Goal: Task Accomplishment & Management: Use online tool/utility

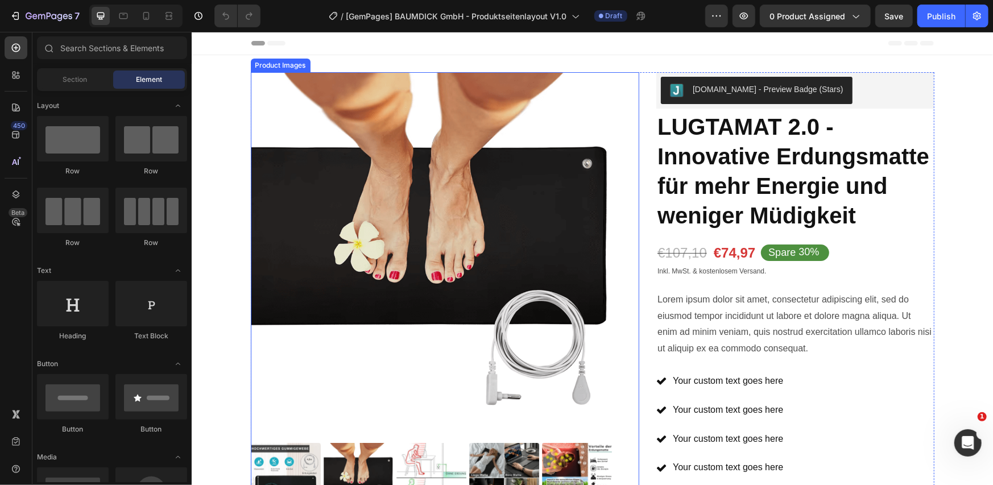
click at [632, 126] on div "Product Images" at bounding box center [444, 292] width 389 height 441
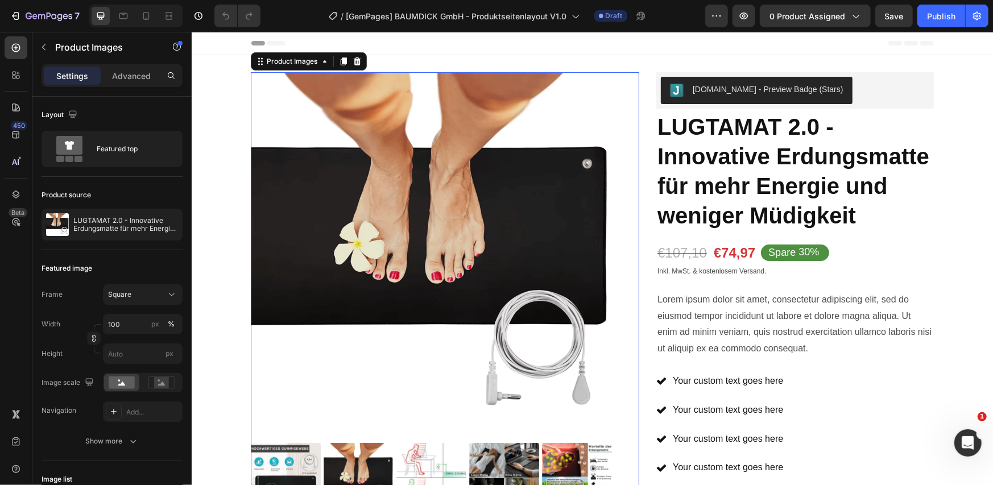
click at [637, 92] on div "Product Images 12 Icon Icon Icon Icon Icon Icon List 2,500+ Verified Reviews! T…" at bounding box center [592, 374] width 684 height 604
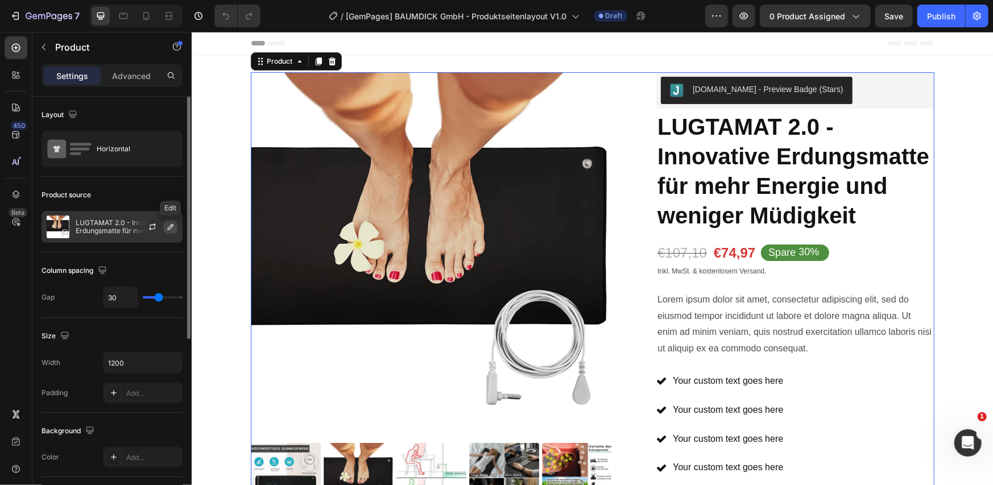
click at [168, 227] on icon "button" at bounding box center [171, 227] width 6 height 6
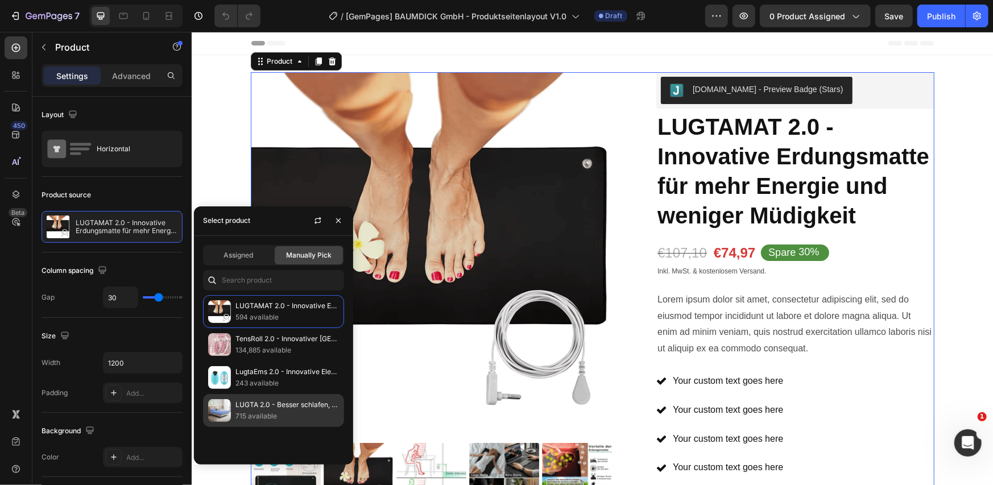
click at [247, 415] on p "715 available" at bounding box center [286, 416] width 103 height 11
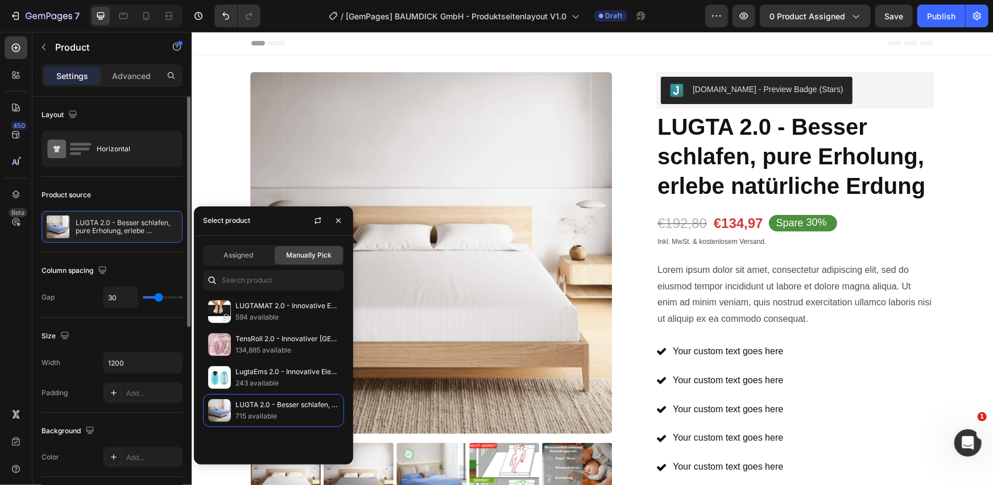
click at [156, 180] on div "Product source LUGTA 2.0 - Besser schlafen, pure Erholung, erlebe natürliche Er…" at bounding box center [112, 215] width 141 height 76
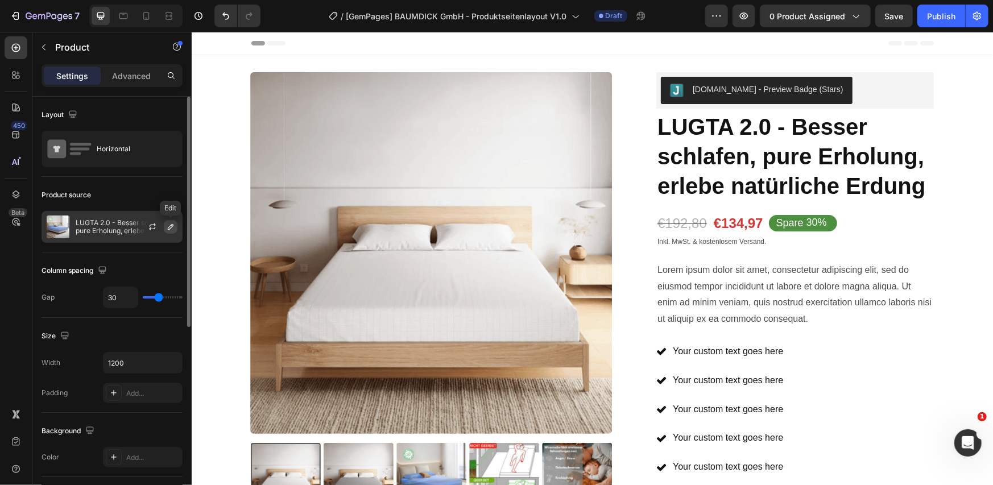
click at [168, 223] on icon "button" at bounding box center [170, 226] width 9 height 9
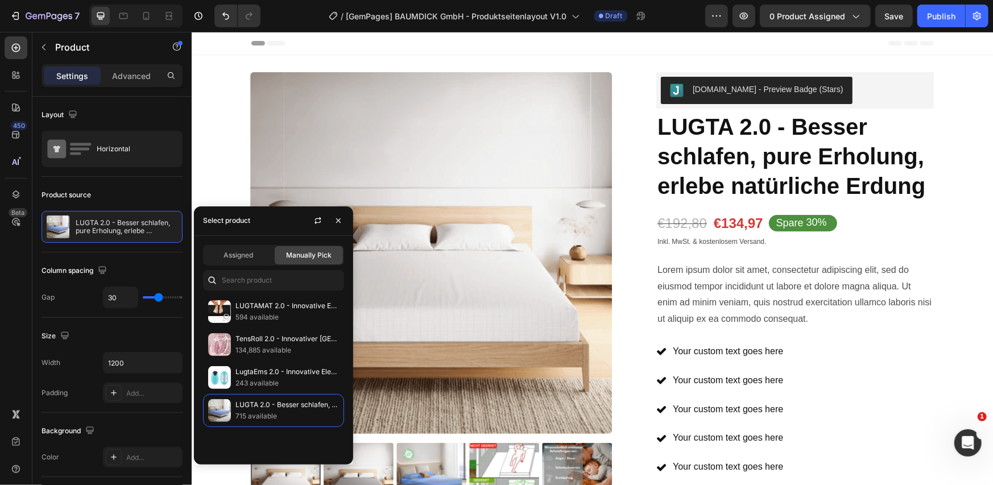
click at [636, 96] on div "Product Images Icon Icon Icon Icon Icon Icon List 2,500+ Verified Reviews! Text…" at bounding box center [592, 406] width 684 height 669
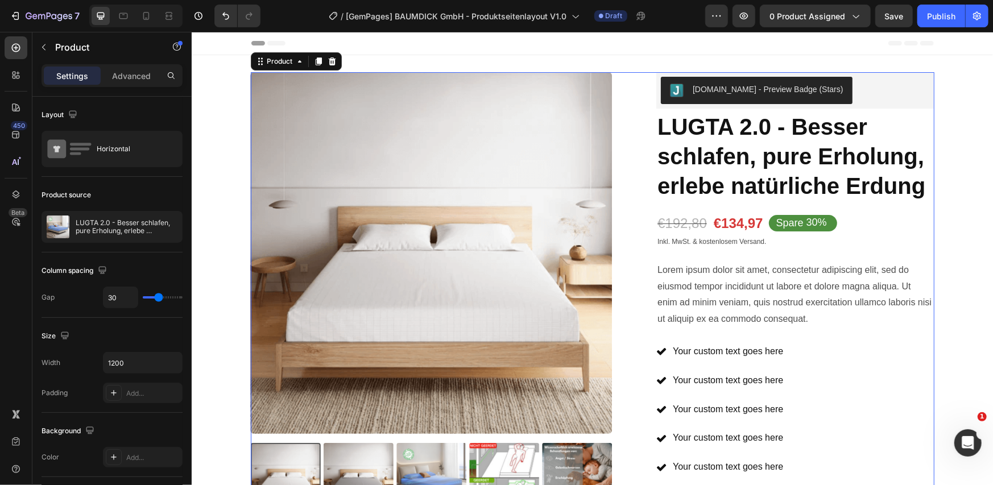
click at [636, 97] on div "Product Images Icon Icon Icon Icon Icon Icon List 2,500+ Verified Reviews! Text…" at bounding box center [592, 406] width 684 height 669
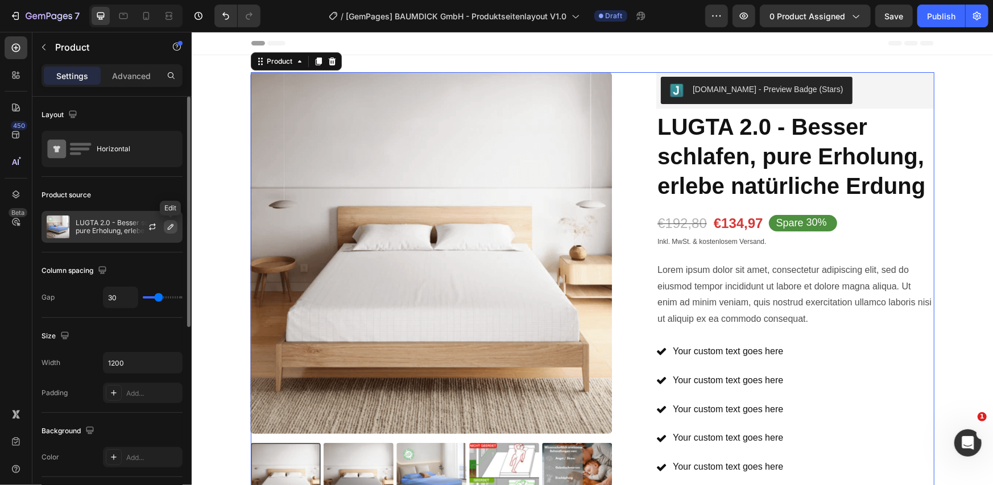
click at [174, 225] on icon "button" at bounding box center [170, 226] width 9 height 9
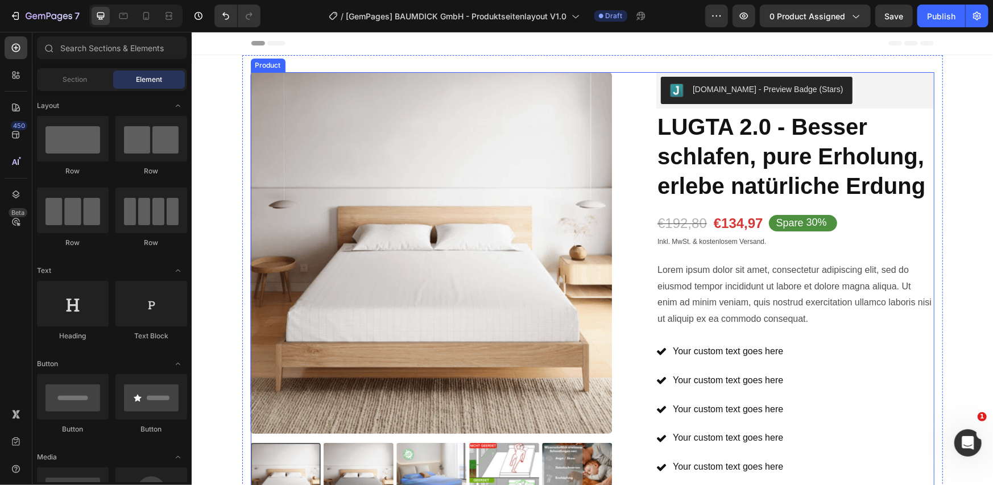
click at [640, 98] on div "Product Images Icon Icon Icon Icon Icon Icon List 2,500+ Verified Reviews! Text…" at bounding box center [592, 406] width 684 height 669
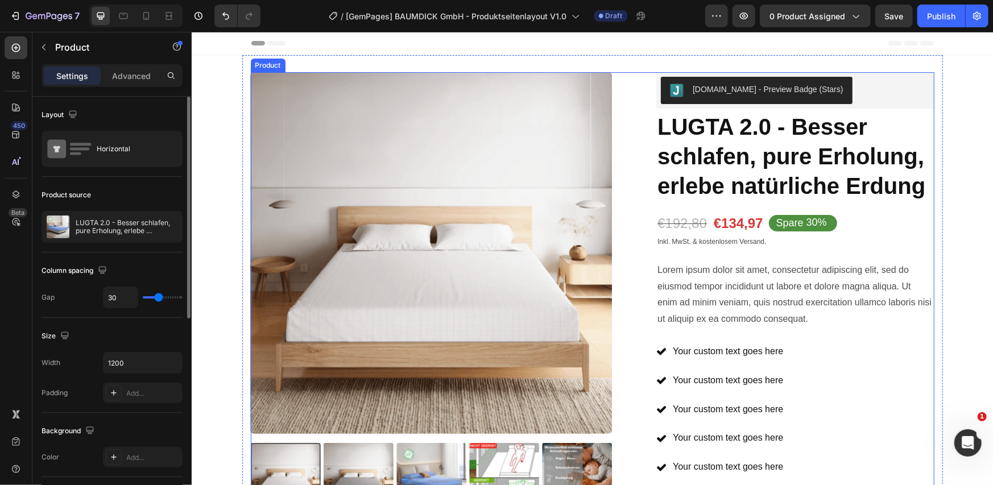
radio input "false"
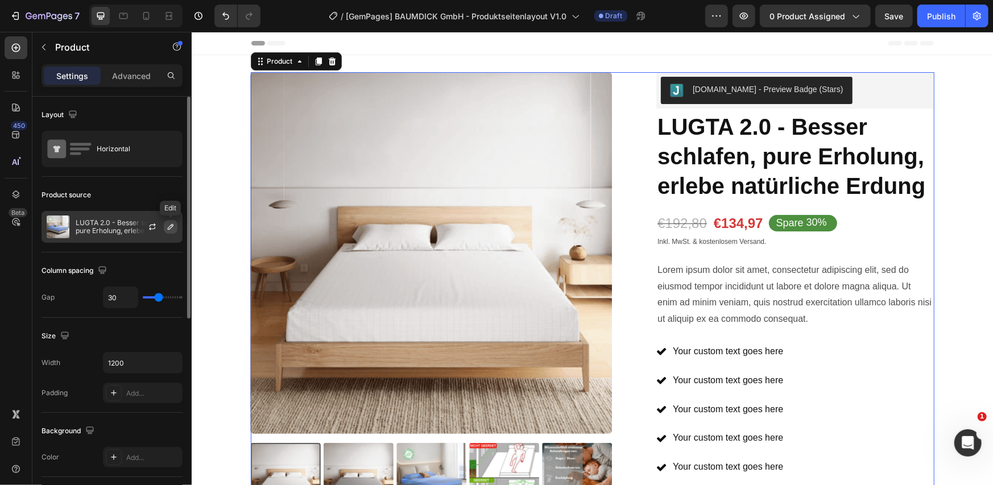
click at [169, 226] on icon "button" at bounding box center [171, 227] width 6 height 6
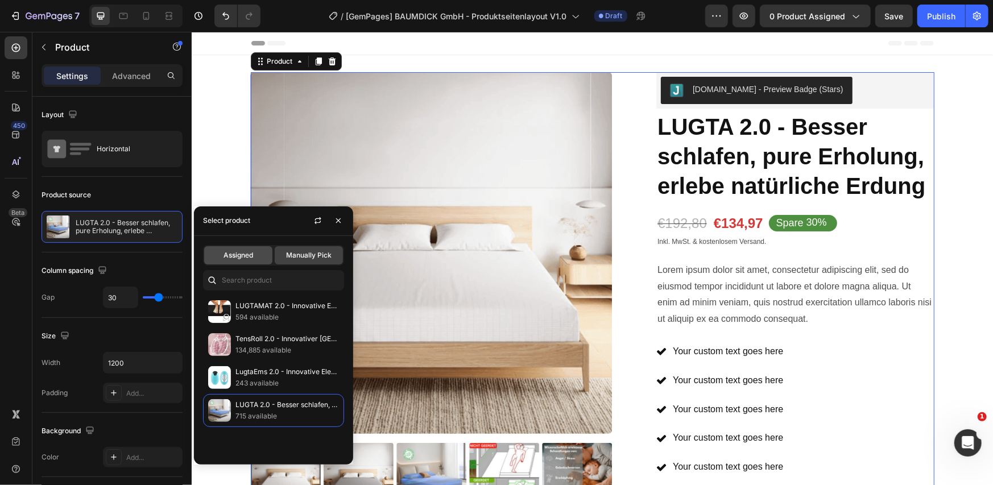
click at [223, 252] on span "Assigned" at bounding box center [238, 255] width 30 height 10
radio input "false"
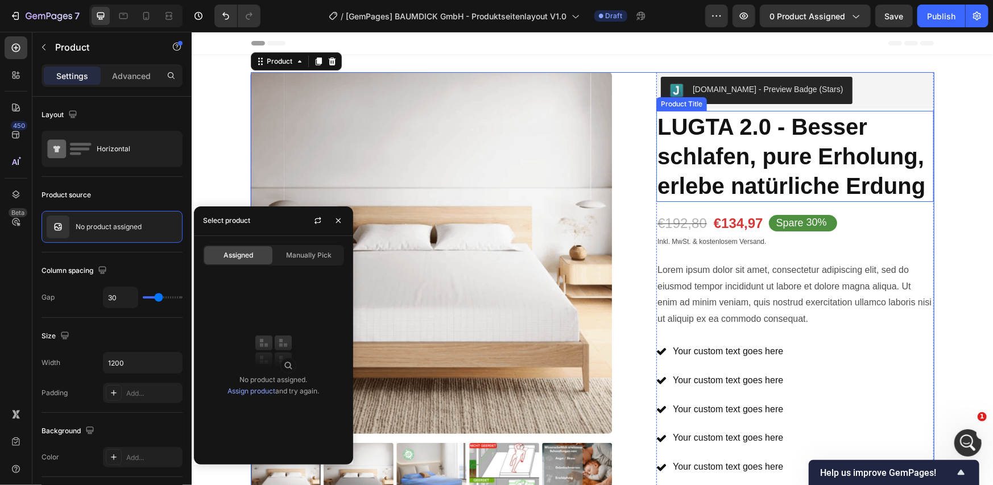
scroll to position [189, 0]
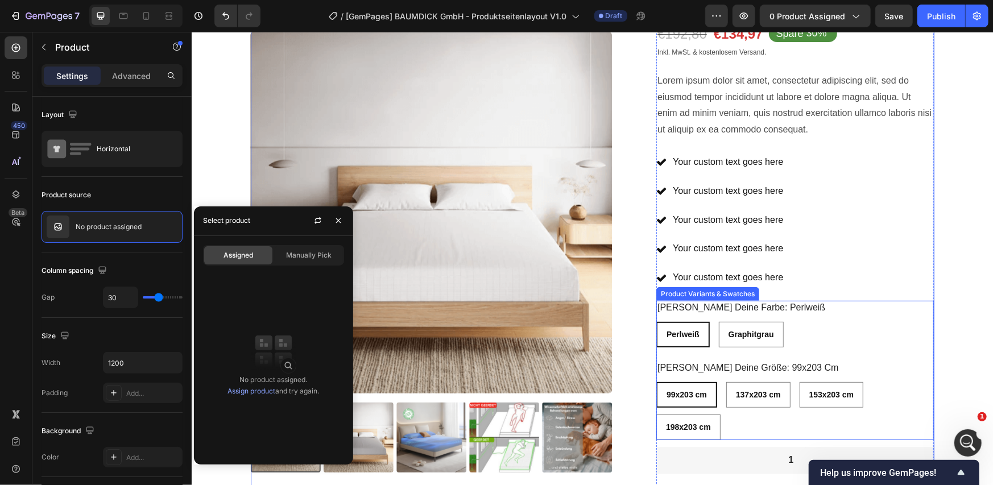
click at [847, 332] on div "Perlweiß Perlweiß Perlweiß Graphitgrau Graphitgrau Graphitgrau" at bounding box center [795, 334] width 278 height 26
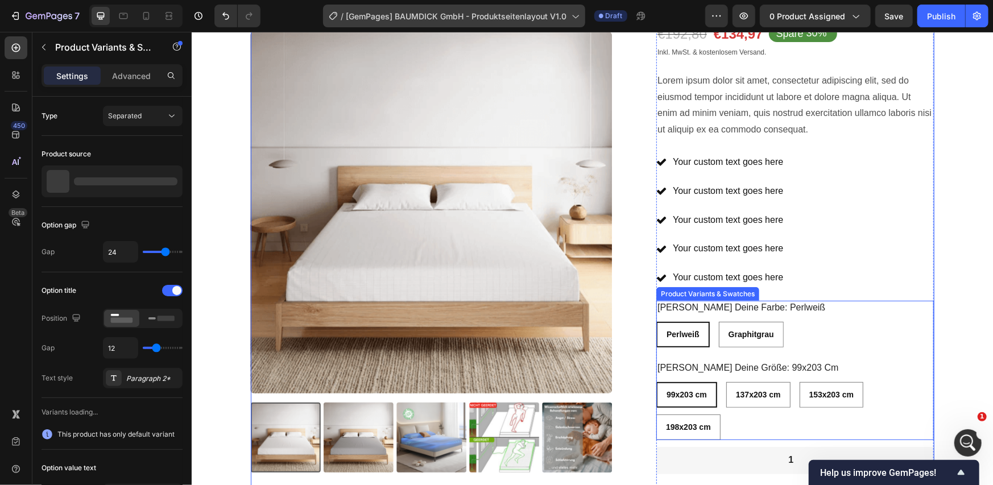
radio input "false"
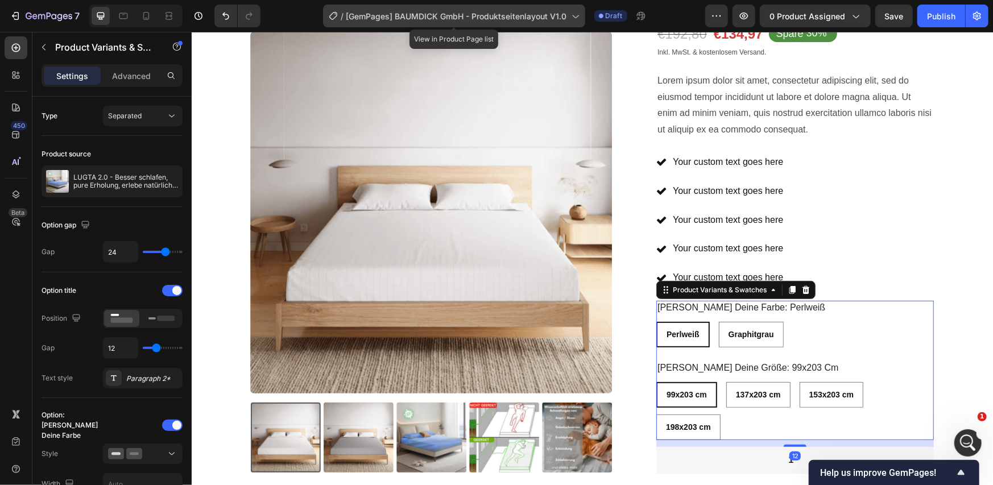
click at [401, 14] on span "[GemPages] BAUMDICK GmbH - Produktseitenlayout V1.0" at bounding box center [456, 16] width 221 height 12
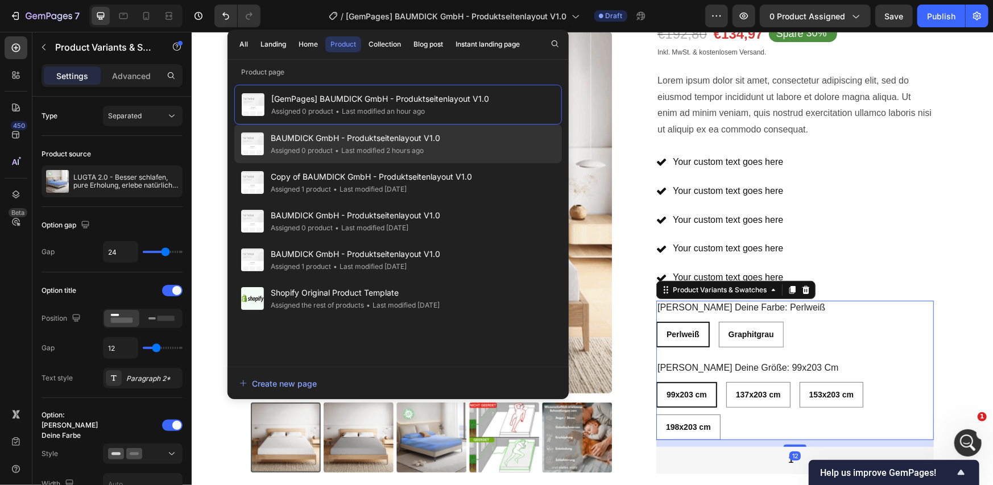
click at [370, 138] on span "BAUMDICK GmbH - Produktseitenlayout V1.0" at bounding box center [355, 138] width 169 height 14
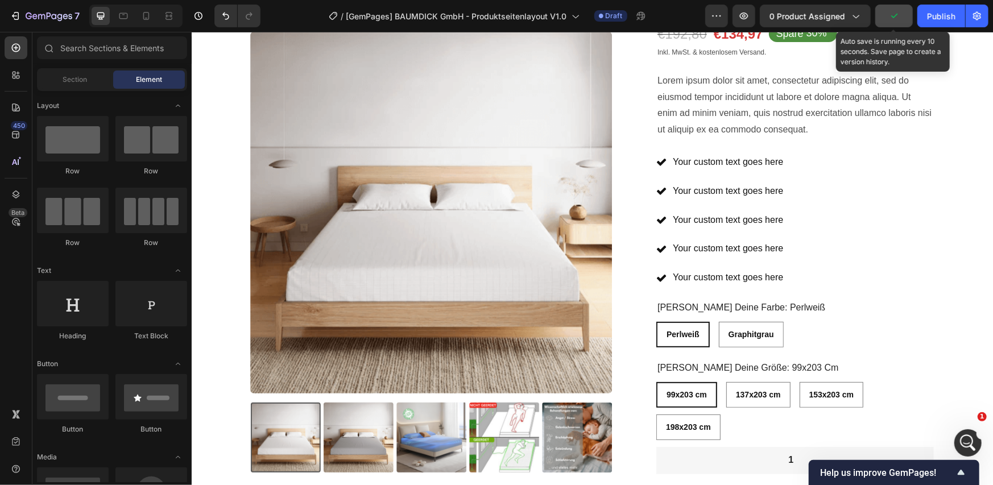
click at [897, 24] on button "button" at bounding box center [894, 16] width 38 height 23
click at [897, 22] on button "Save" at bounding box center [894, 16] width 38 height 23
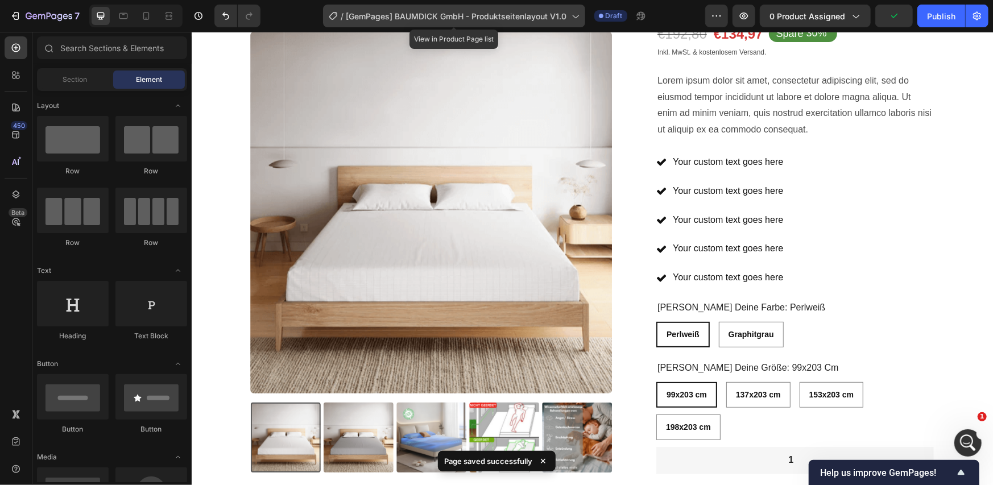
click at [527, 19] on span "[GemPages] BAUMDICK GmbH - Produktseitenlayout V1.0" at bounding box center [456, 16] width 221 height 12
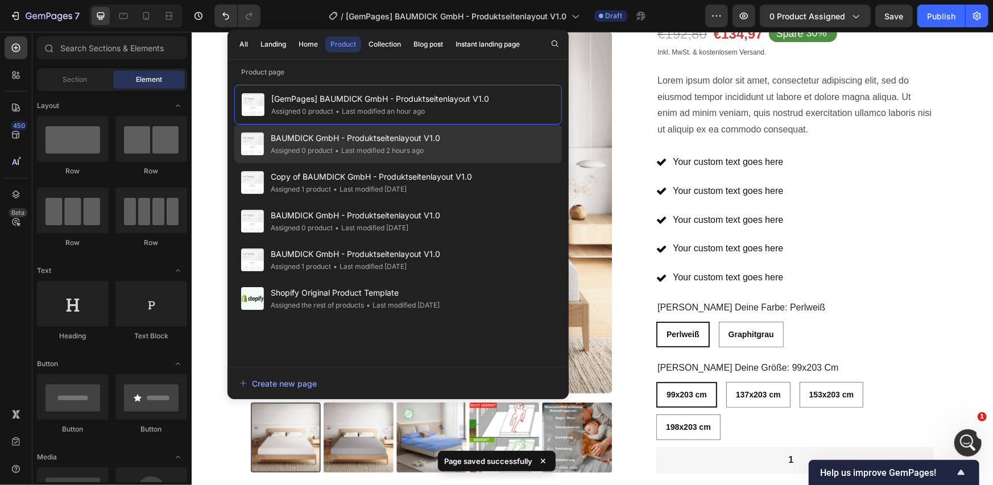
click at [383, 134] on span "BAUMDICK GmbH - Produktseitenlayout V1.0" at bounding box center [355, 138] width 169 height 14
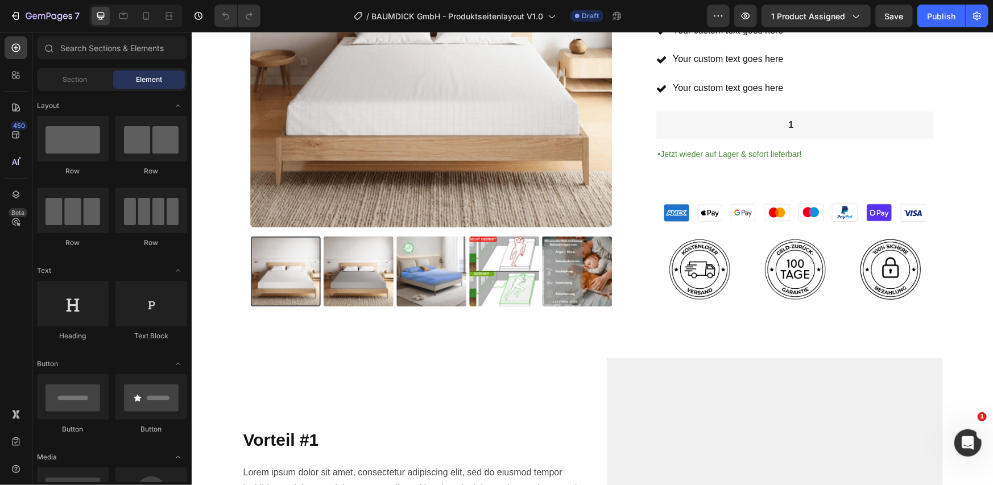
scroll to position [189, 0]
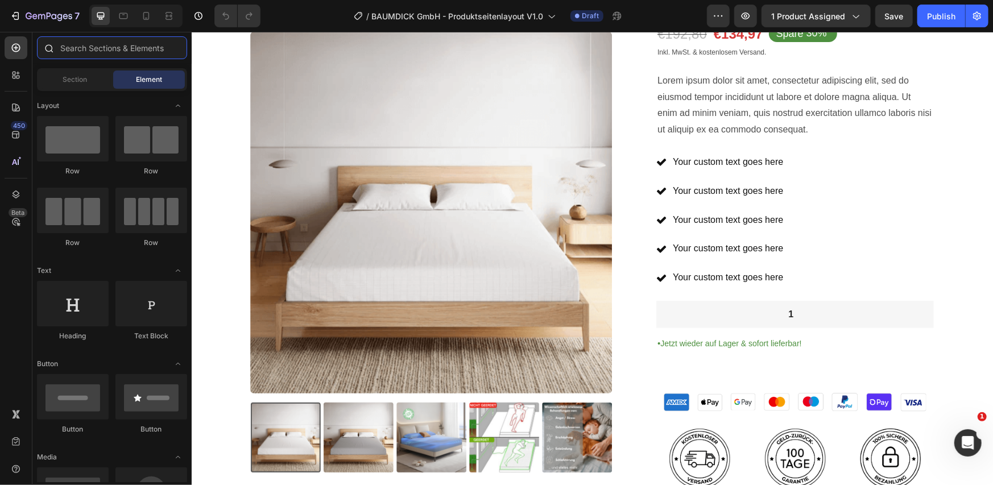
click at [154, 51] on input "text" at bounding box center [112, 47] width 150 height 23
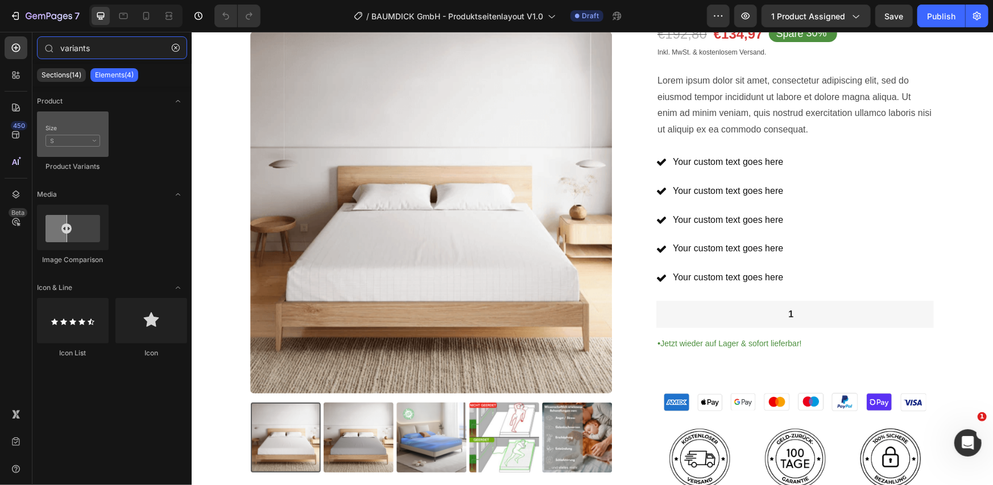
type input "variants"
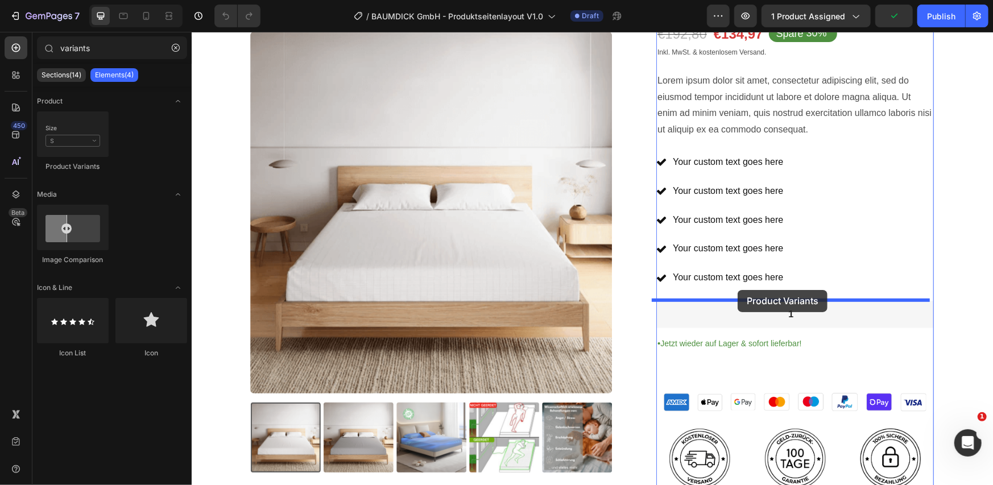
drag, startPoint x: 266, startPoint y: 163, endPoint x: 737, endPoint y: 290, distance: 488.3
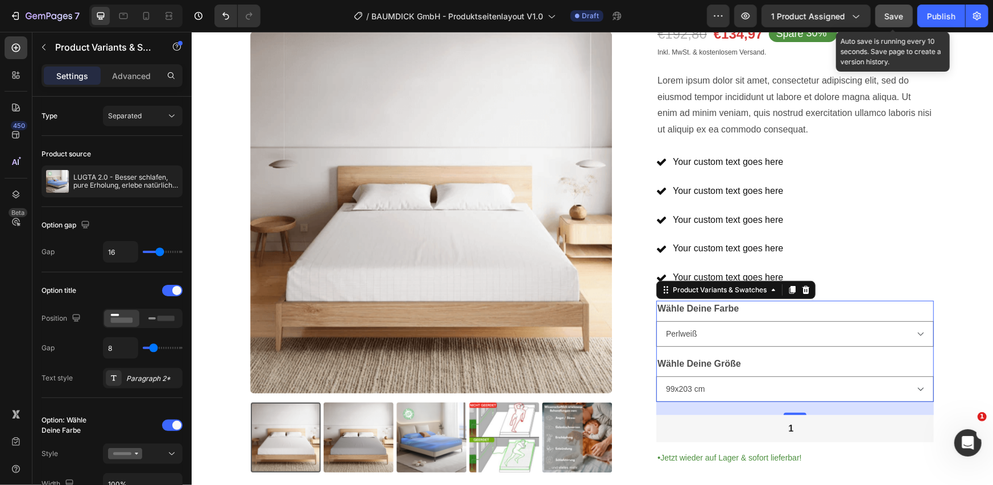
click at [893, 15] on span "Save" at bounding box center [894, 16] width 19 height 10
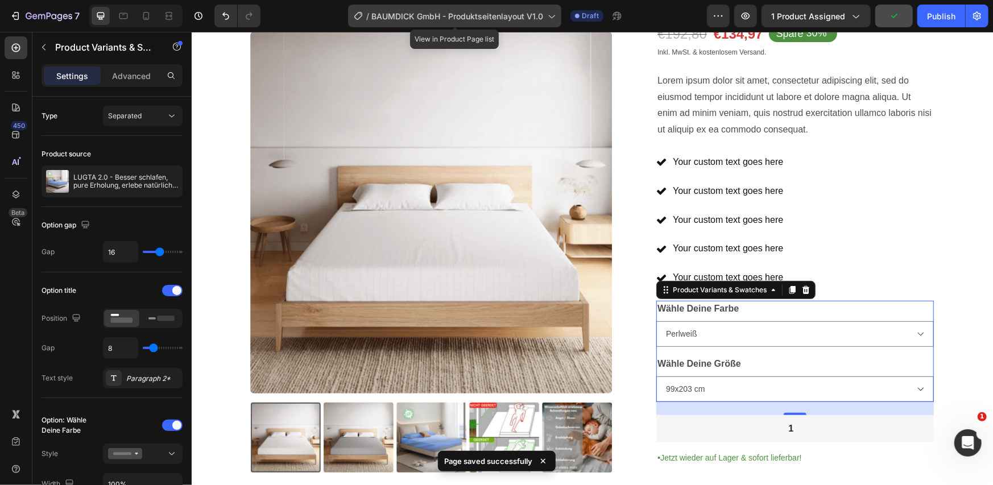
click at [459, 16] on span "BAUMDICK GmbH - Produktseitenlayout V1.0" at bounding box center [457, 16] width 172 height 12
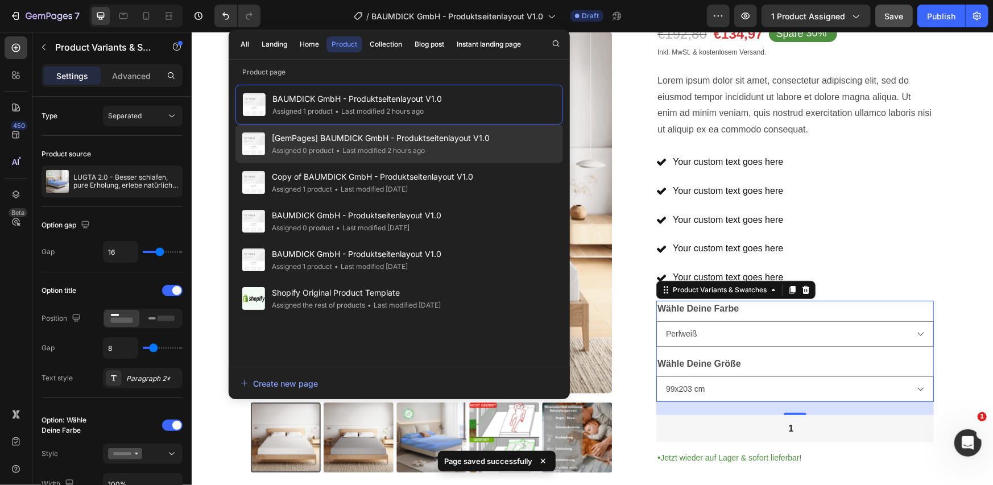
click at [357, 150] on div "• Last modified 2 hours ago" at bounding box center [379, 150] width 91 height 11
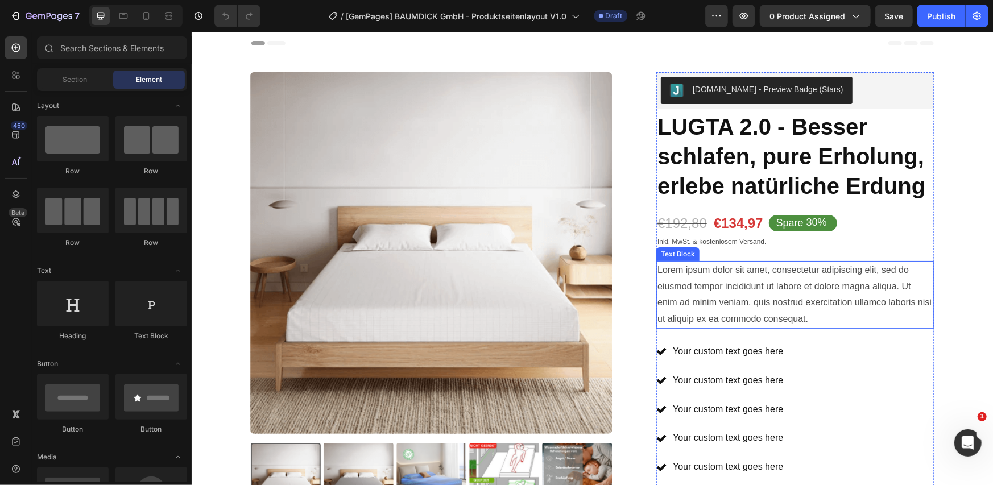
scroll to position [379, 0]
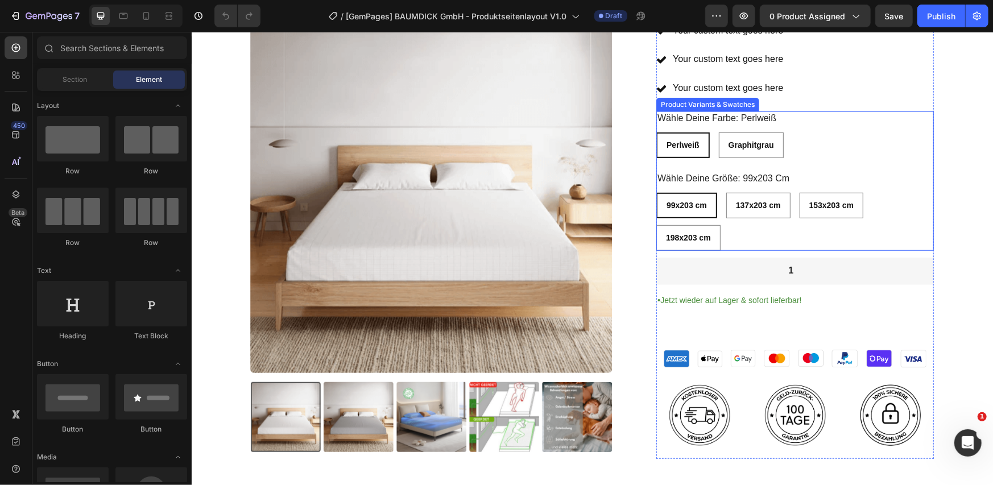
click at [821, 227] on div "99x203 cm 99x203 cm 99x203 cm 137x203 cm 137x203 cm 137x203 cm 153x203 cm 153x2…" at bounding box center [795, 221] width 278 height 58
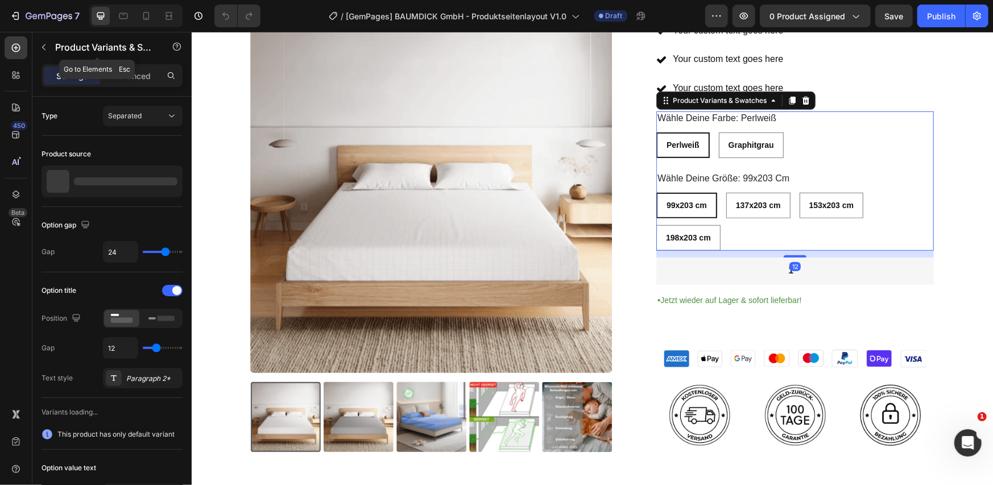
click at [119, 53] on p "Product Variants & Swatches" at bounding box center [103, 47] width 97 height 14
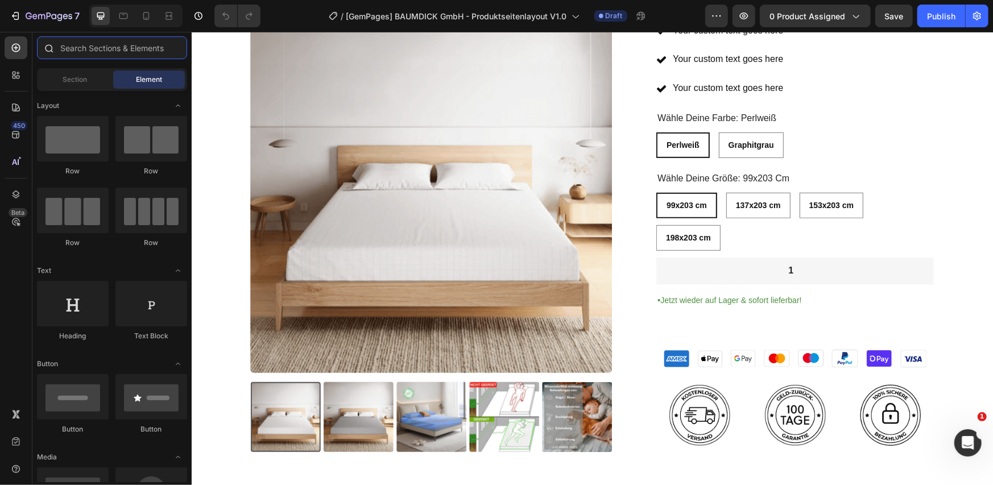
click at [124, 53] on input "text" at bounding box center [112, 47] width 150 height 23
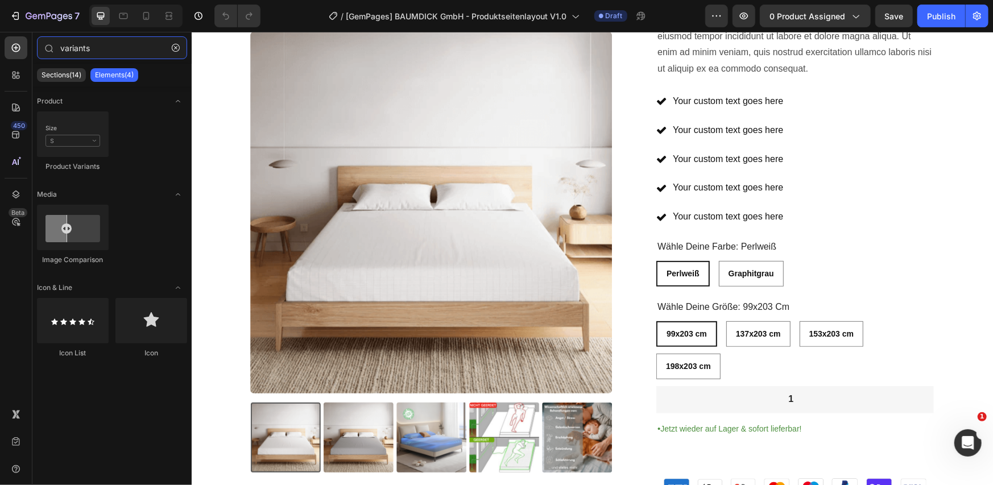
scroll to position [247, 0]
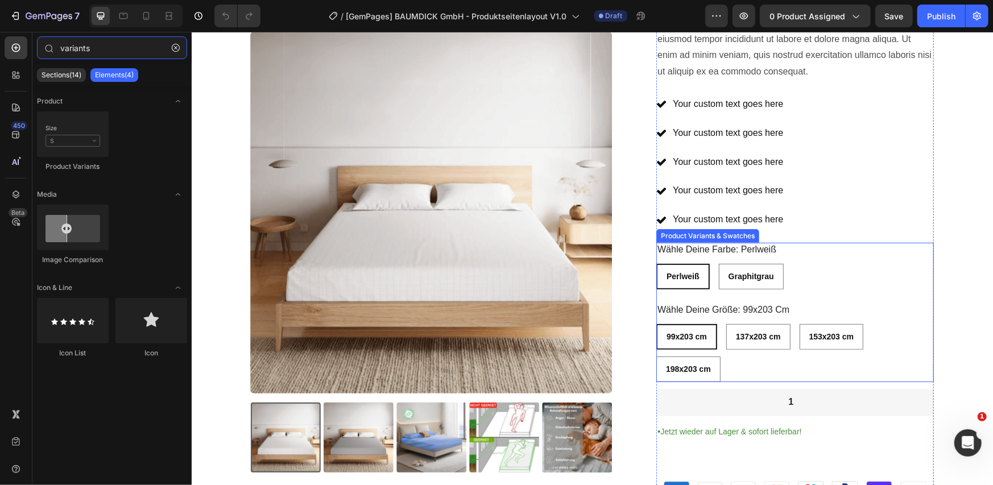
type input "variants"
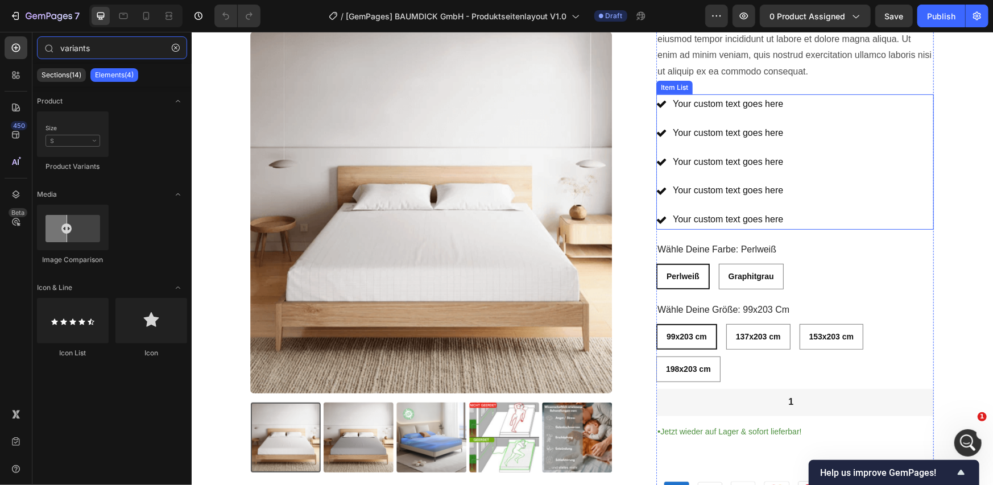
scroll to position [57, 0]
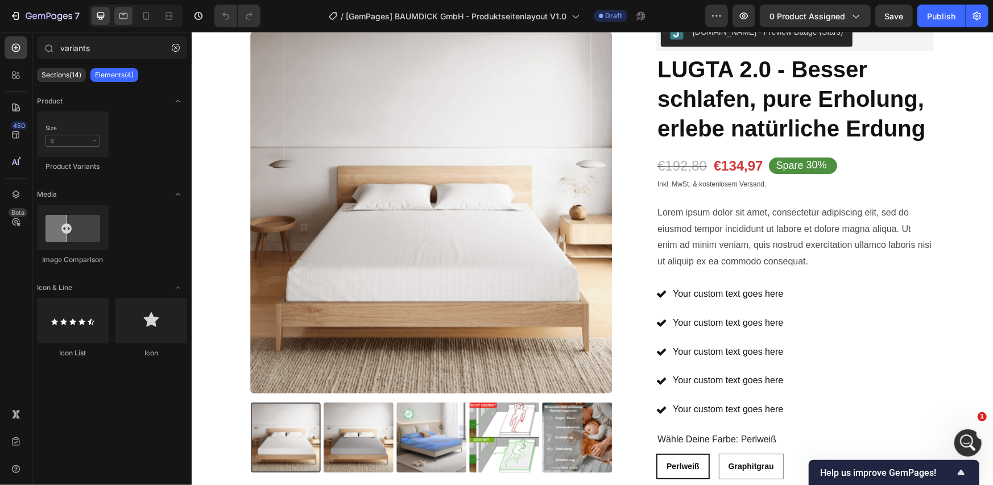
click at [130, 14] on div at bounding box center [123, 16] width 18 height 18
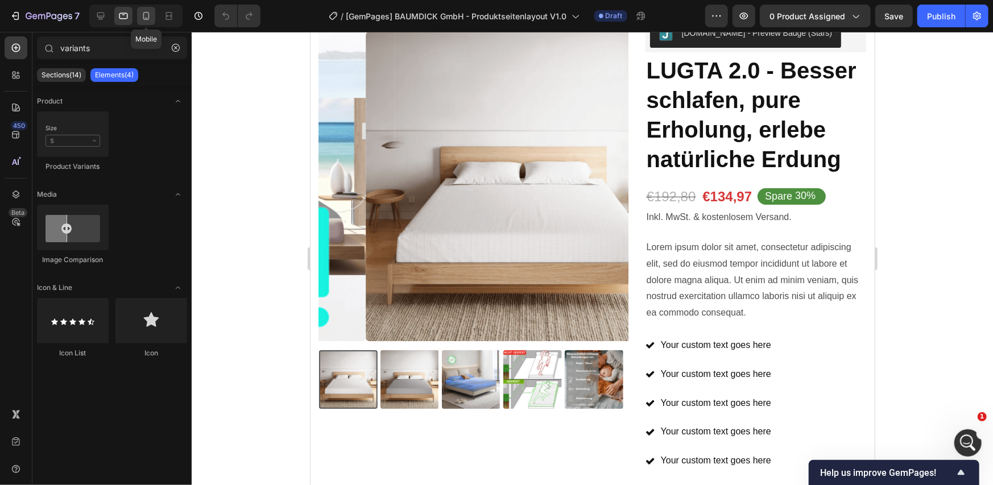
click at [148, 15] on icon at bounding box center [146, 16] width 6 height 8
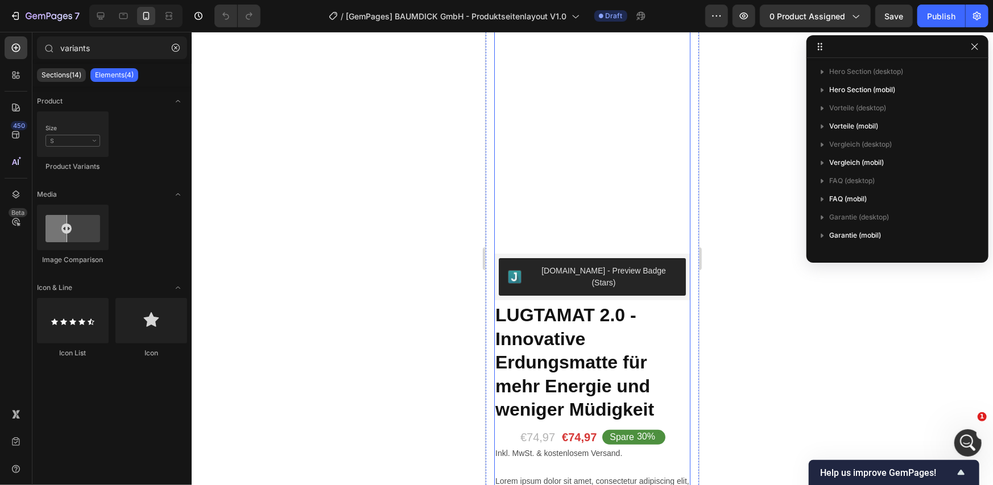
scroll to position [247, 0]
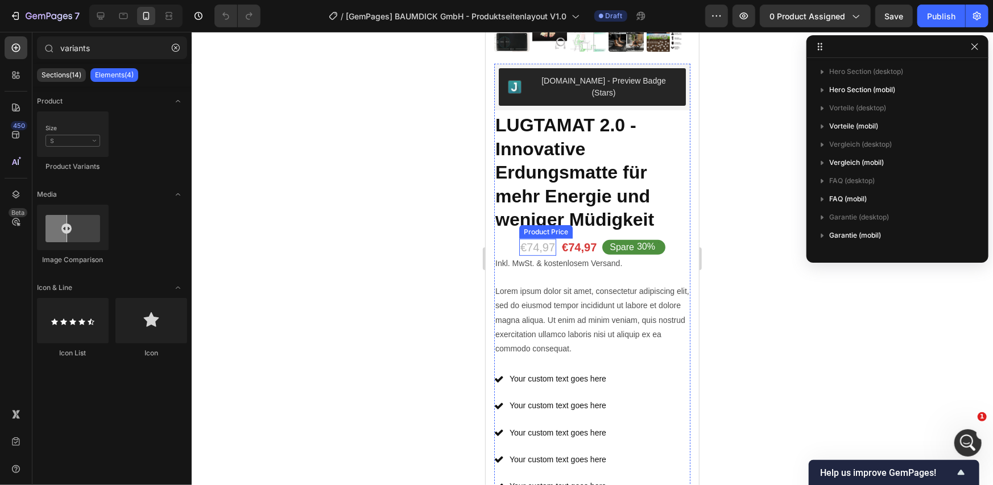
click at [529, 238] on div "€74,97" at bounding box center [537, 246] width 37 height 17
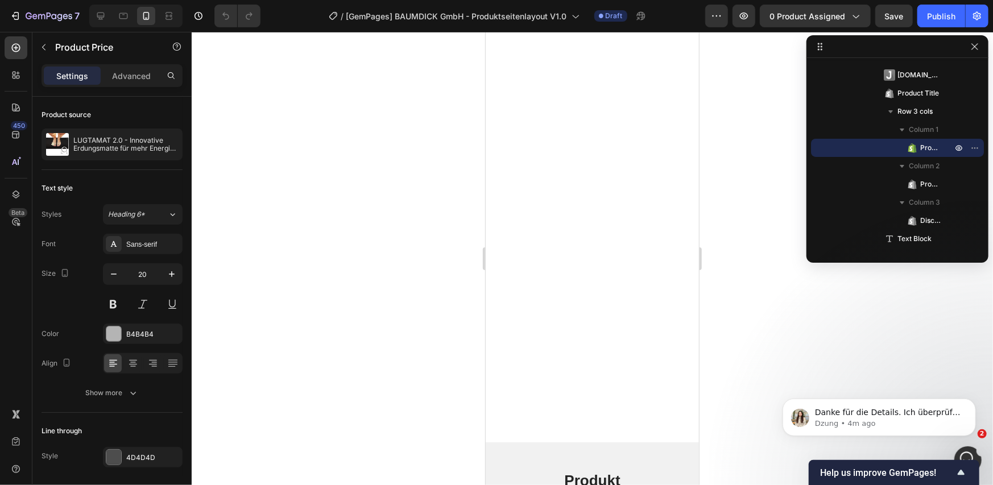
scroll to position [1763, 0]
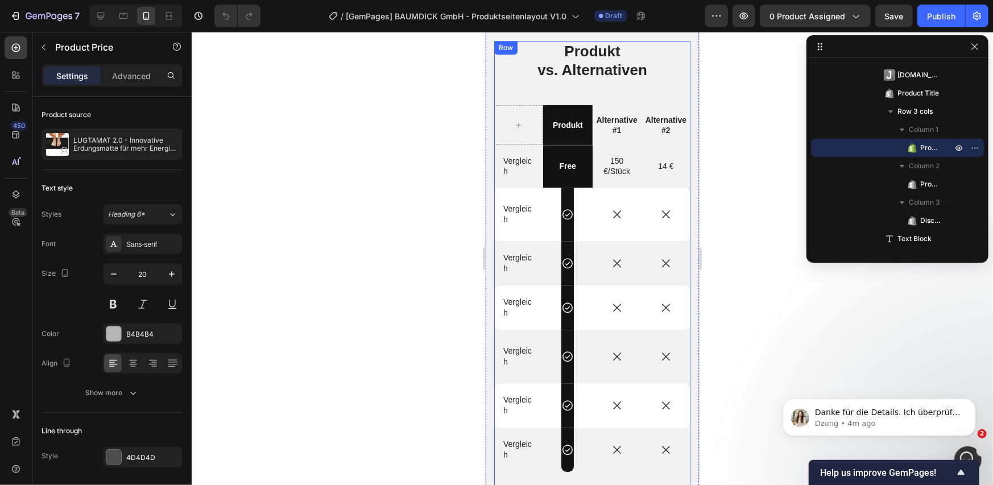
click at [539, 98] on div "Produkt vs. Alternativen Heading Produkt Text Block Alternative #1 Text Block A…" at bounding box center [592, 267] width 196 height 455
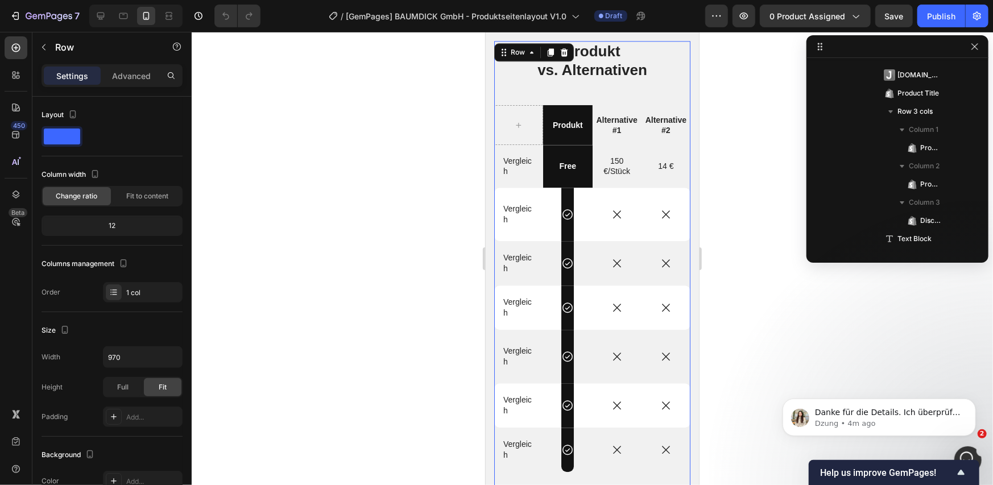
scroll to position [524, 0]
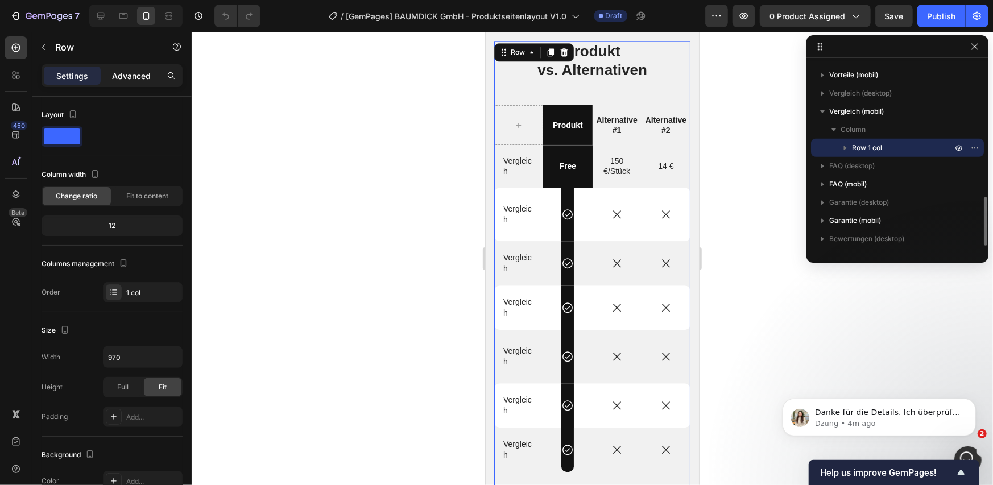
click at [145, 77] on p "Advanced" at bounding box center [131, 76] width 39 height 12
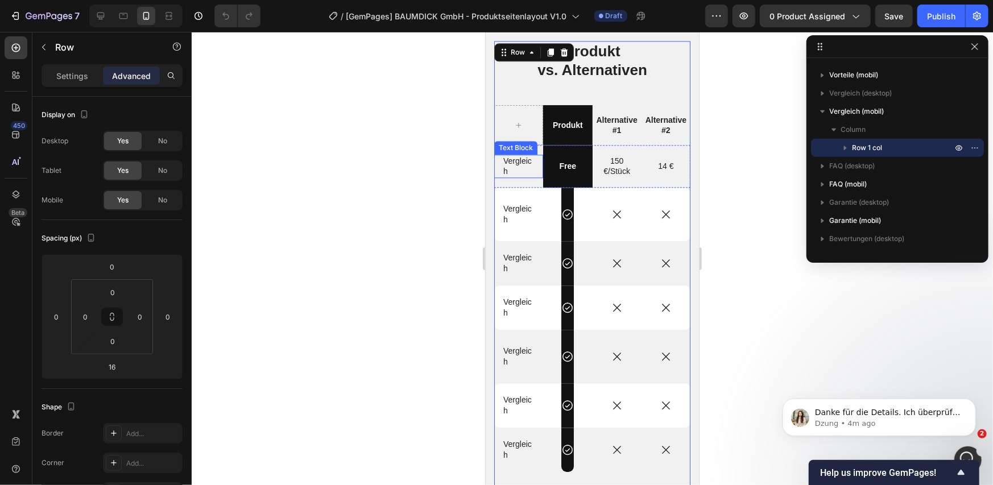
scroll to position [1574, 0]
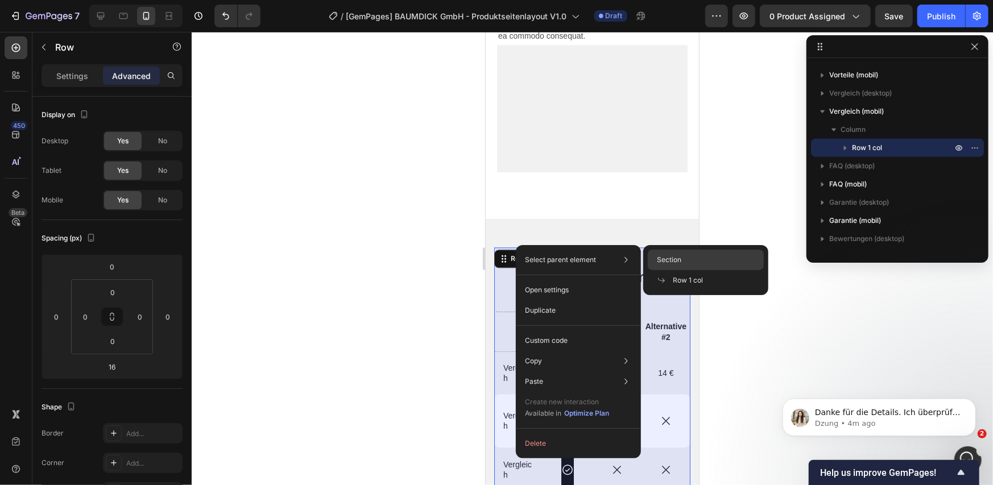
click at [689, 268] on div "Section" at bounding box center [706, 260] width 116 height 20
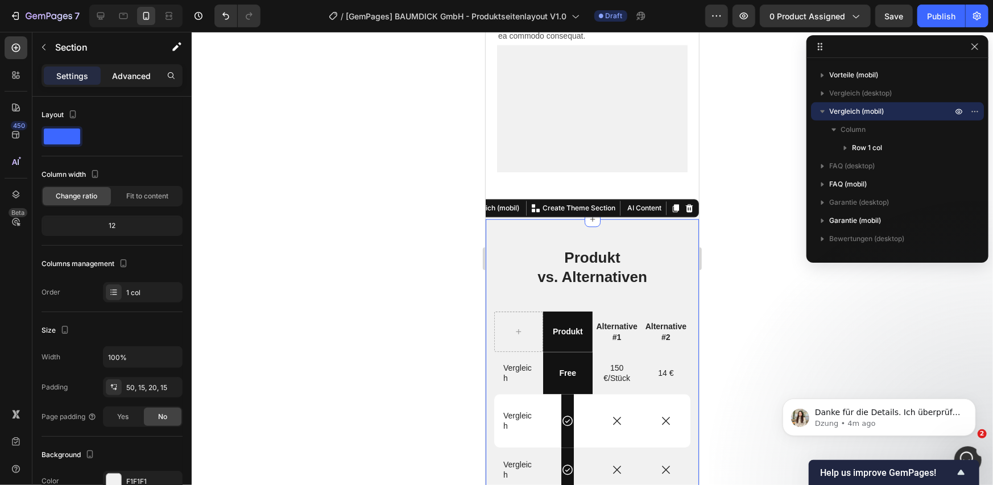
click at [143, 72] on p "Advanced" at bounding box center [131, 76] width 39 height 12
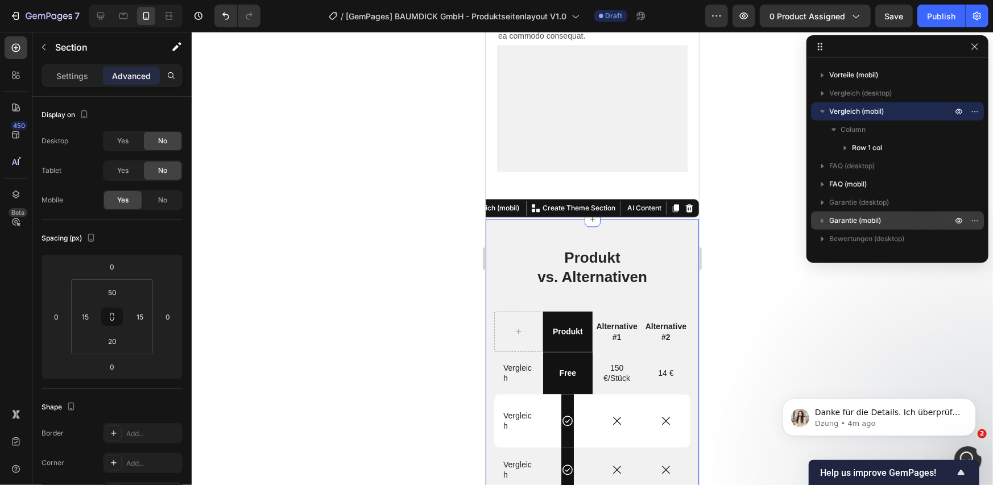
scroll to position [0, 0]
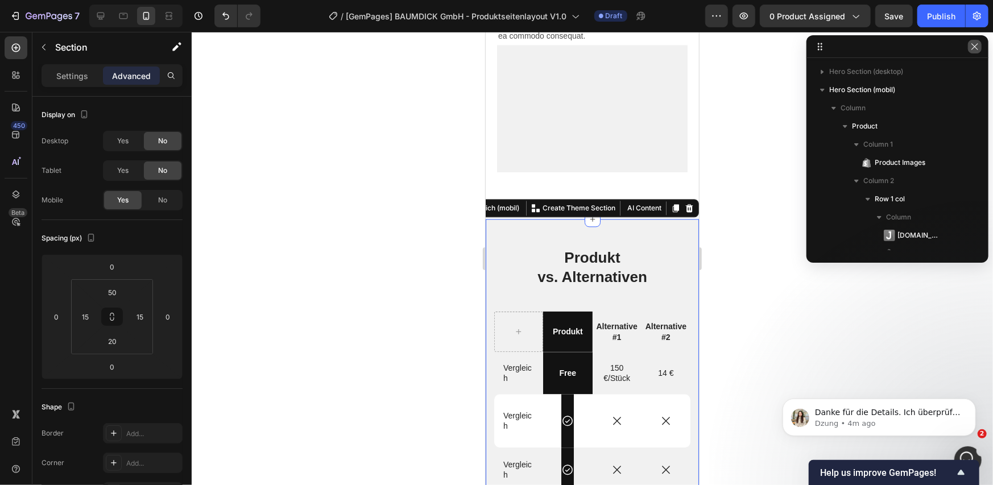
click at [972, 42] on icon "button" at bounding box center [974, 46] width 9 height 9
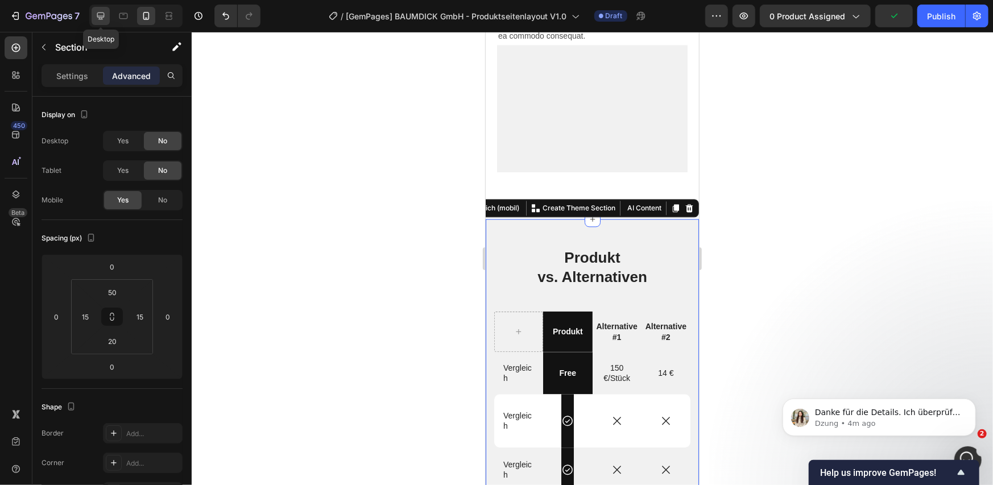
click at [96, 13] on icon at bounding box center [100, 15] width 11 height 11
type input "80"
type input "48"
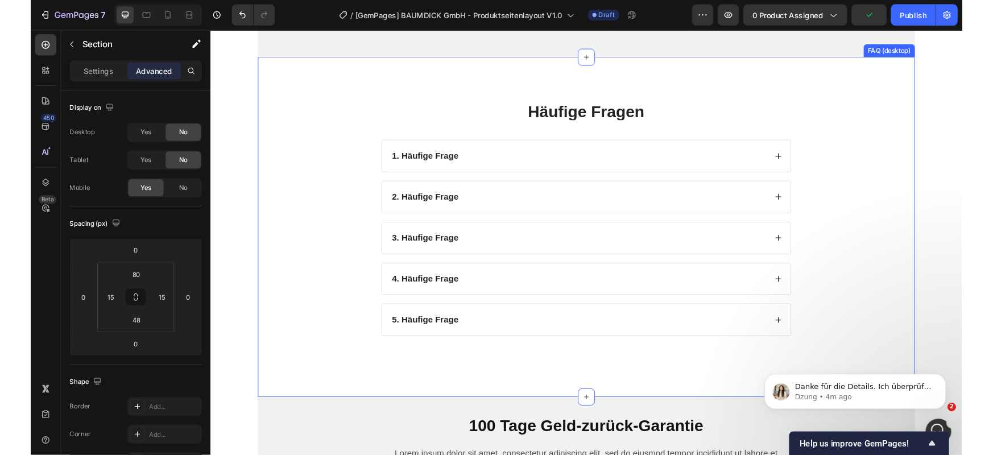
scroll to position [1650, 0]
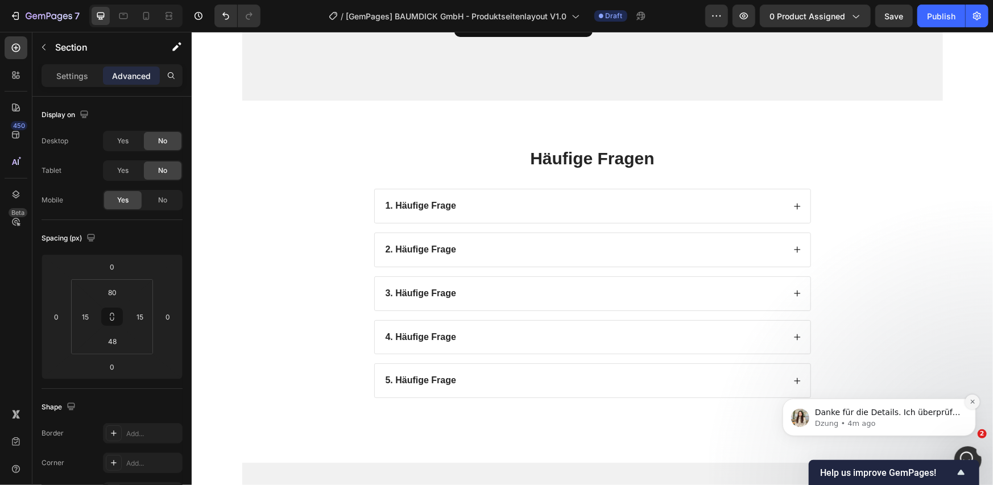
click at [970, 401] on icon "Dismiss notification" at bounding box center [972, 401] width 6 height 6
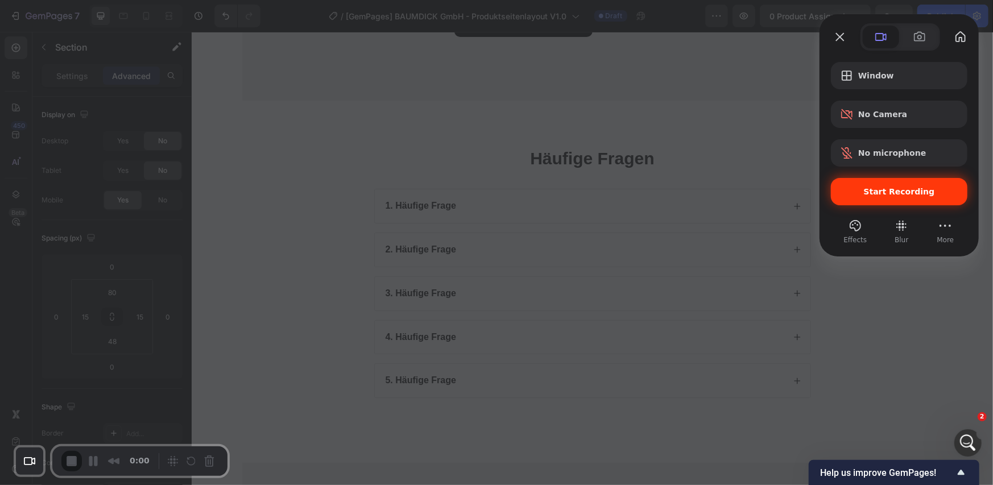
click at [914, 197] on div "Start Recording" at bounding box center [899, 191] width 136 height 27
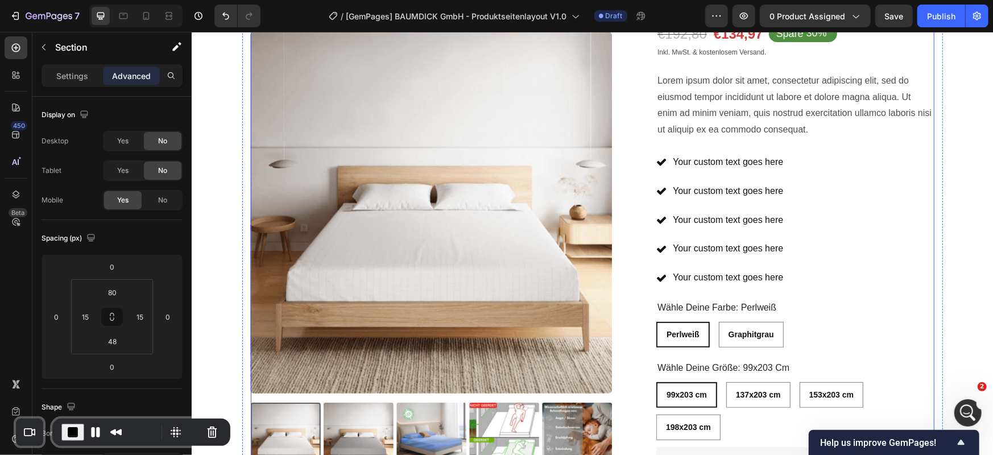
scroll to position [0, 0]
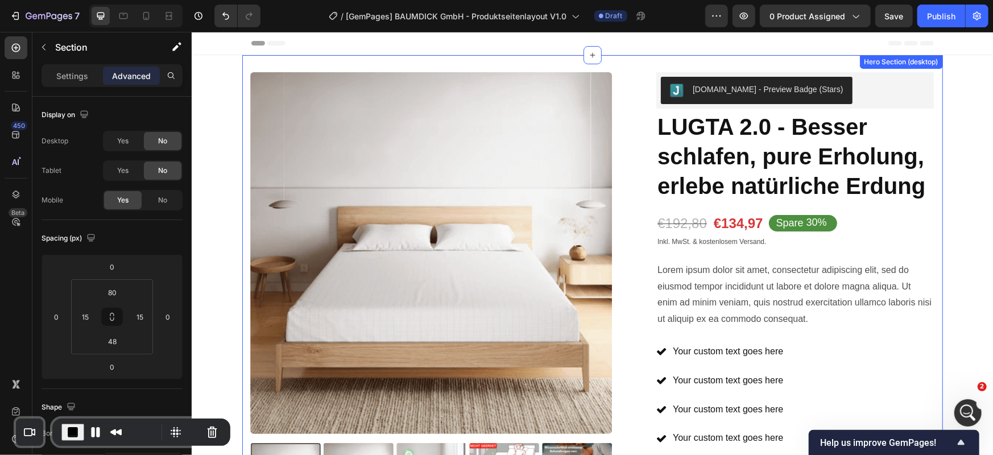
click at [641, 56] on div "Product Images Icon Icon Icon Icon Icon Icon List 2,500+ Verified Reviews! Text…" at bounding box center [592, 422] width 701 height 734
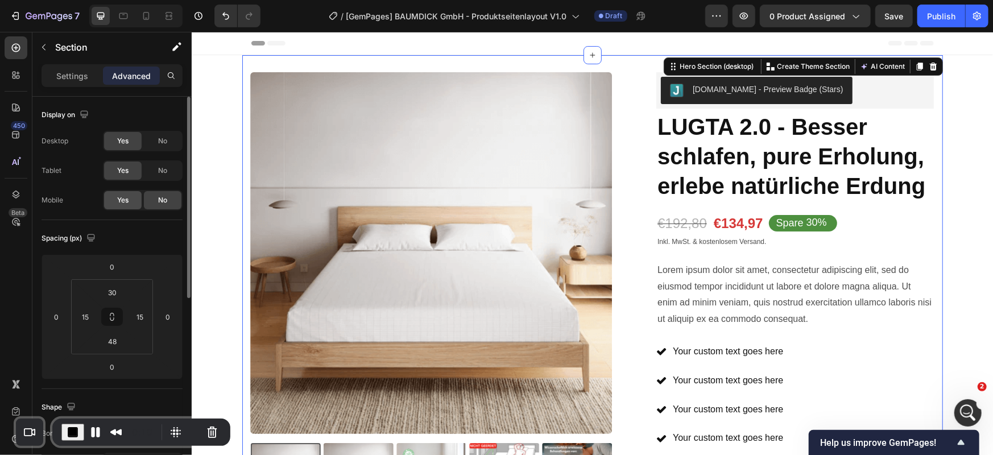
click at [118, 204] on span "Yes" at bounding box center [122, 200] width 11 height 10
click at [127, 21] on icon at bounding box center [123, 15] width 11 height 11
type input "32"
type input "0"
type input "32"
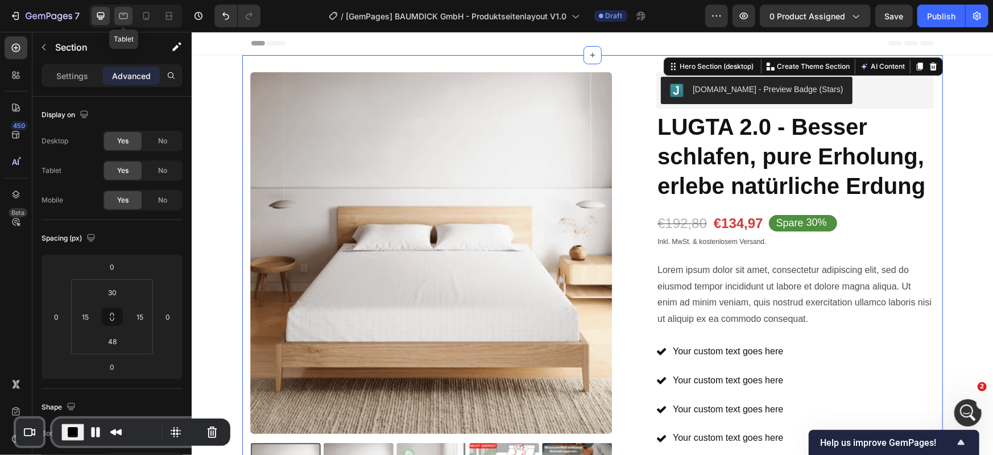
type input "0"
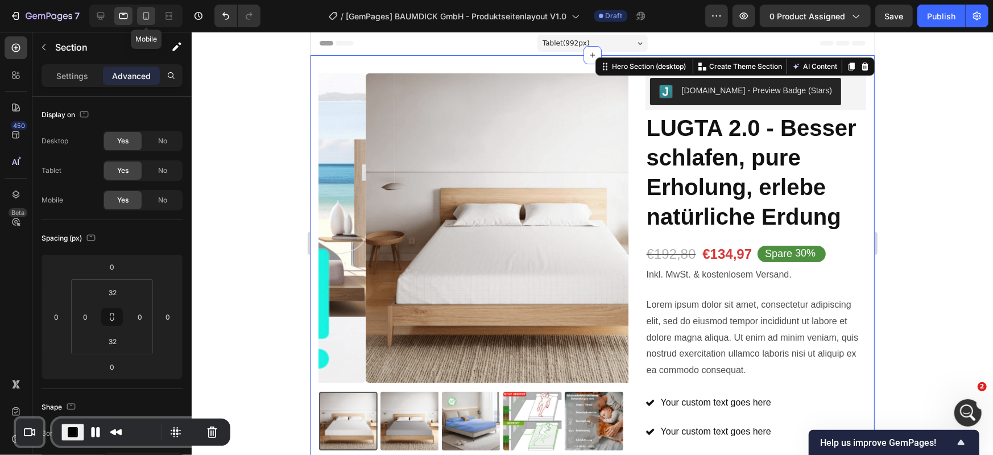
click at [148, 16] on icon at bounding box center [146, 16] width 6 height 8
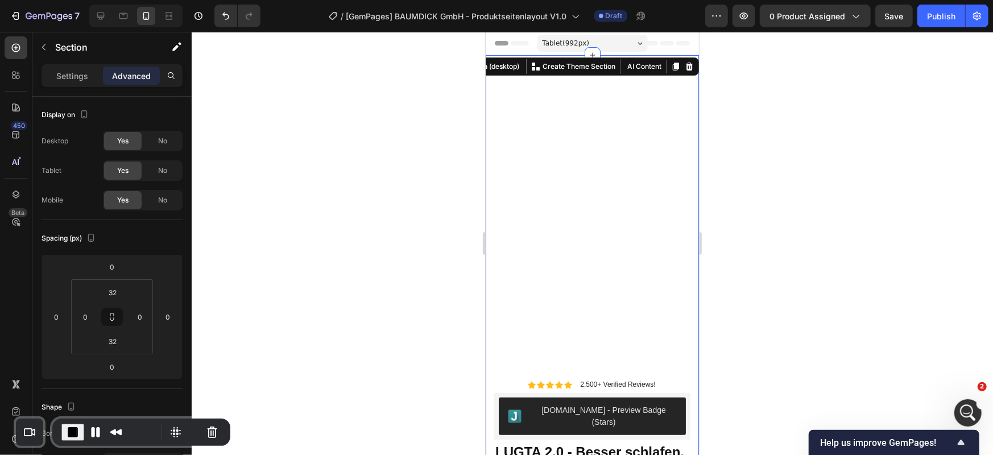
type input "14"
type input "15"
type input "14"
type input "15"
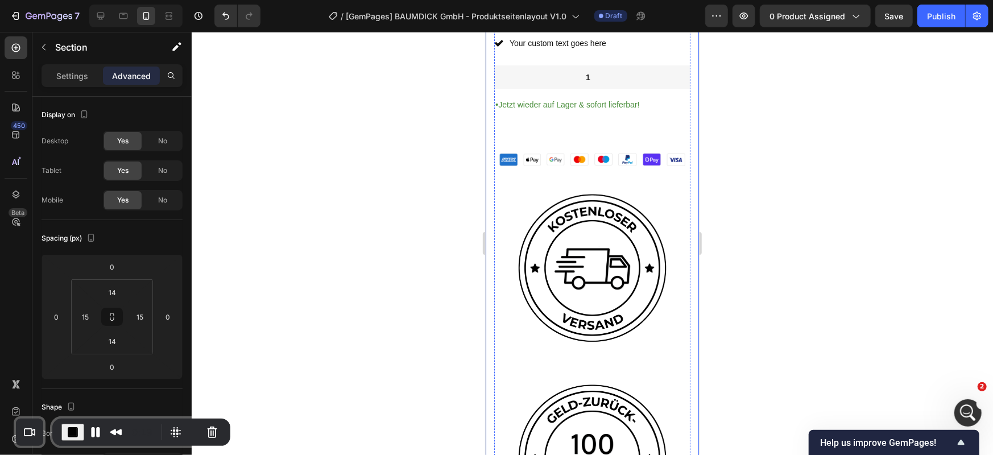
scroll to position [758, 0]
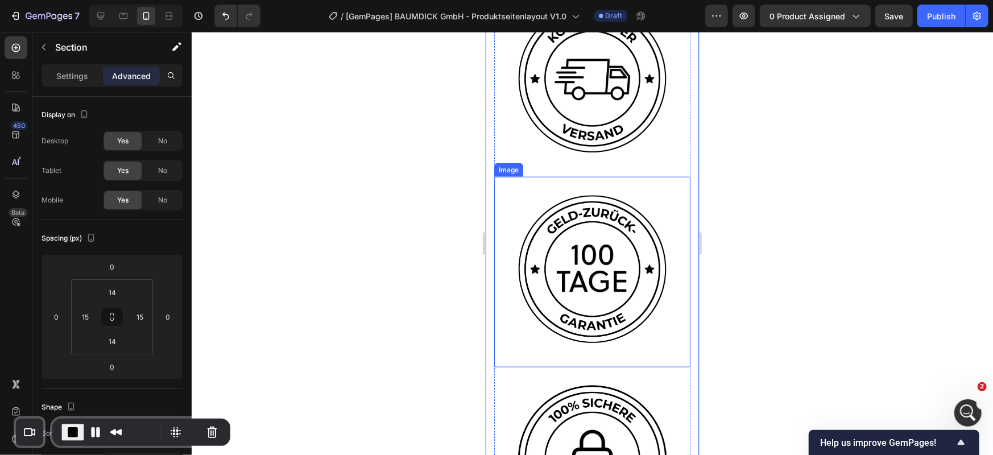
click at [517, 176] on img at bounding box center [591, 268] width 185 height 185
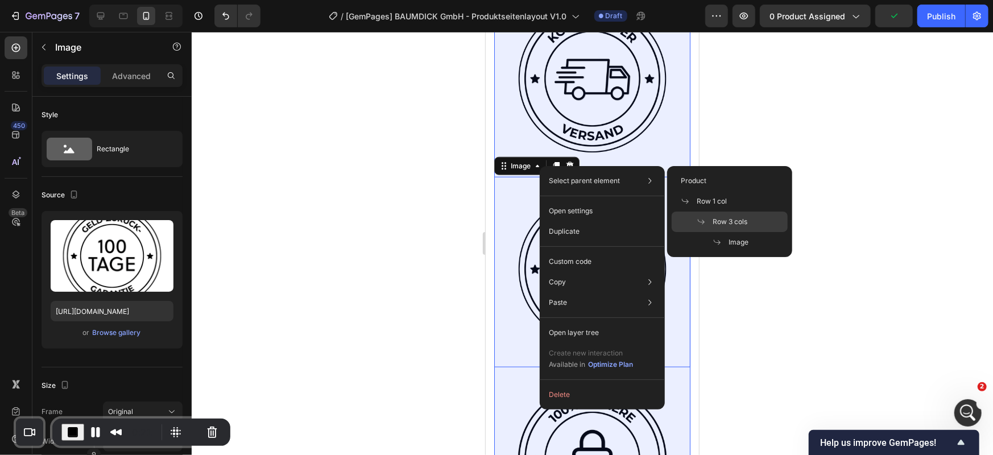
click at [705, 216] on div "Row 3 cols" at bounding box center [730, 222] width 116 height 20
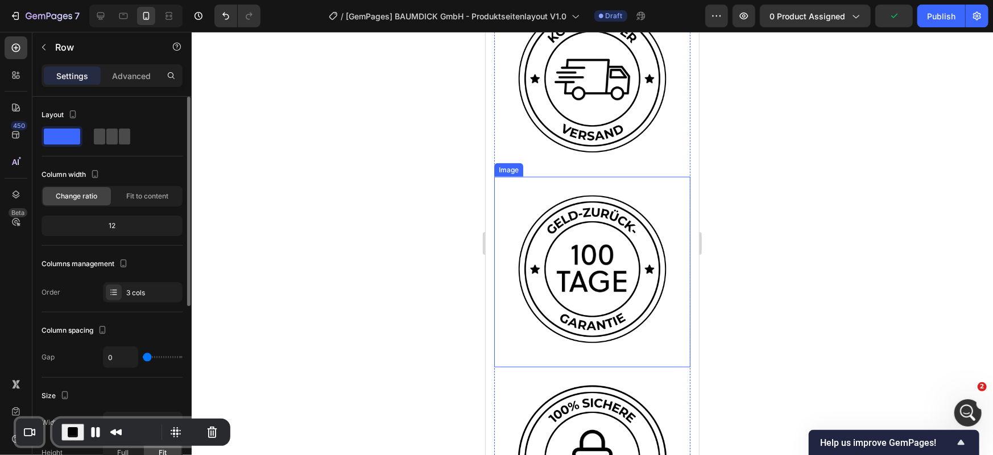
click at [112, 138] on span at bounding box center [111, 137] width 11 height 16
type input "15"
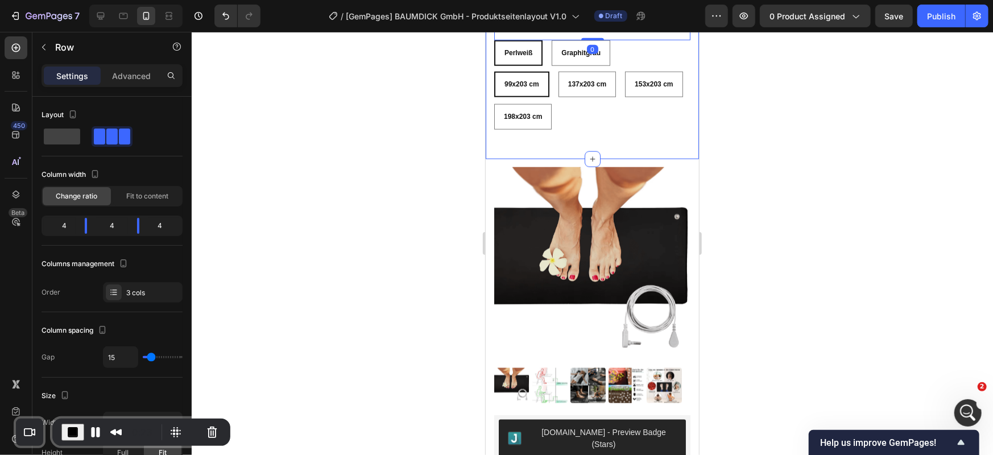
scroll to position [569, 0]
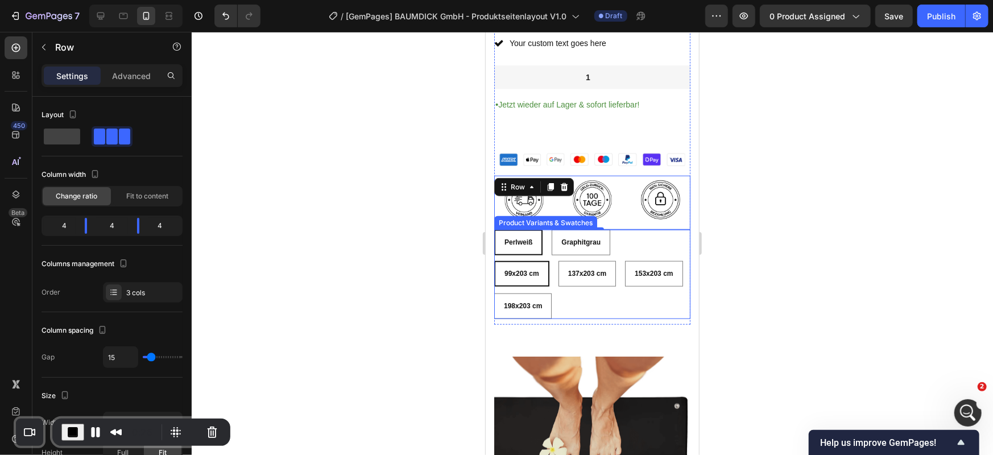
click at [641, 233] on div "Perlweiß Perlweiß Perlweiß Graphitgrau Graphitgrau Graphitgrau" at bounding box center [592, 242] width 196 height 26
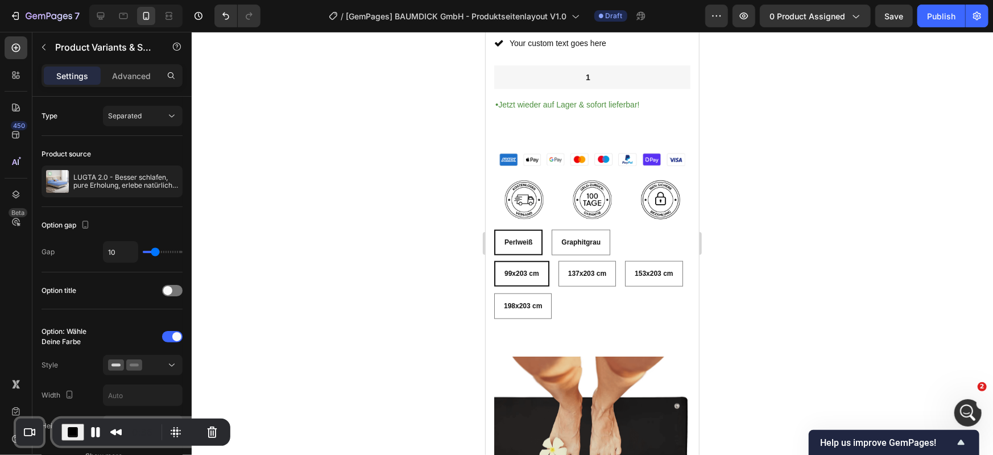
click at [628, 240] on div "Perlweiß Perlweiß Perlweiß Graphitgrau Graphitgrau Graphitgrau 99x203 cm 99x203…" at bounding box center [592, 273] width 196 height 89
click at [611, 241] on div "Perlweiß Perlweiß Perlweiß Graphitgrau Graphitgrau Graphitgrau 99x203 cm 99x203…" at bounding box center [592, 273] width 196 height 89
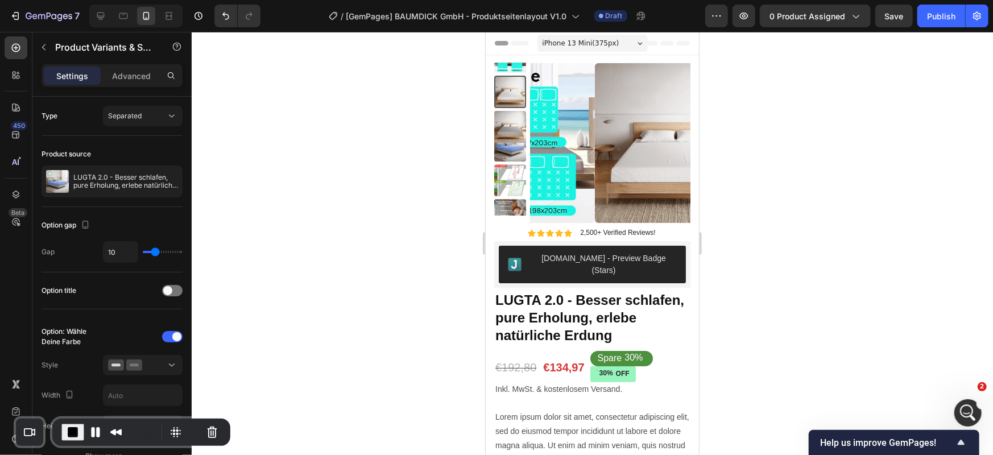
scroll to position [379, 0]
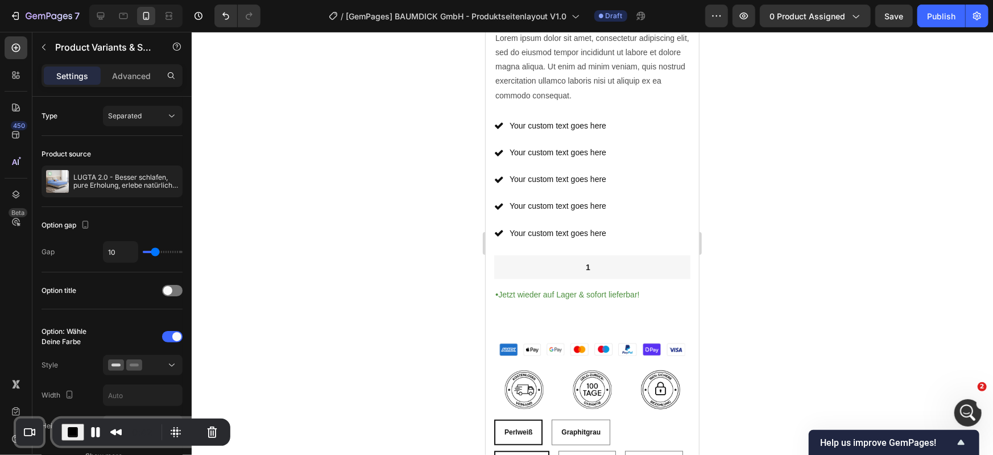
click at [546, 429] on div "Perlweiß Perlweiß Perlweiß Graphitgrau Graphitgrau Graphitgrau 99x203 cm 99x203…" at bounding box center [592, 463] width 196 height 89
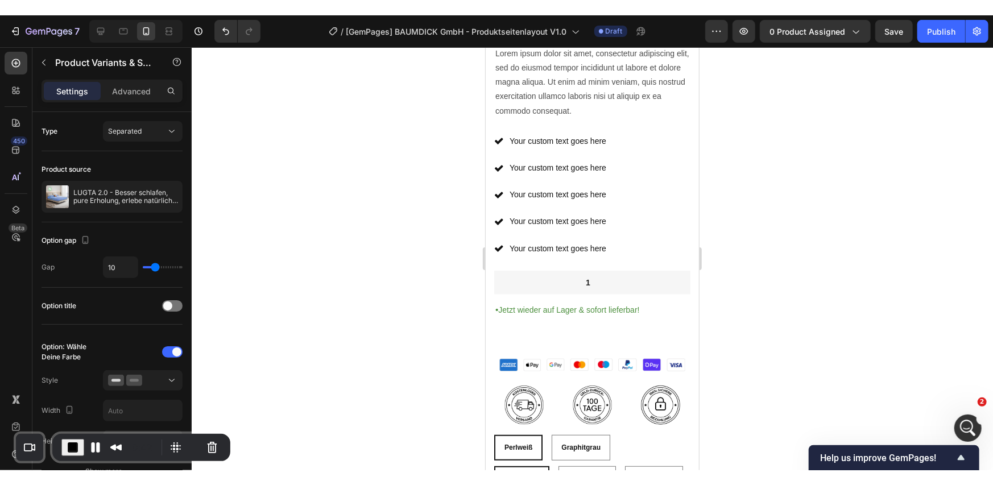
scroll to position [569, 0]
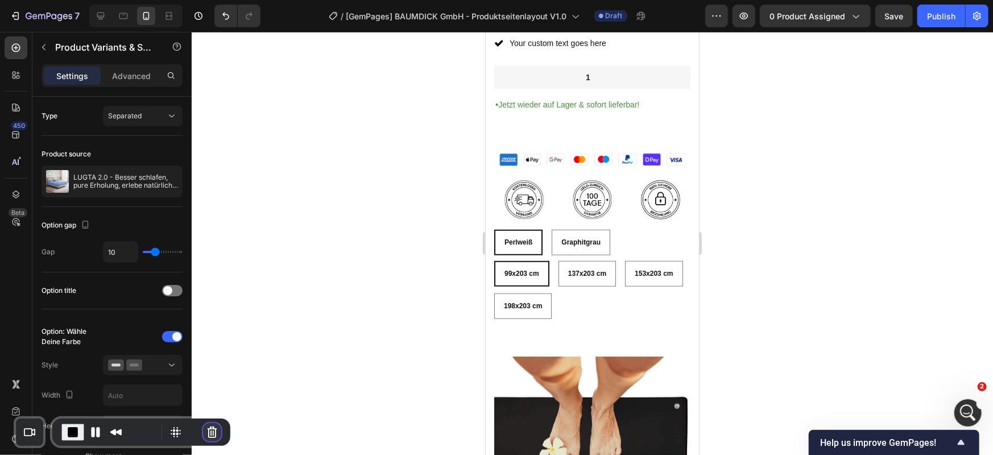
click at [212, 434] on button "Cancel Recording" at bounding box center [212, 432] width 18 height 18
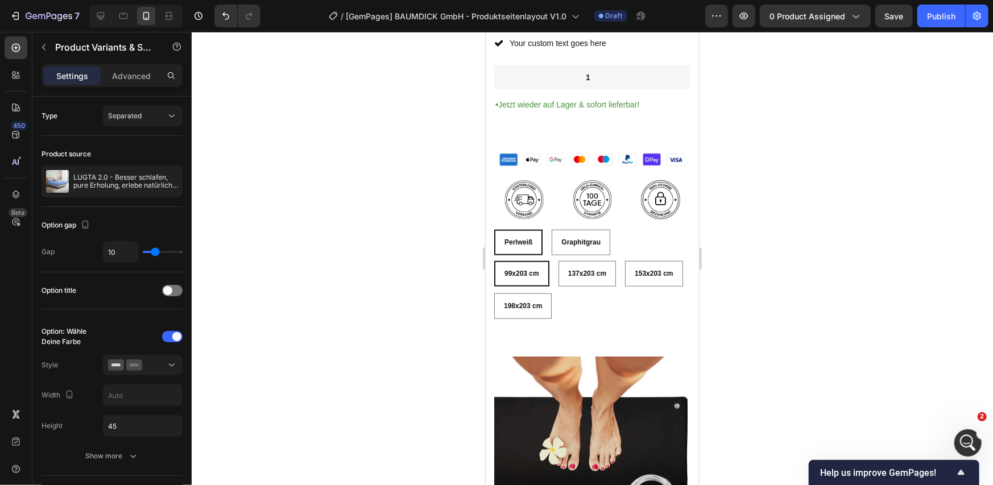
click at [641, 281] on div "99x203 cm 99x203 cm 99x203 cm 137x203 cm 137x203 cm 137x203 cm 153x203 cm 153x2…" at bounding box center [592, 289] width 196 height 58
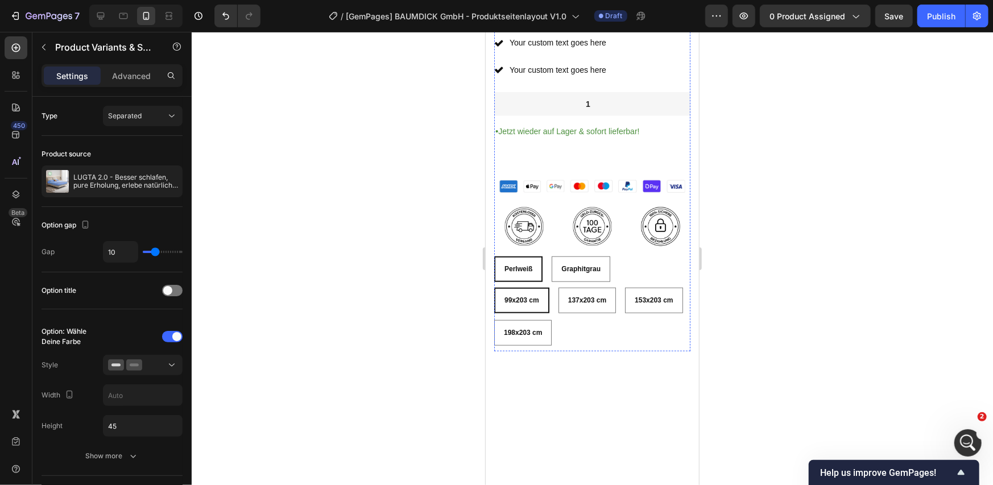
scroll to position [189, 0]
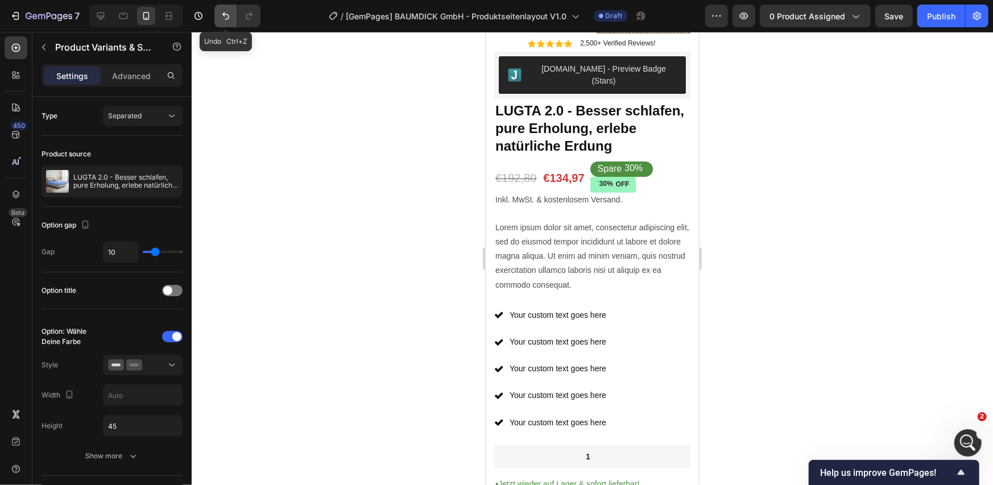
click at [226, 19] on icon "Undo/Redo" at bounding box center [225, 15] width 11 height 11
click at [109, 17] on div at bounding box center [101, 16] width 18 height 18
type input "23"
type input "13"
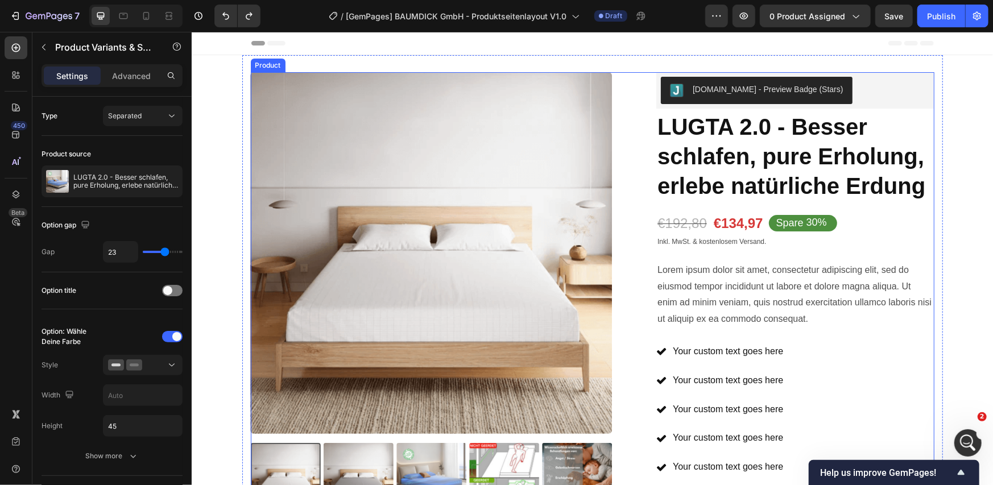
click at [641, 75] on div "Product Images Icon Icon Icon Icon Icon Icon List 2,500+ Verified Reviews! Text…" at bounding box center [592, 454] width 684 height 765
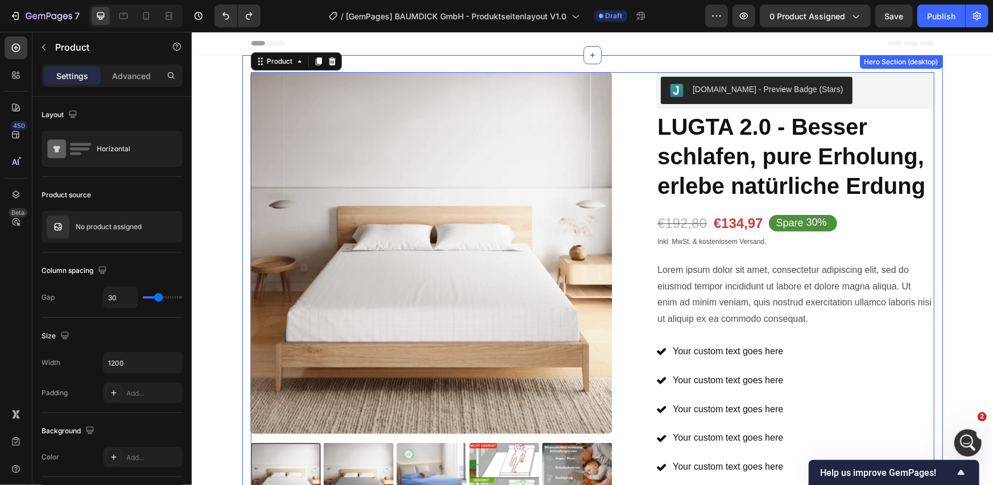
click at [645, 63] on div "Product Images Icon Icon Icon Icon Icon Icon List 2,500+ Verified Reviews! Text…" at bounding box center [592, 460] width 701 height 810
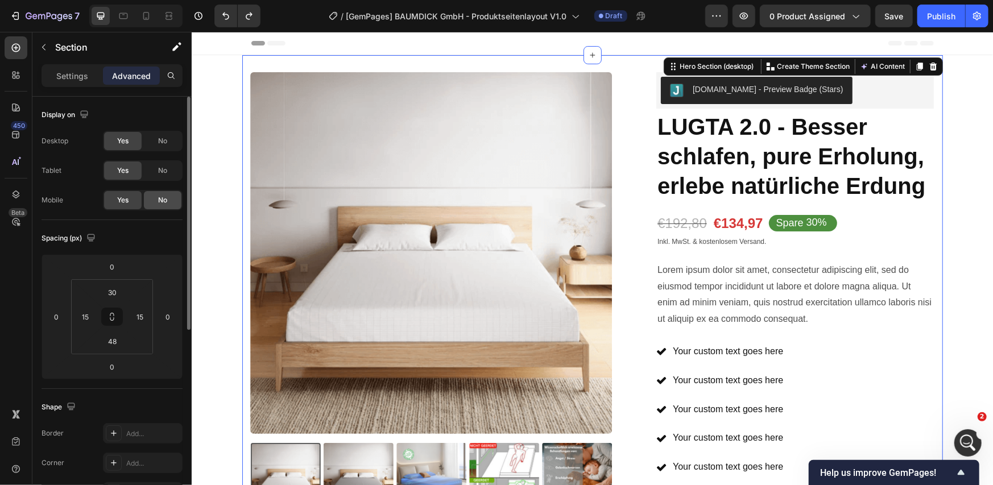
click at [162, 204] on span "No" at bounding box center [162, 200] width 9 height 10
click at [149, 20] on icon at bounding box center [145, 15] width 11 height 11
type input "14"
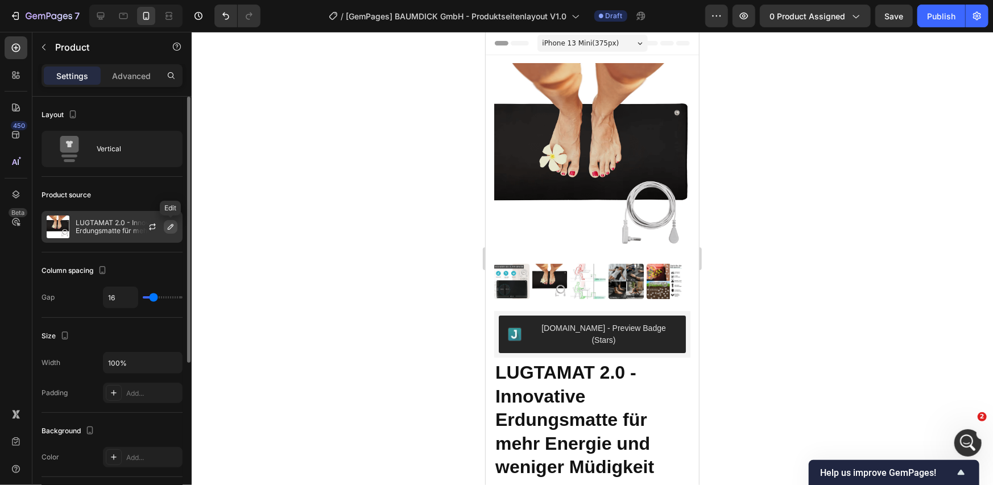
click at [168, 229] on icon "button" at bounding box center [170, 226] width 9 height 9
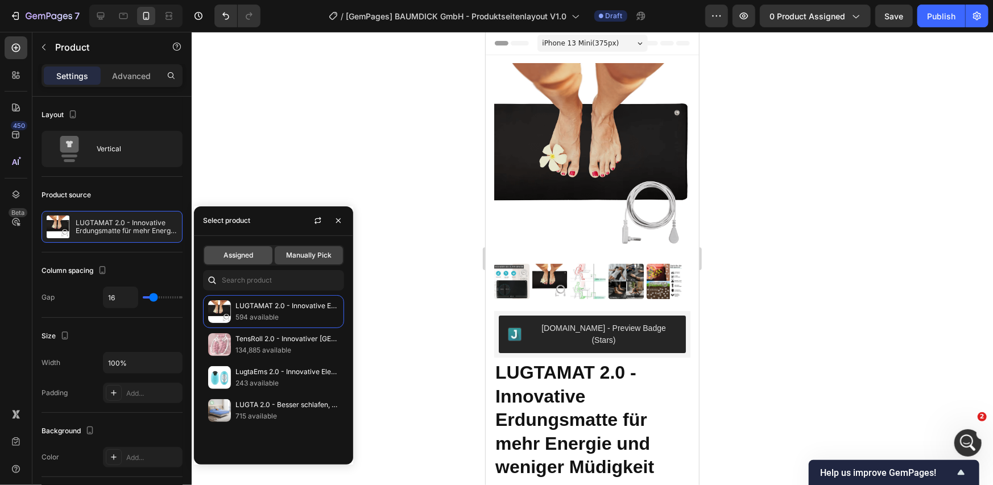
click at [218, 254] on div "Assigned" at bounding box center [238, 255] width 68 height 18
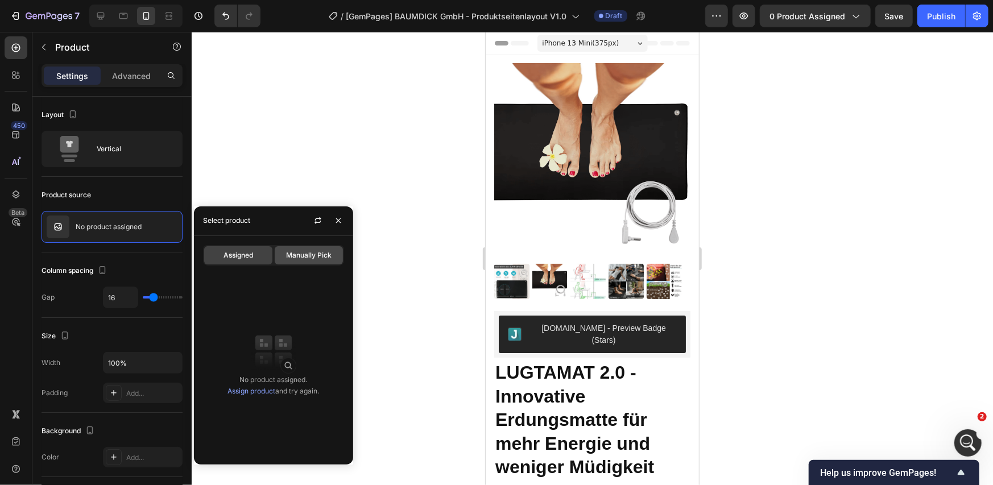
click at [295, 254] on span "Manually Pick" at bounding box center [308, 255] width 45 height 10
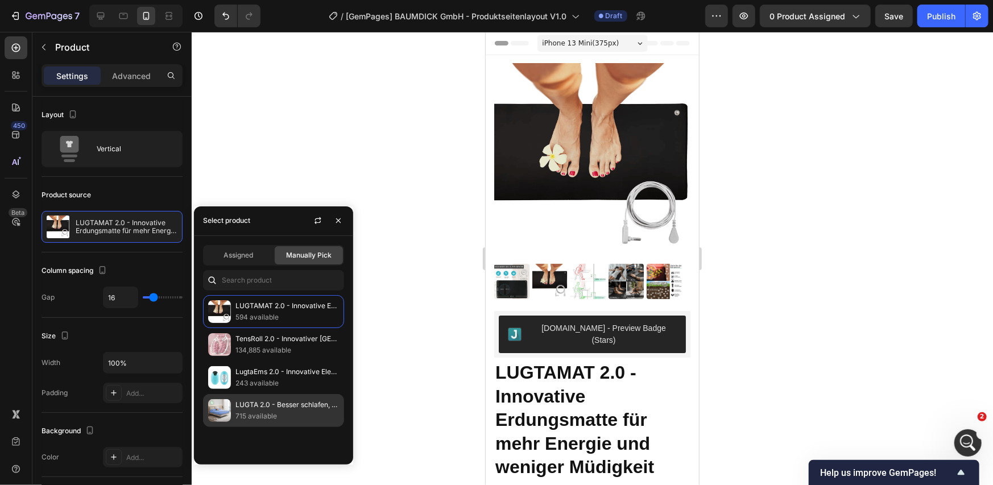
click at [271, 404] on p "LUGTA 2.0 - Besser schlafen, pure Erholung, erlebe natürliche Erdung" at bounding box center [286, 404] width 103 height 11
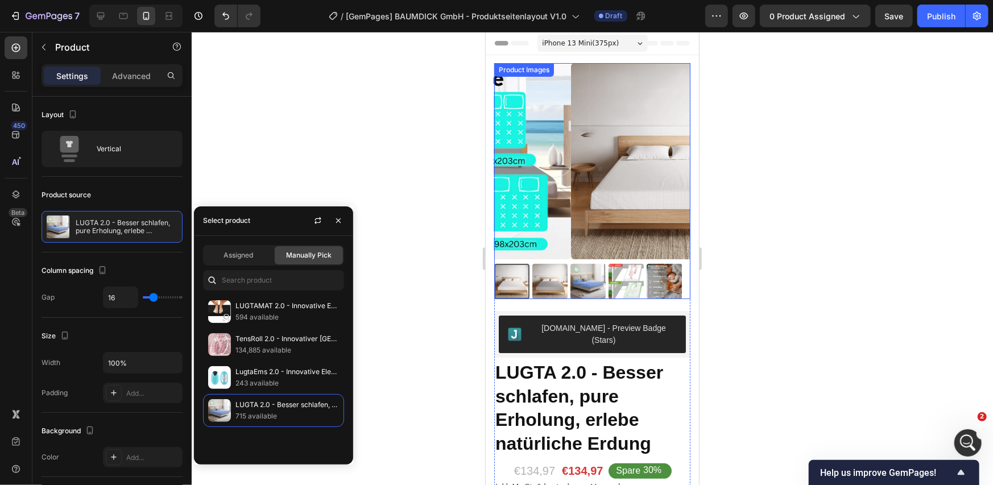
scroll to position [189, 0]
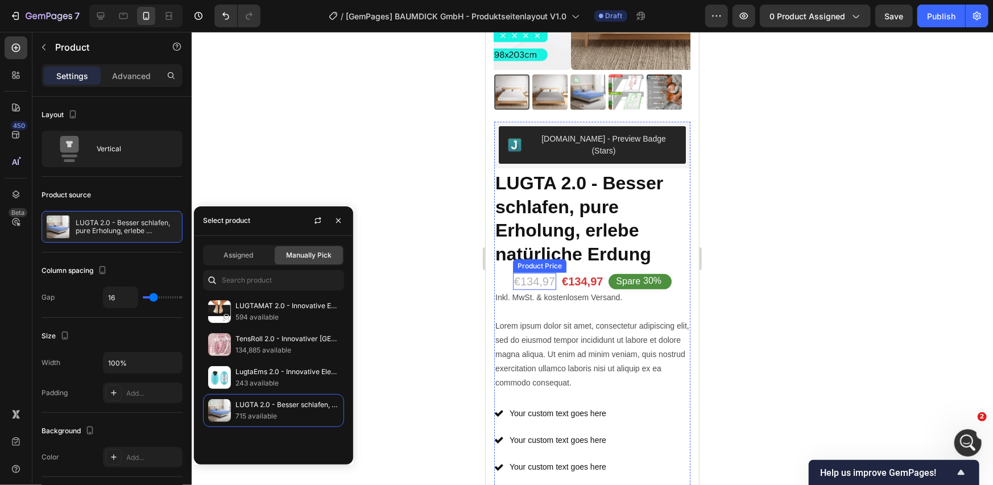
click at [540, 272] on div "€134,97" at bounding box center [533, 280] width 43 height 17
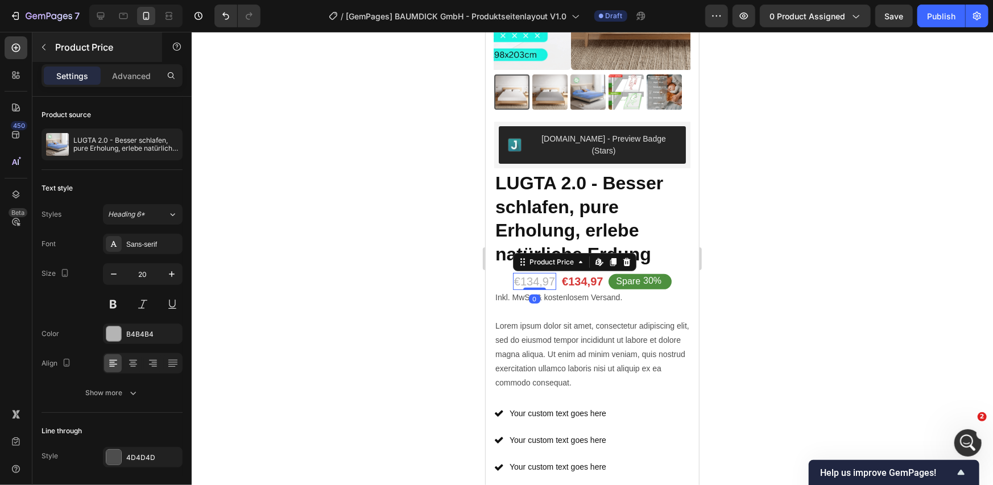
click at [82, 37] on div "Product Price" at bounding box center [97, 47] width 130 height 30
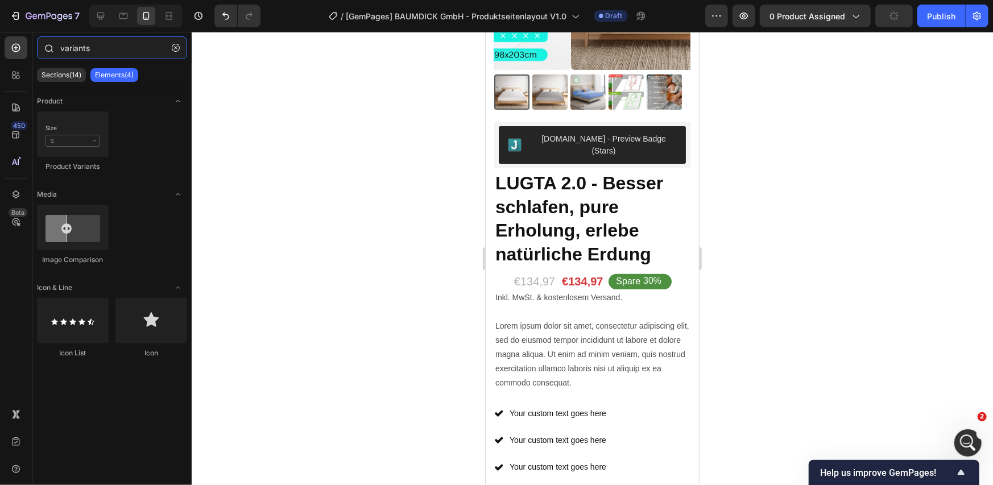
click at [114, 42] on input "variants" at bounding box center [112, 47] width 150 height 23
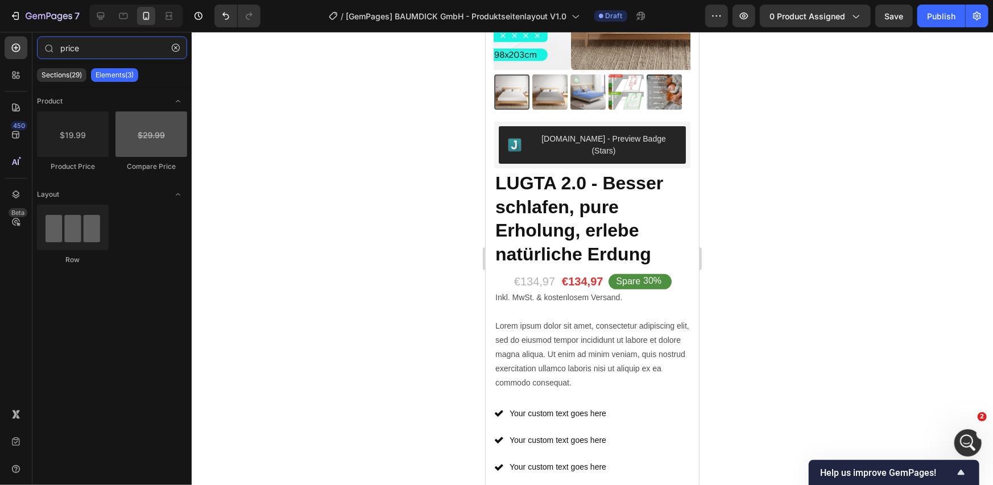
type input "price"
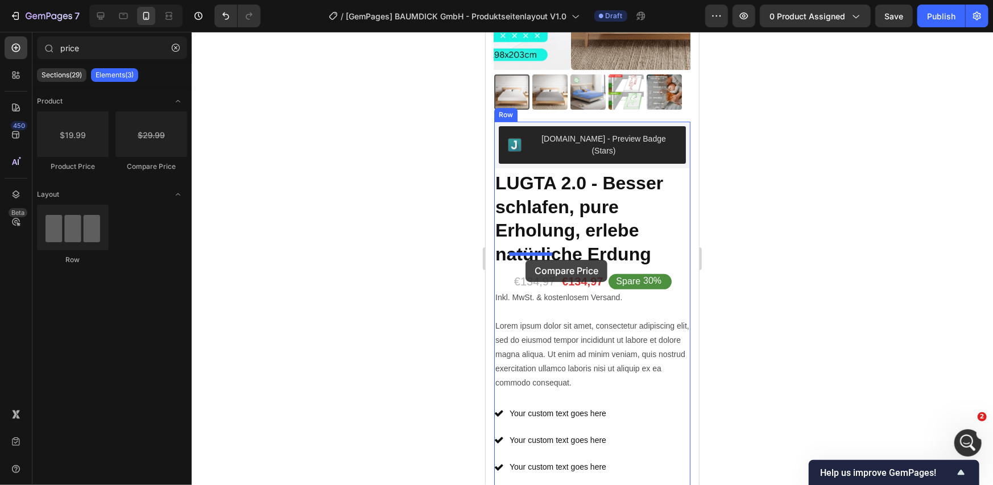
drag, startPoint x: 616, startPoint y: 167, endPoint x: 525, endPoint y: 259, distance: 129.5
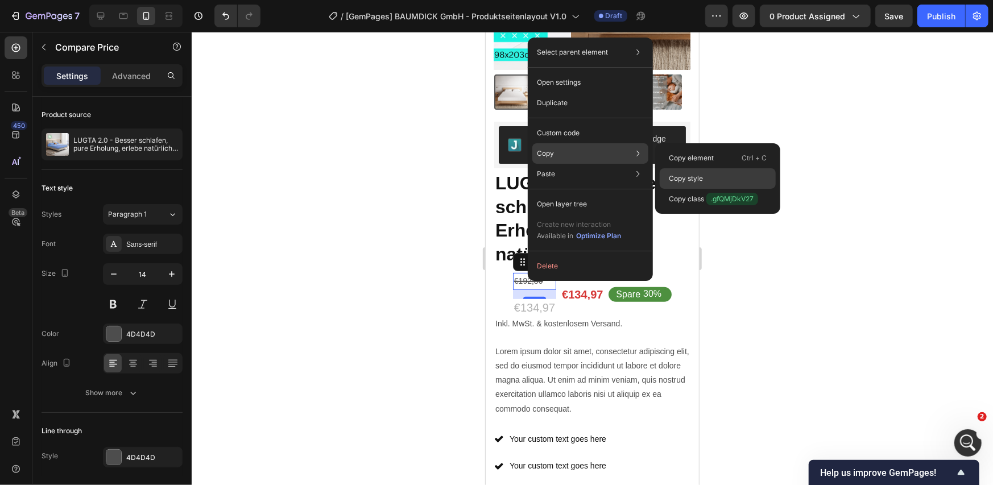
click at [685, 179] on p "Copy style" at bounding box center [686, 178] width 34 height 10
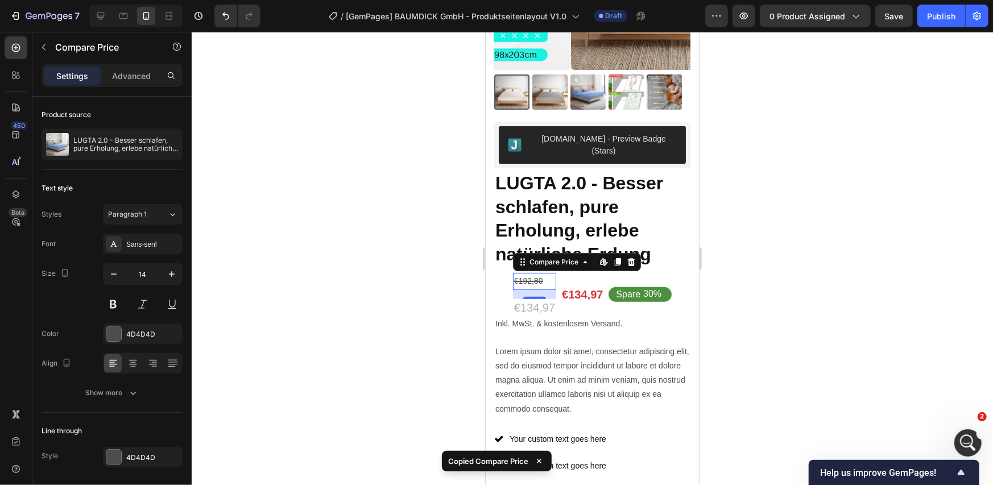
click at [528, 303] on div "16" at bounding box center [533, 307] width 11 height 9
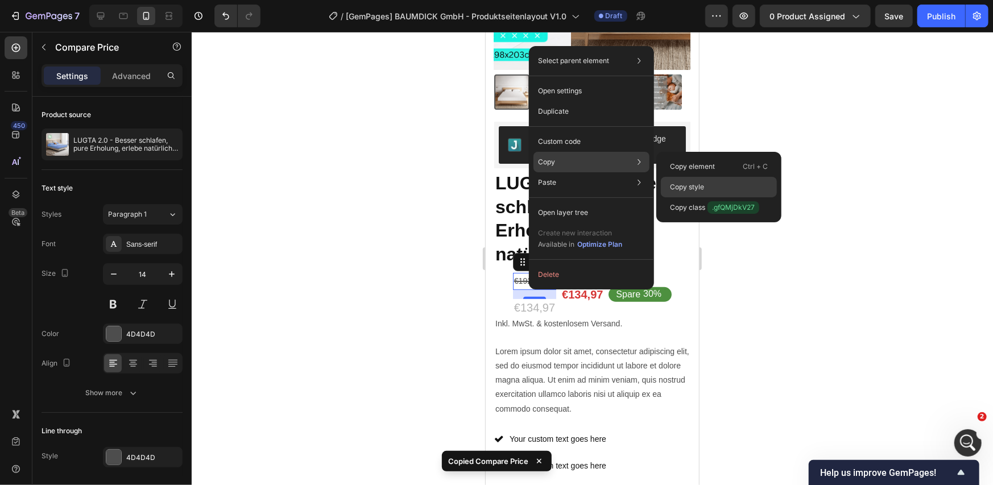
click at [678, 181] on div "Copy style" at bounding box center [719, 187] width 116 height 20
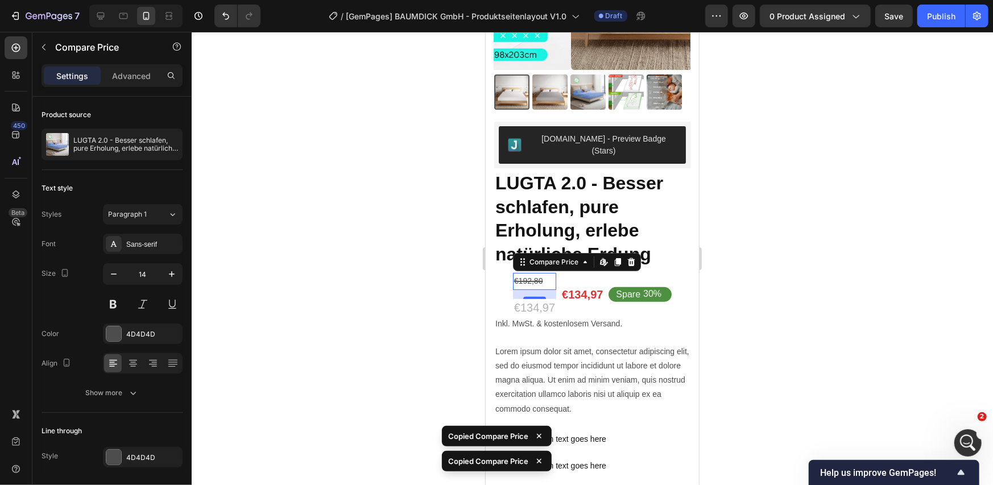
click at [528, 303] on div "16" at bounding box center [533, 307] width 11 height 9
click at [474, 295] on div at bounding box center [592, 258] width 801 height 453
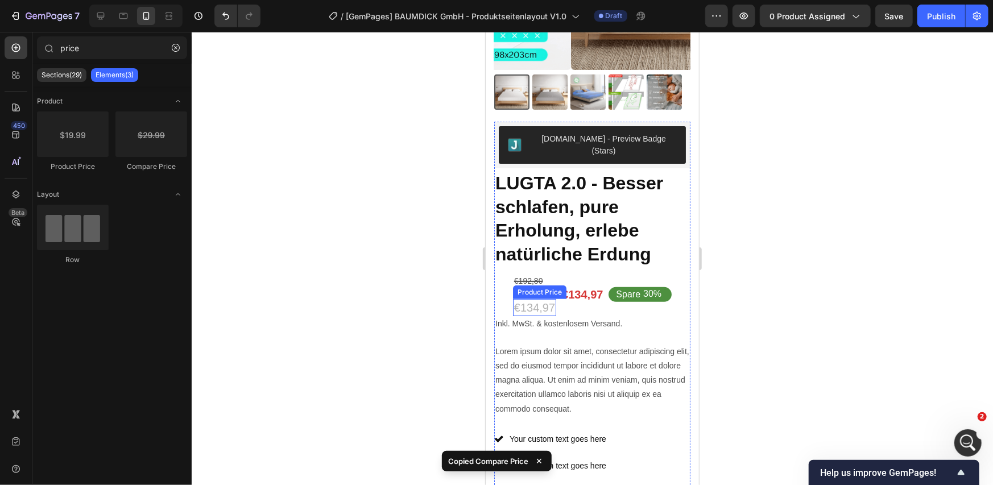
click at [521, 299] on div "€134,97" at bounding box center [533, 307] width 43 height 17
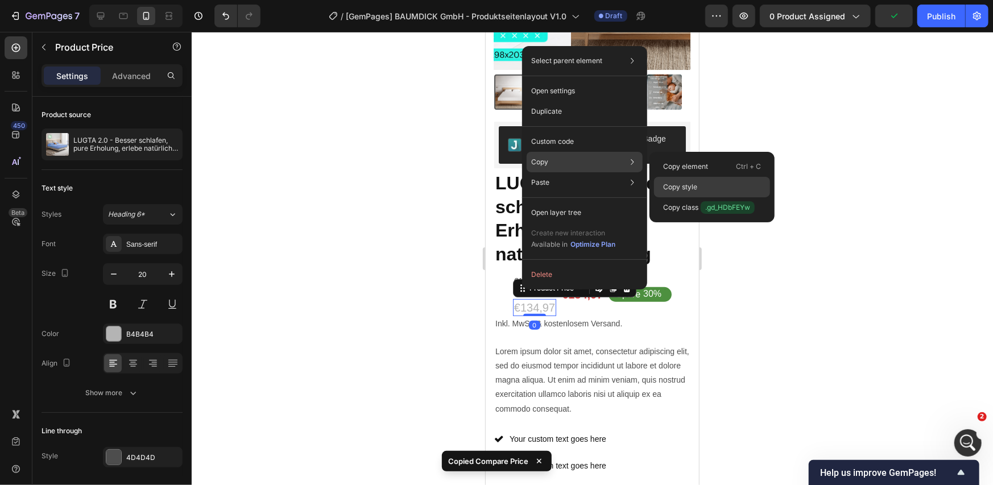
click at [671, 182] on p "Copy style" at bounding box center [680, 187] width 34 height 10
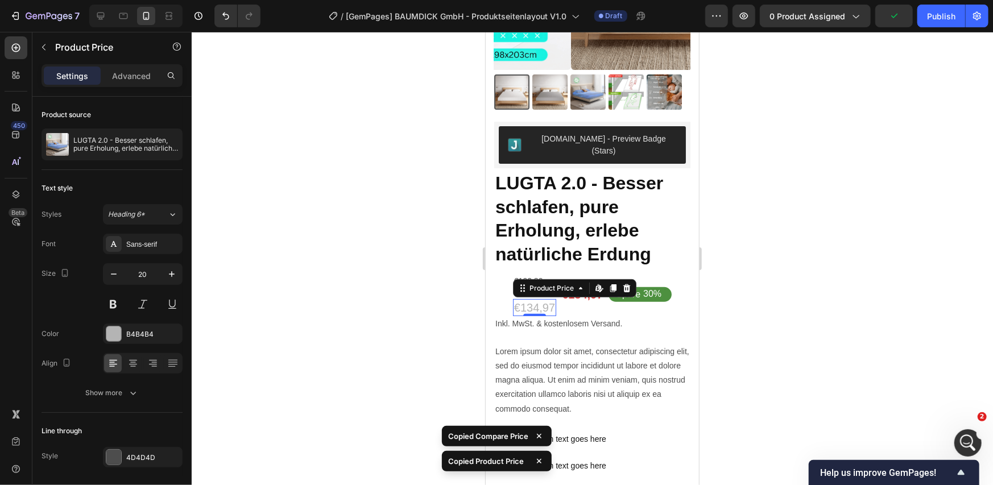
click at [488, 283] on div "Product Images Judge.me - Preview Badge (Stars) Judge.me LUGTA 2.0 - Besser sch…" at bounding box center [591, 357] width 213 height 985
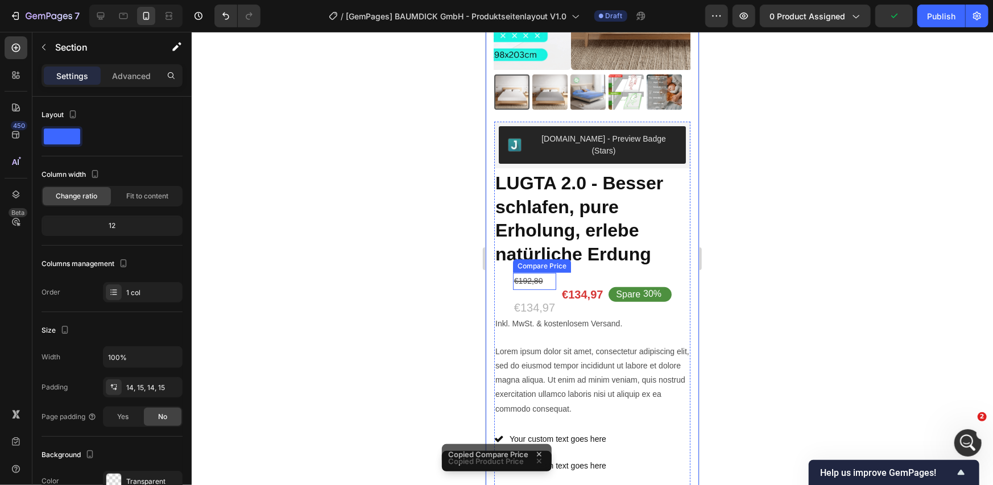
click at [536, 272] on div "€192,80" at bounding box center [533, 280] width 43 height 16
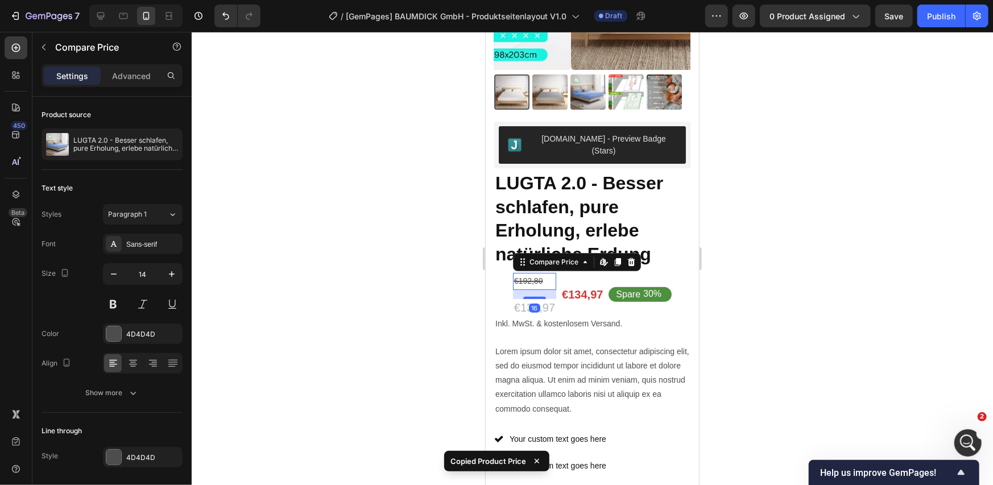
type input "20"
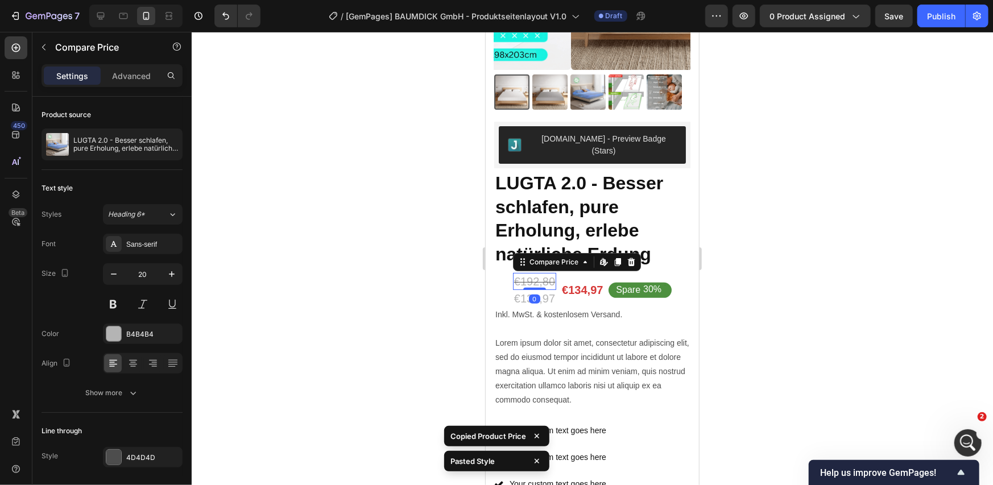
click at [517, 289] on div "€134,97" at bounding box center [533, 297] width 43 height 17
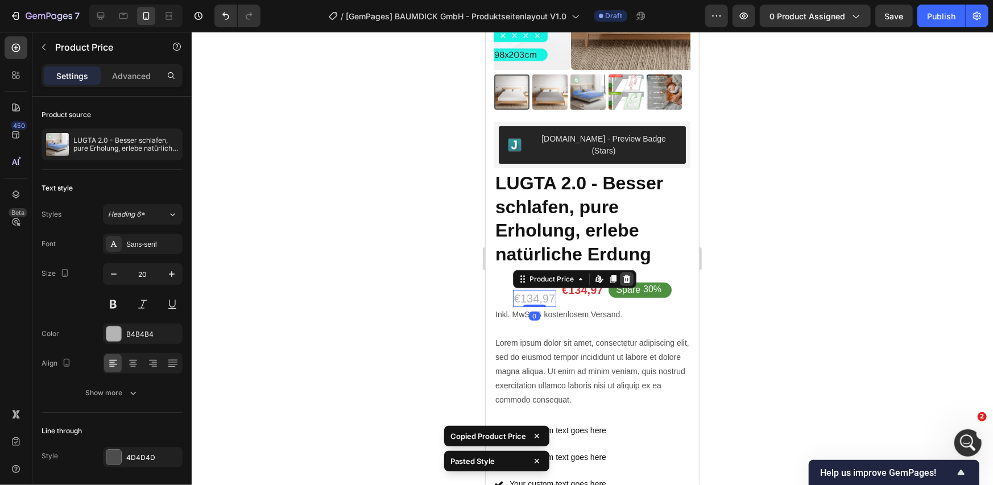
click at [623, 275] on icon at bounding box center [625, 279] width 7 height 8
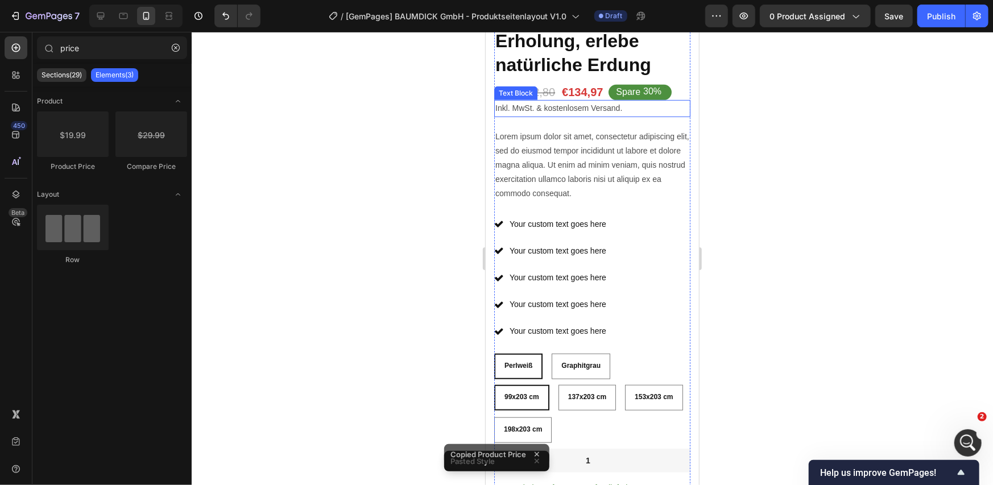
scroll to position [569, 0]
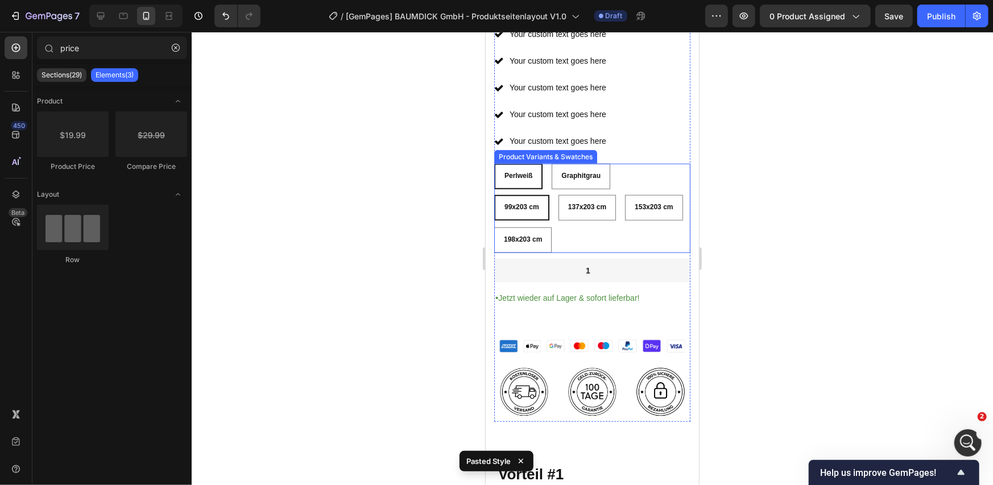
click at [630, 200] on div "99x203 cm 99x203 cm 99x203 cm 137x203 cm 137x203 cm 137x203 cm 153x203 cm 153x2…" at bounding box center [592, 223] width 196 height 58
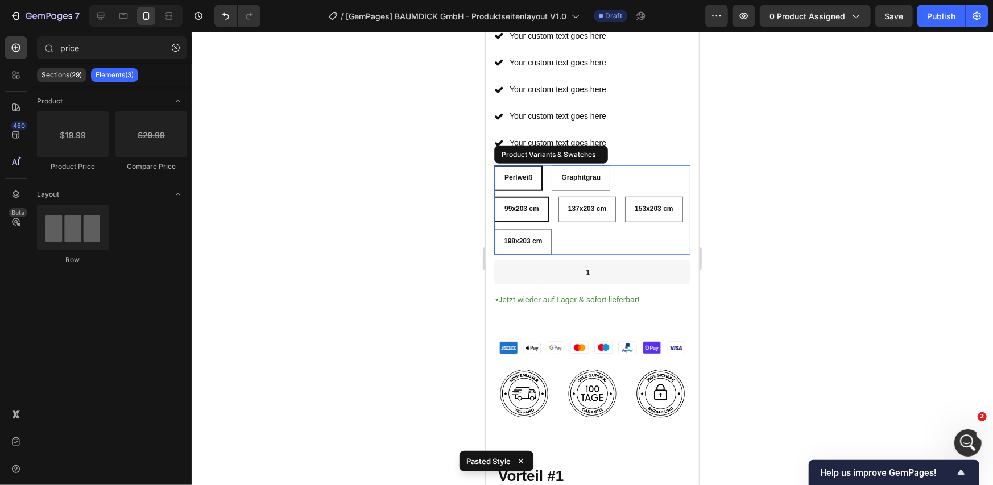
radio input "false"
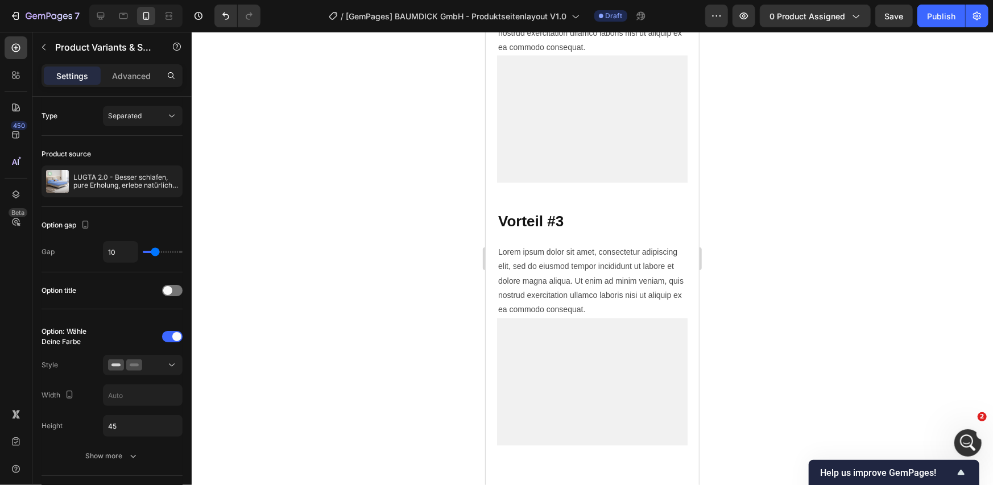
scroll to position [1706, 0]
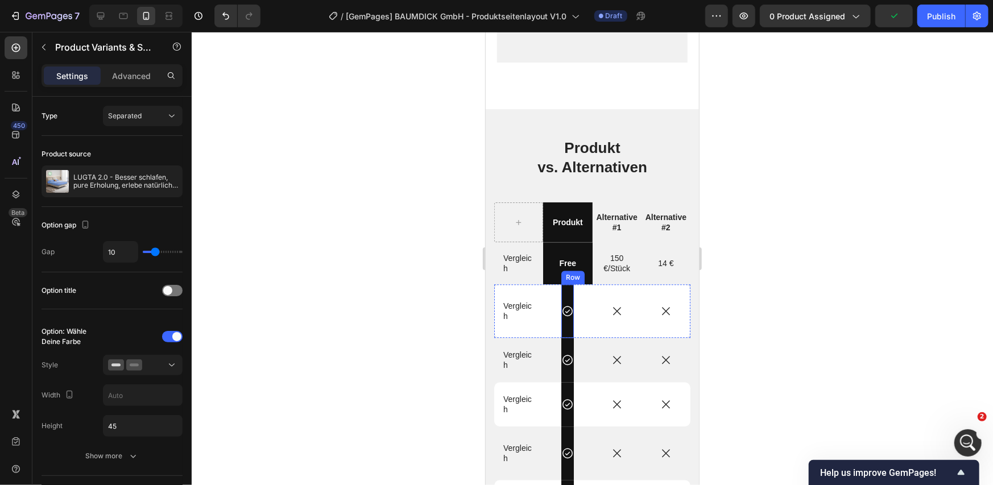
click at [566, 284] on div "Icon Row" at bounding box center [567, 310] width 13 height 53
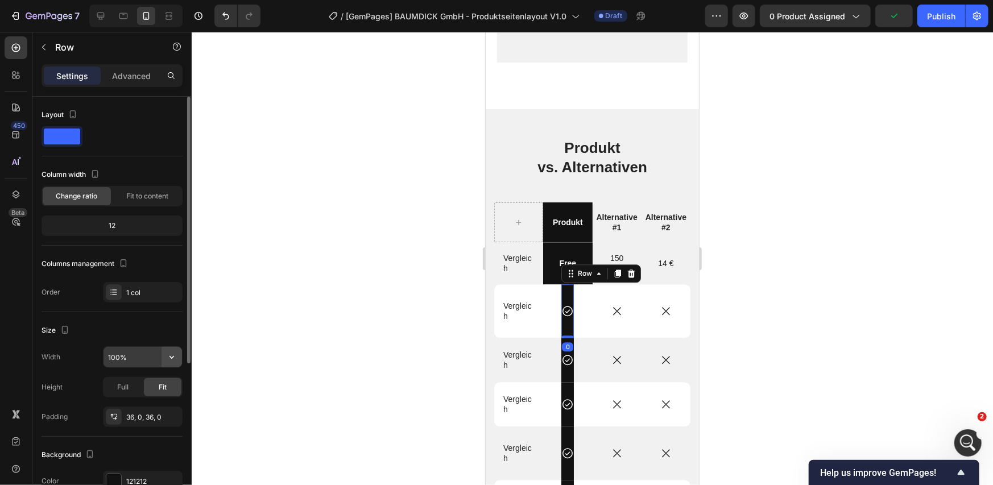
click at [172, 355] on icon "button" at bounding box center [171, 356] width 11 height 11
click at [141, 354] on input "100%" at bounding box center [142, 357] width 78 height 20
click at [148, 325] on div "Size" at bounding box center [112, 330] width 141 height 18
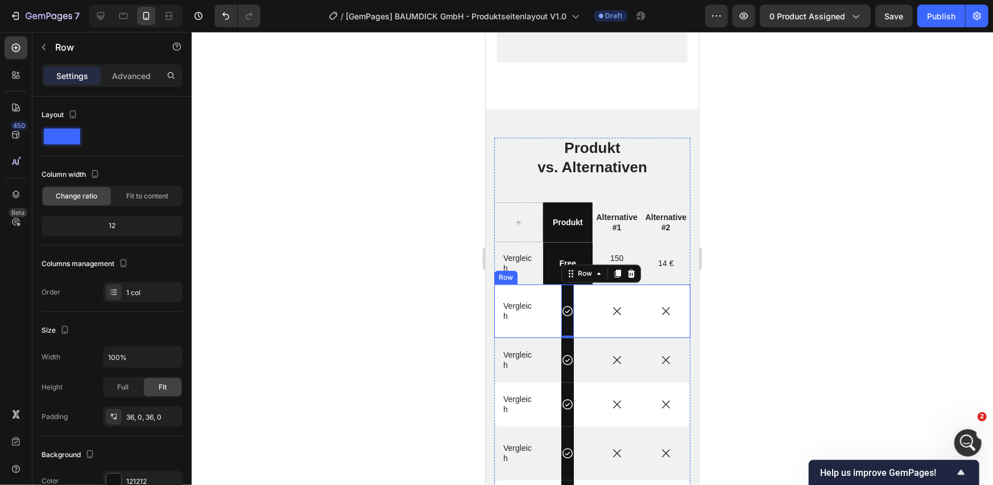
click at [544, 284] on div "Icon Row 0" at bounding box center [567, 310] width 49 height 53
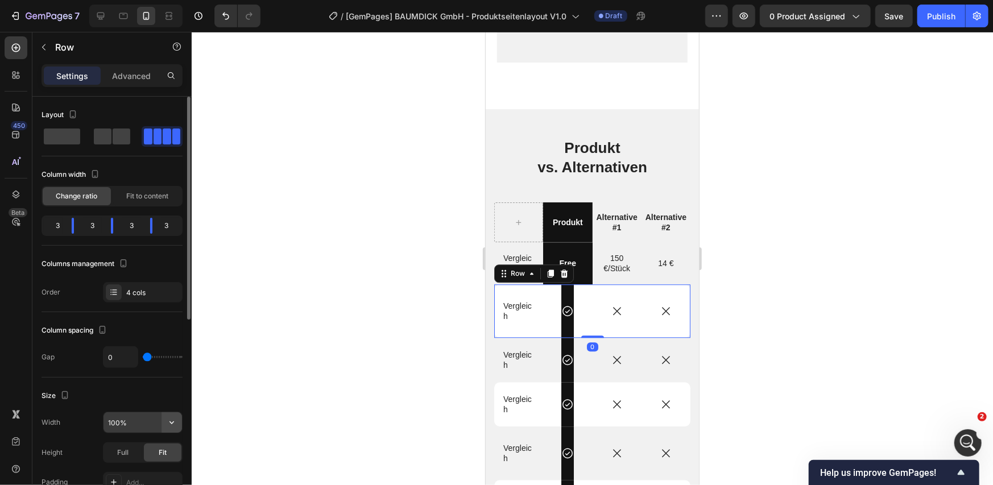
click at [166, 422] on icon "button" at bounding box center [171, 422] width 11 height 11
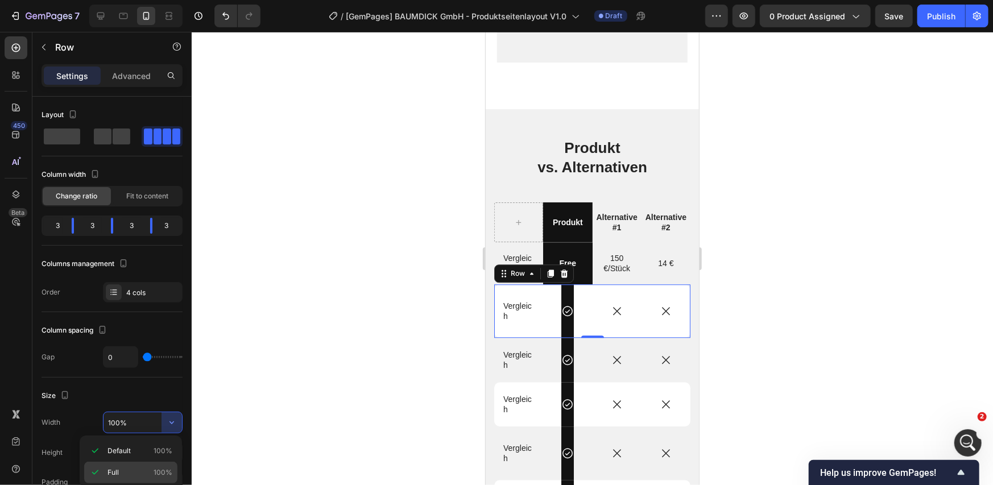
click at [131, 469] on p "Full 100%" at bounding box center [139, 472] width 65 height 10
click at [561, 284] on div "Icon Row" at bounding box center [567, 310] width 13 height 53
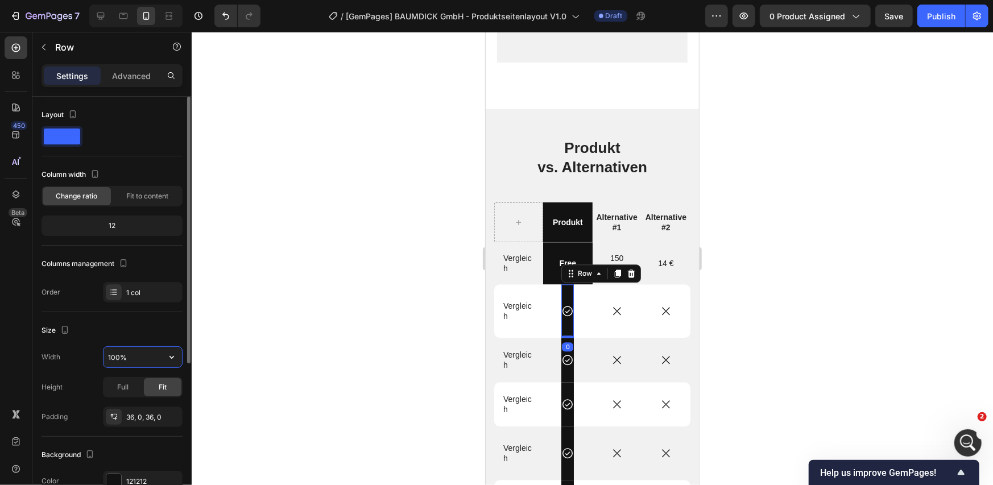
click at [151, 359] on input "100%" at bounding box center [142, 357] width 78 height 20
click at [149, 334] on div "Size" at bounding box center [112, 330] width 141 height 18
type input "1200"
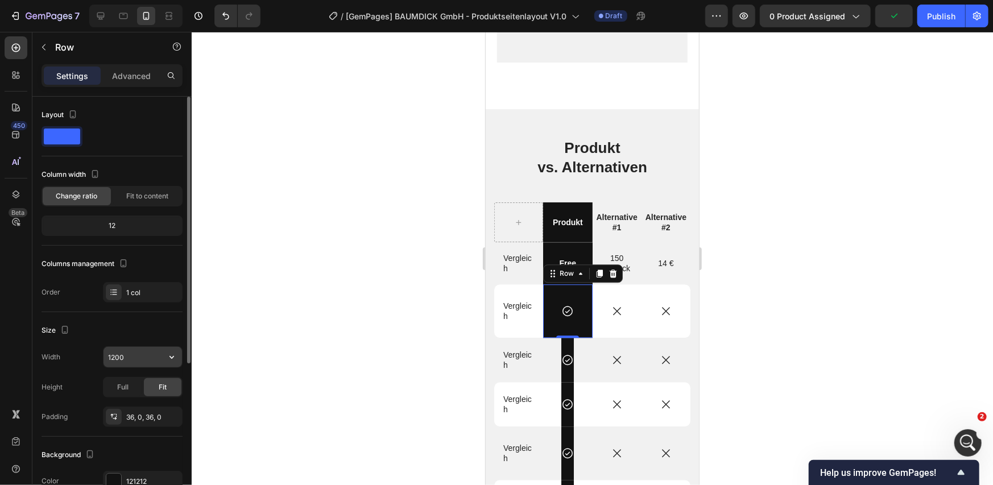
click at [127, 349] on input "1200" at bounding box center [142, 357] width 78 height 20
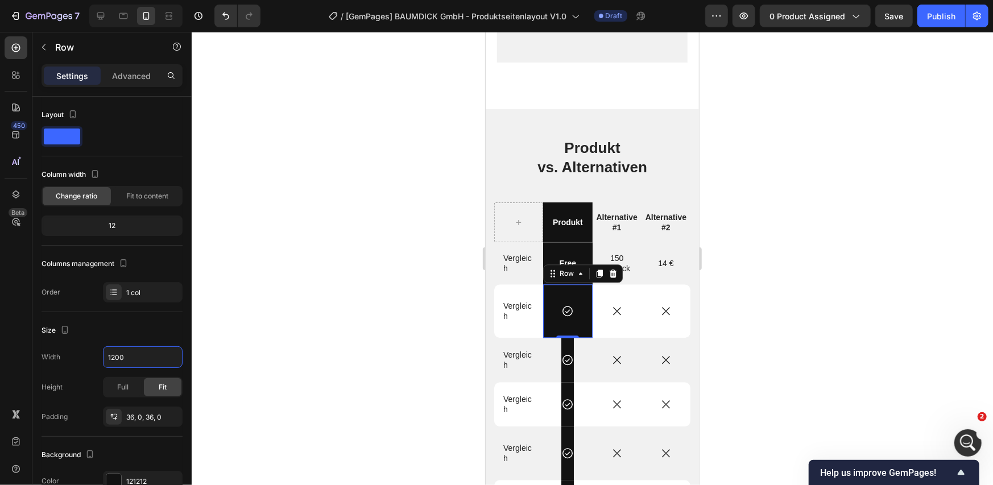
click at [561, 342] on div "0" at bounding box center [566, 346] width 11 height 9
click at [563, 342] on div "0" at bounding box center [566, 346] width 11 height 9
click at [566, 363] on div "Icon Row" at bounding box center [567, 359] width 13 height 44
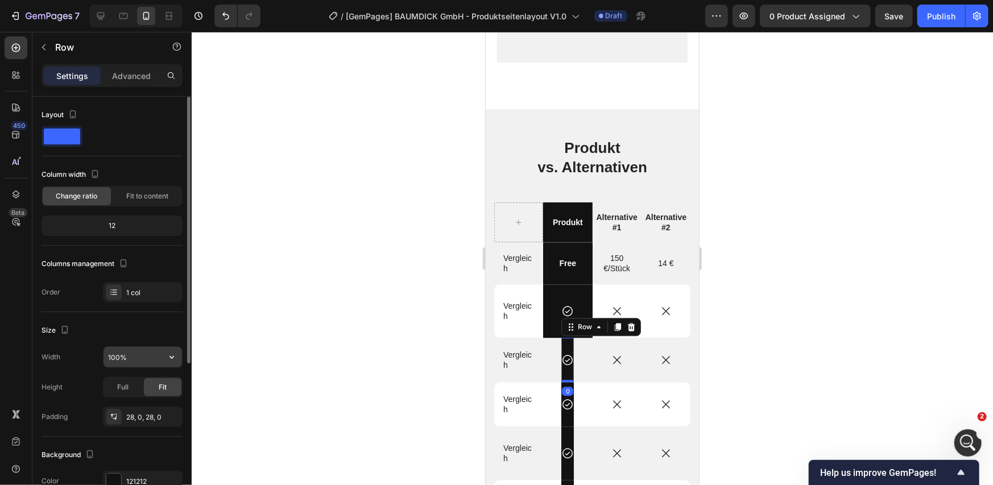
click at [131, 357] on input "100%" at bounding box center [142, 357] width 78 height 20
paste input "2"
type input "1200%"
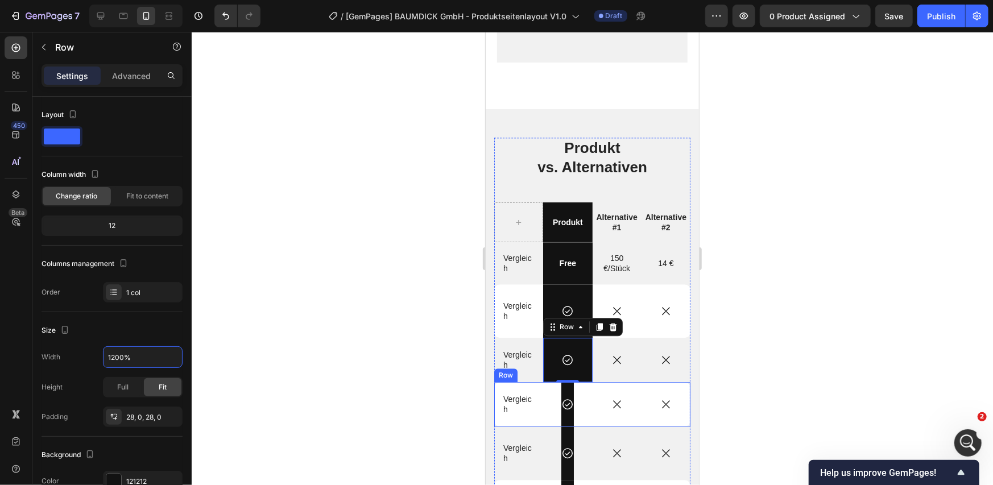
click at [561, 399] on div "Icon Row" at bounding box center [567, 404] width 13 height 44
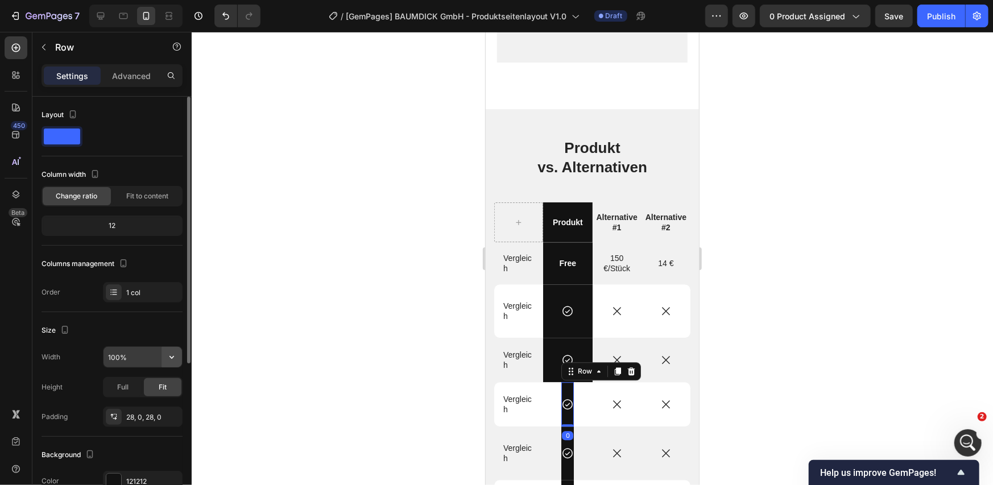
click at [172, 358] on icon "button" at bounding box center [171, 356] width 11 height 11
click at [156, 404] on span "100%" at bounding box center [163, 407] width 19 height 10
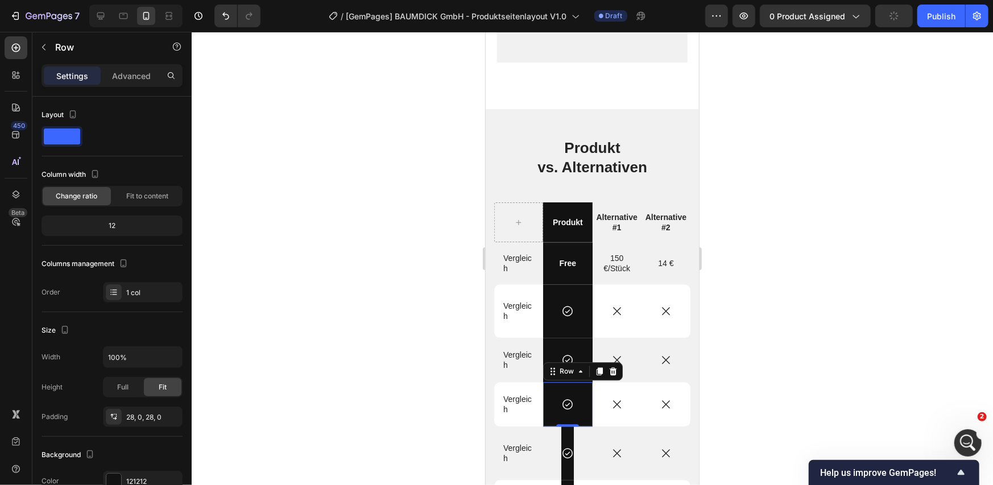
click at [564, 430] on div "0" at bounding box center [566, 434] width 11 height 9
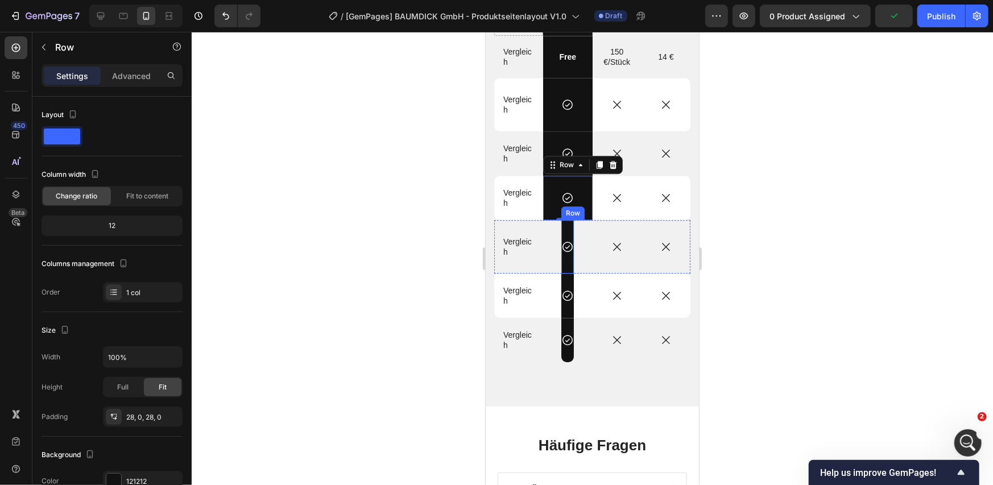
click at [566, 263] on div "Icon Row" at bounding box center [567, 246] width 13 height 53
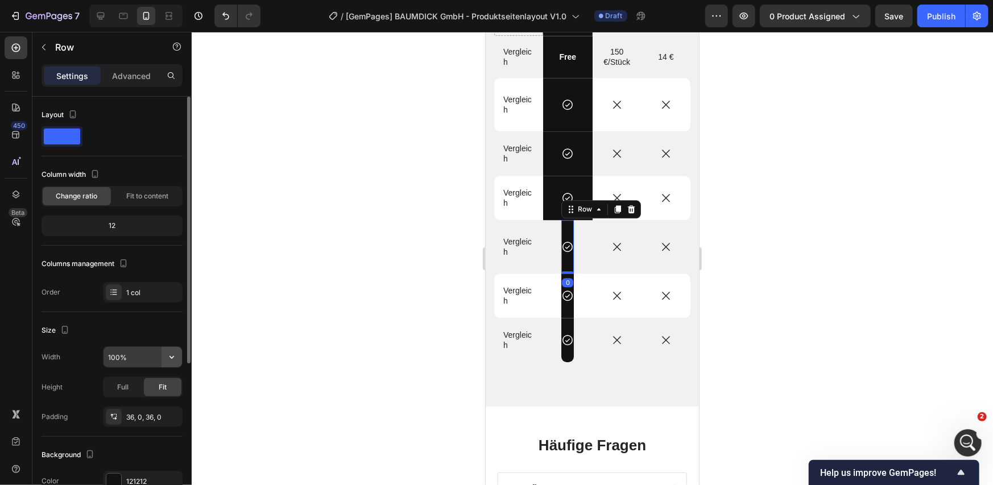
click at [176, 354] on icon "button" at bounding box center [171, 356] width 11 height 11
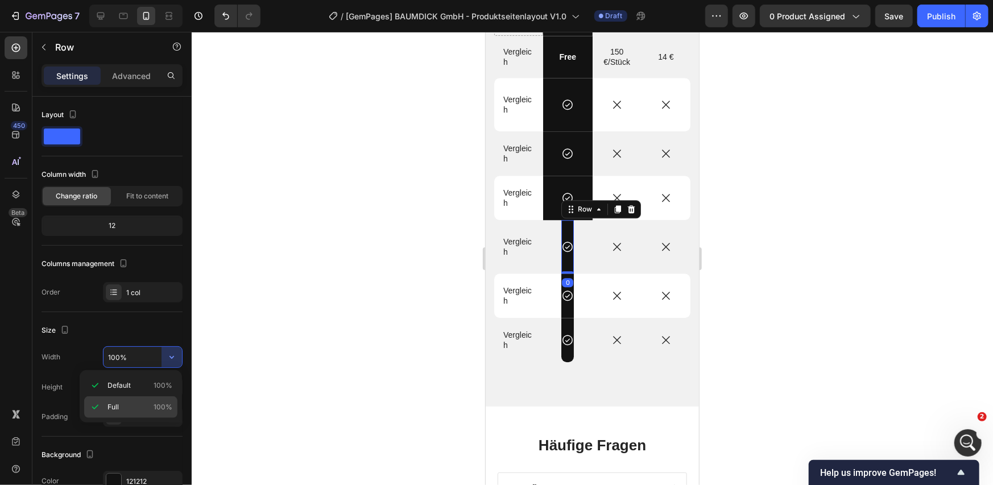
click at [143, 403] on p "Full 100%" at bounding box center [139, 407] width 65 height 10
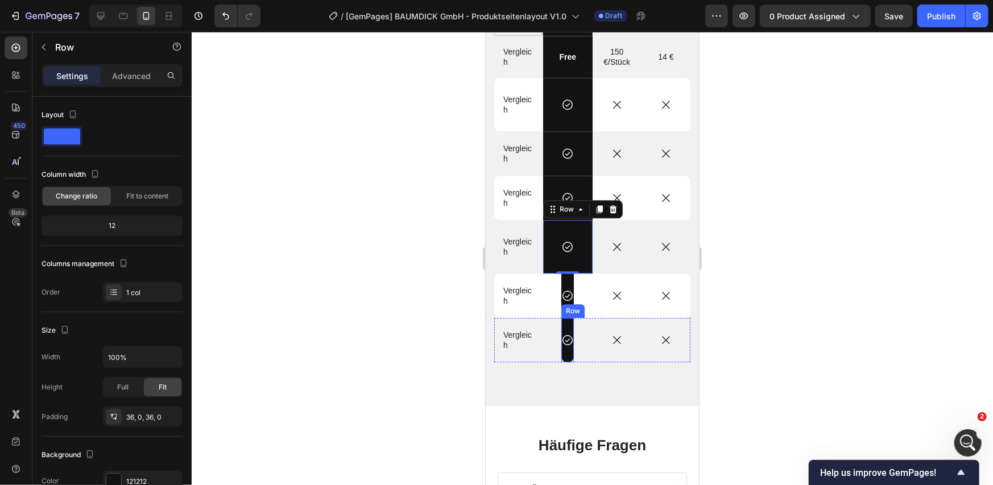
click at [563, 311] on div "Row" at bounding box center [572, 310] width 19 height 10
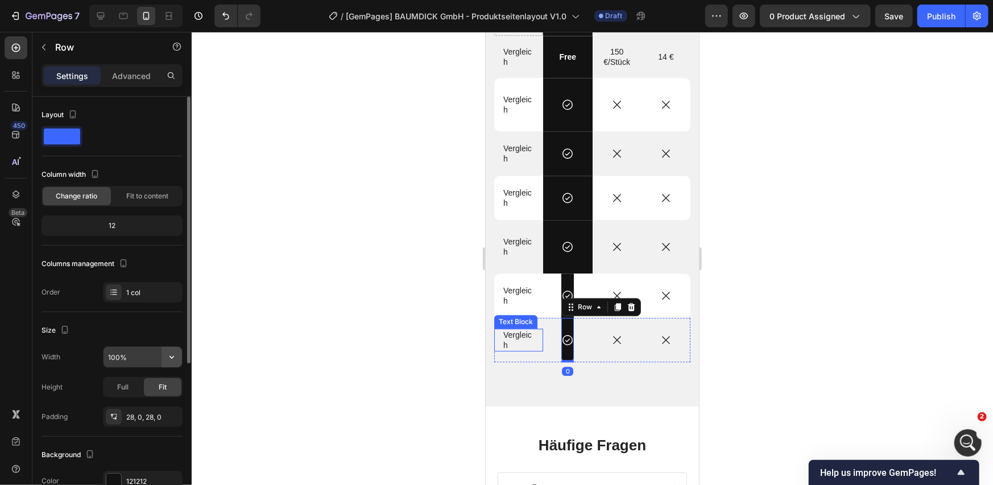
click at [178, 359] on button "button" at bounding box center [172, 357] width 20 height 20
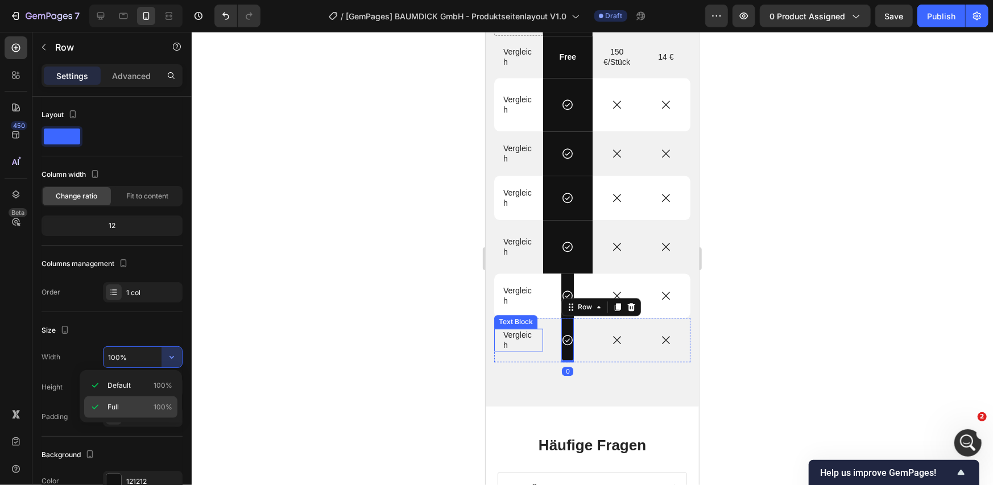
click at [160, 402] on span "100%" at bounding box center [163, 407] width 19 height 10
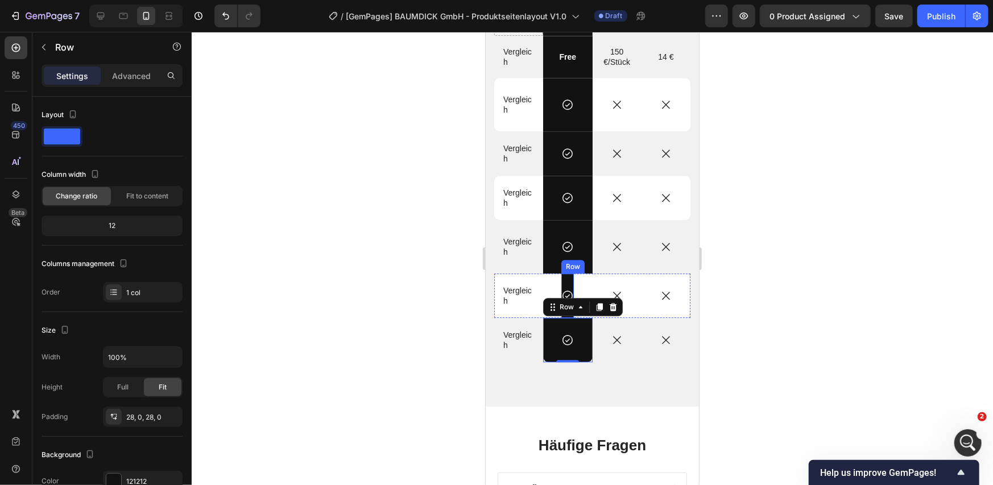
click at [567, 283] on div "Icon Row" at bounding box center [567, 295] width 13 height 44
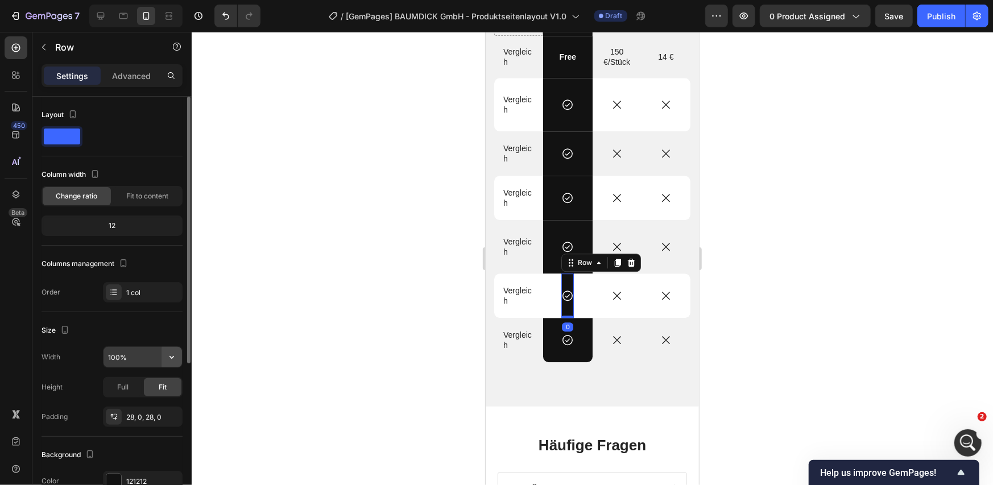
click at [168, 356] on icon "button" at bounding box center [171, 356] width 11 height 11
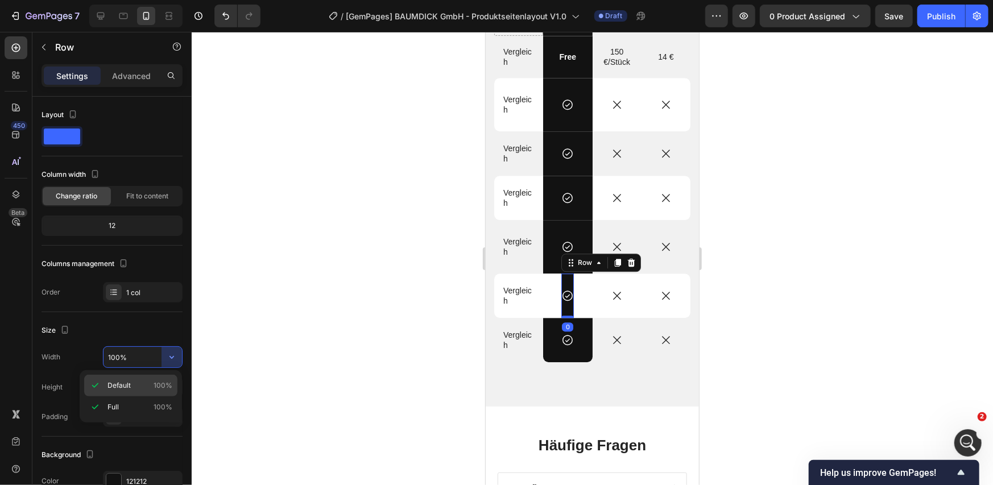
click at [154, 387] on p "Default 100%" at bounding box center [139, 385] width 65 height 10
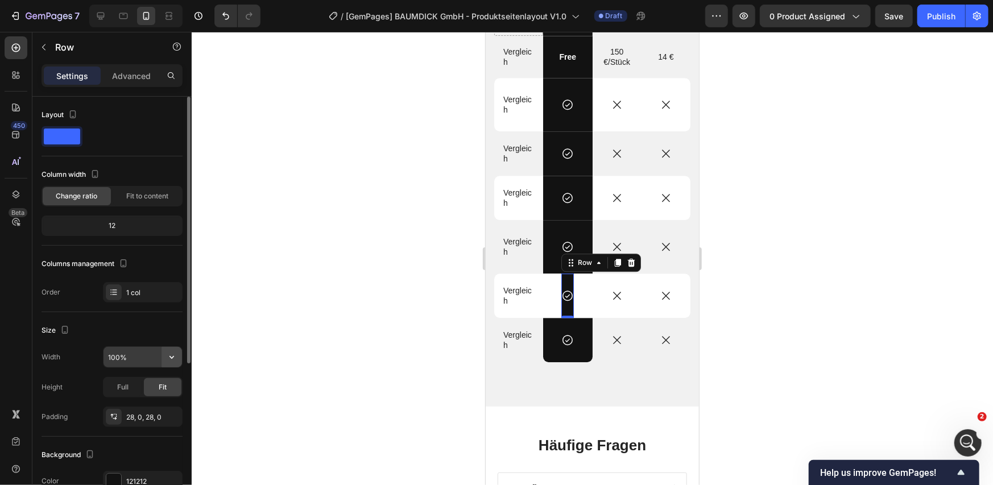
click at [176, 362] on button "button" at bounding box center [172, 357] width 20 height 20
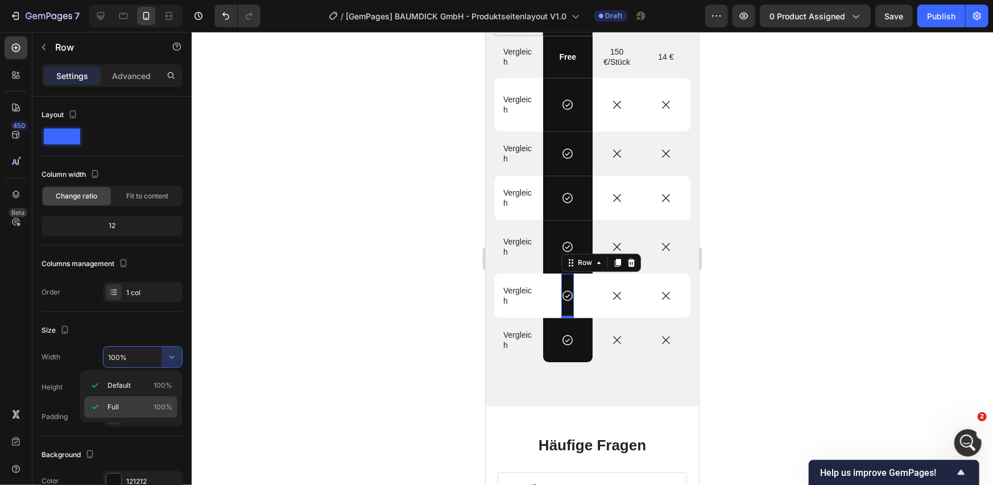
click at [154, 406] on span "100%" at bounding box center [163, 407] width 19 height 10
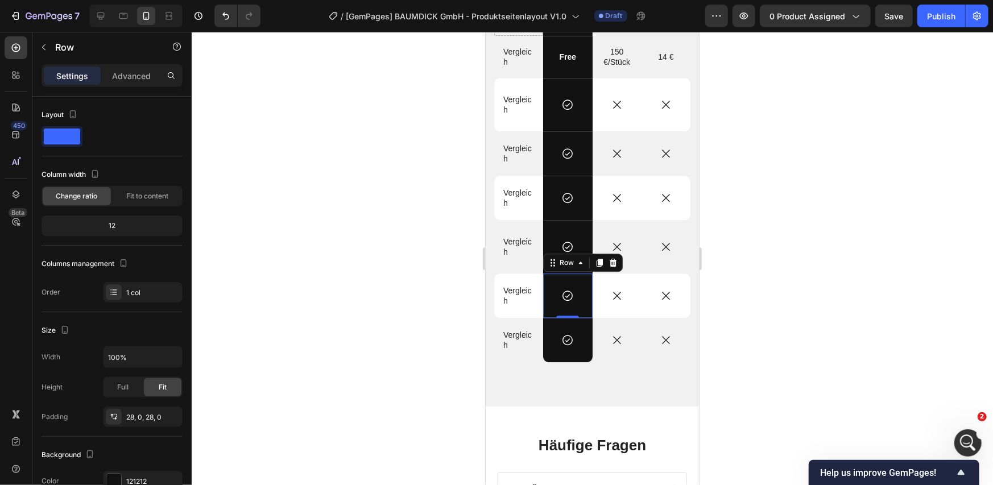
drag, startPoint x: 322, startPoint y: 316, endPoint x: 31, endPoint y: 288, distance: 292.5
click at [322, 316] on div at bounding box center [592, 258] width 801 height 453
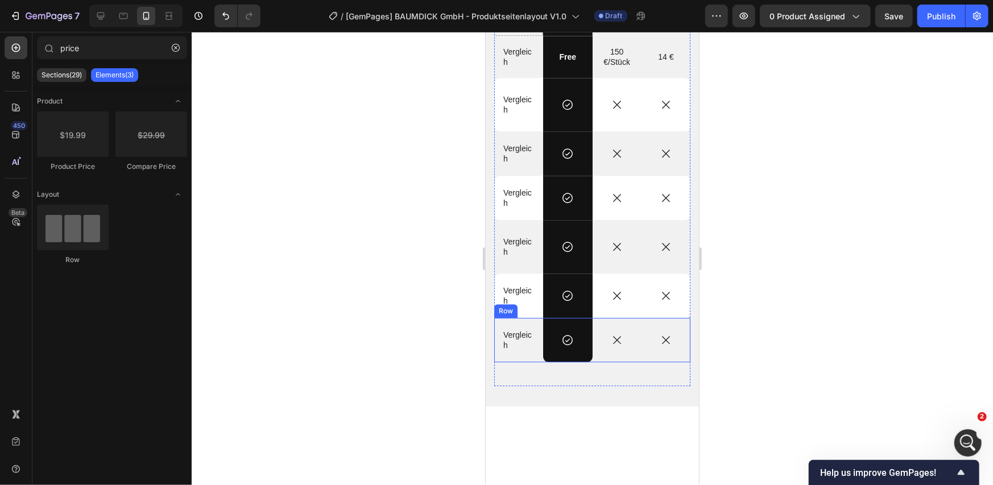
scroll to position [1706, 0]
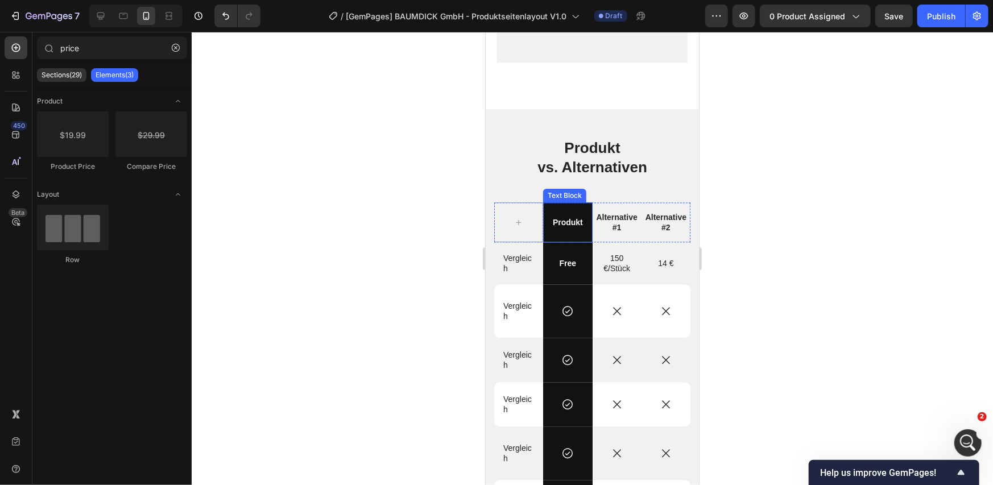
click at [550, 202] on div "Produkt" at bounding box center [567, 222] width 49 height 40
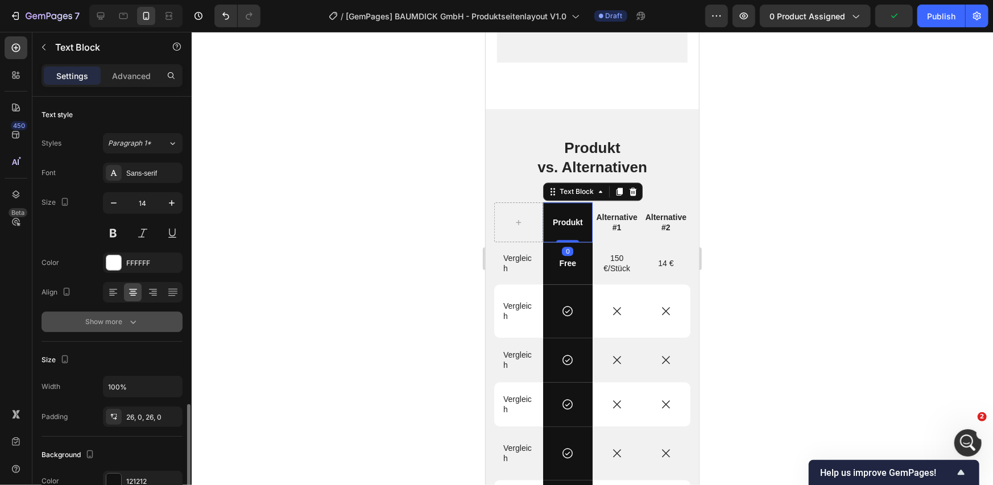
scroll to position [189, 0]
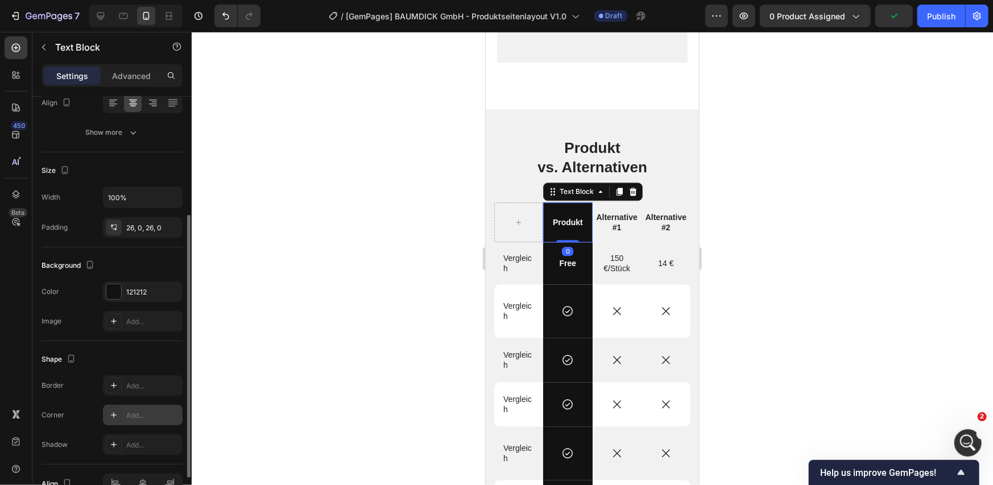
click at [109, 418] on icon at bounding box center [113, 415] width 9 height 9
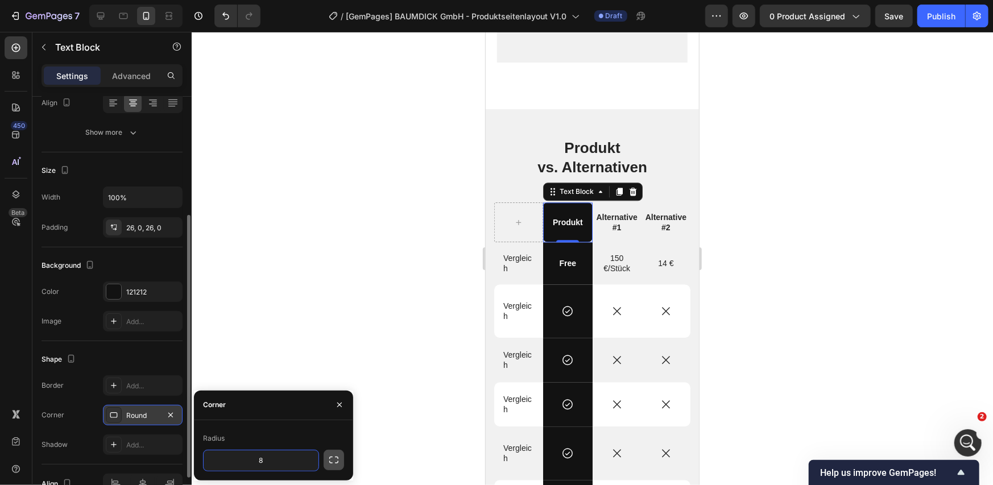
click at [328, 456] on icon "button" at bounding box center [333, 459] width 11 height 11
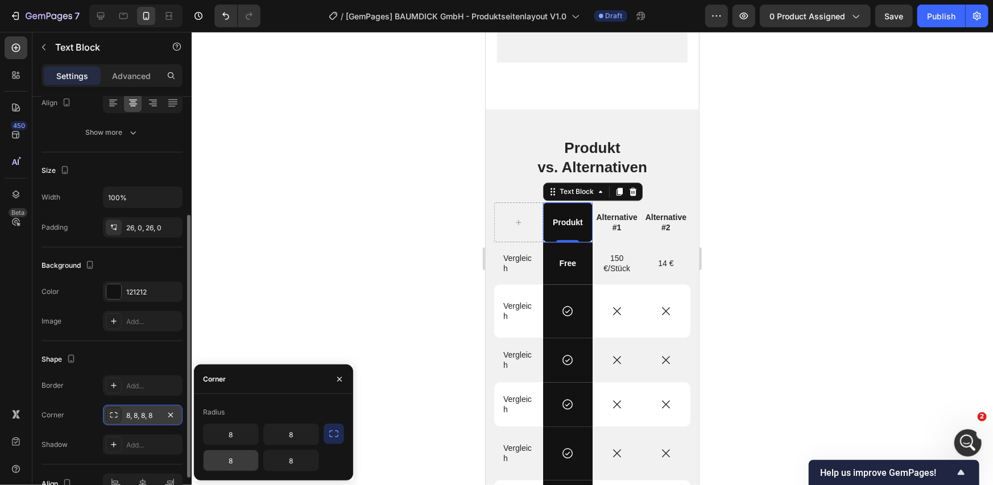
click at [248, 462] on input "8" at bounding box center [231, 460] width 55 height 20
click at [297, 462] on input "8" at bounding box center [291, 460] width 55 height 20
click at [244, 439] on input "8" at bounding box center [231, 434] width 55 height 20
type input "10"
click at [281, 439] on input "8" at bounding box center [291, 434] width 55 height 20
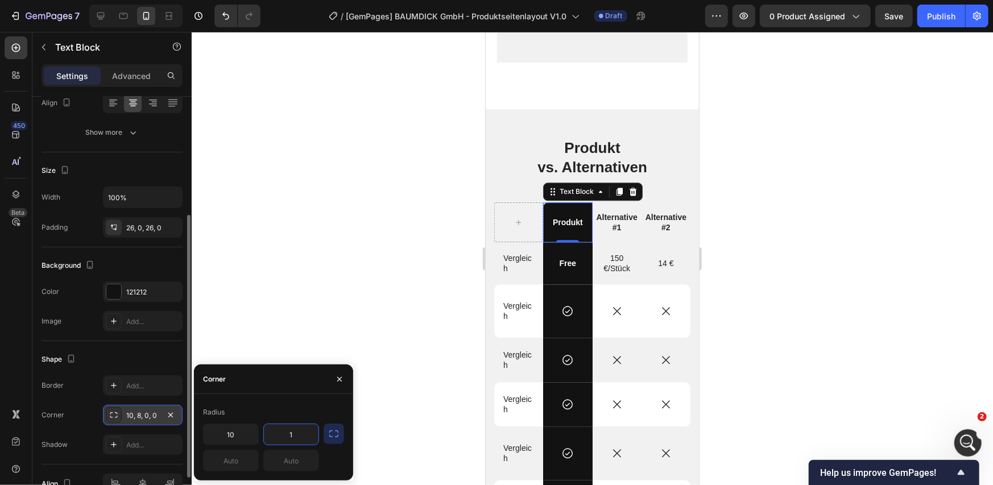
type input "10"
click at [359, 294] on div at bounding box center [592, 258] width 801 height 453
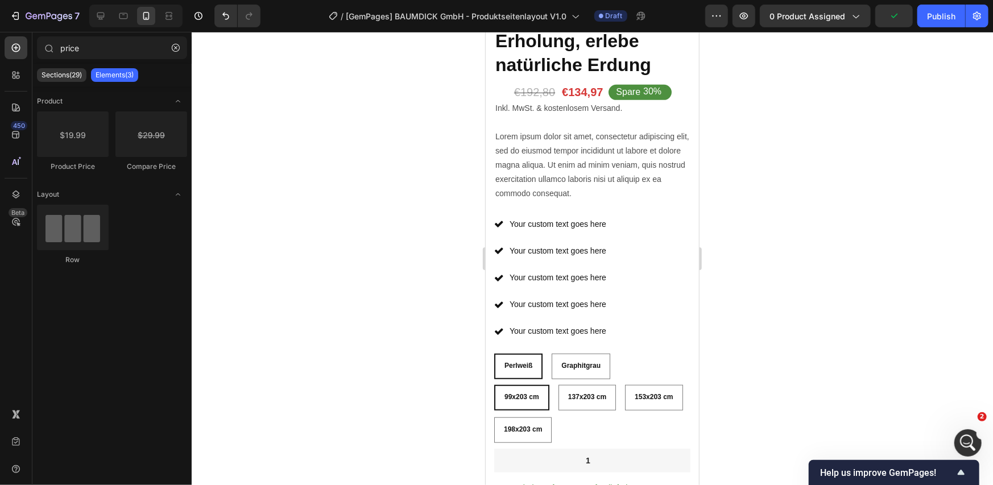
scroll to position [569, 0]
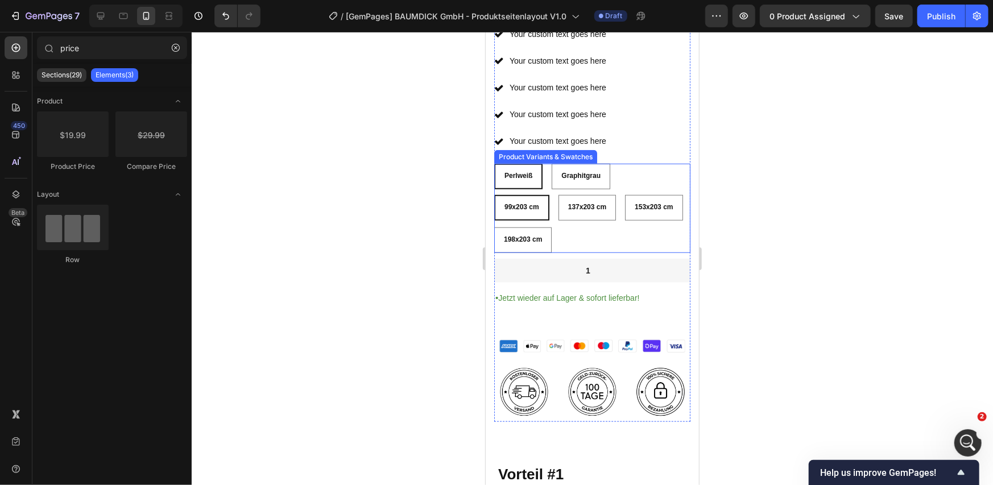
click at [635, 198] on div "99x203 cm 99x203 cm 99x203 cm 137x203 cm 137x203 cm 137x203 cm 153x203 cm 153x2…" at bounding box center [592, 223] width 196 height 58
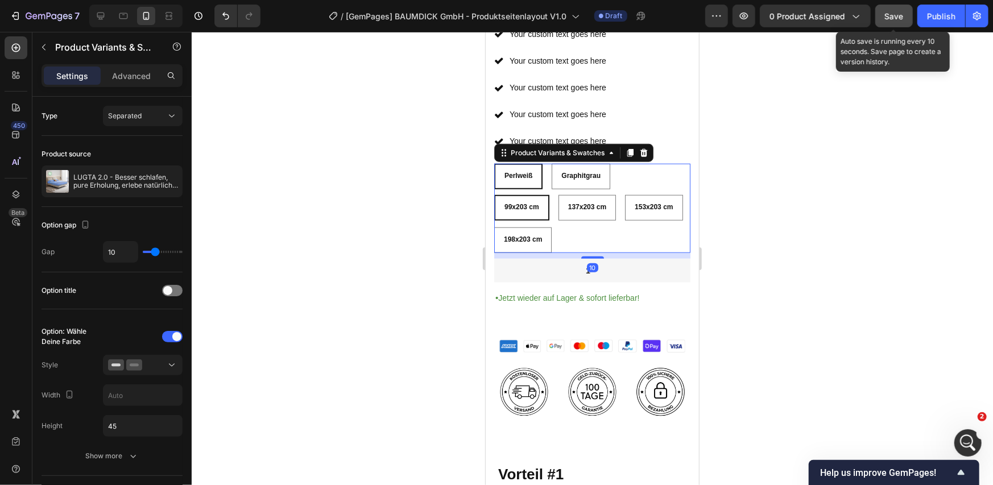
click at [895, 16] on span "Save" at bounding box center [894, 16] width 19 height 10
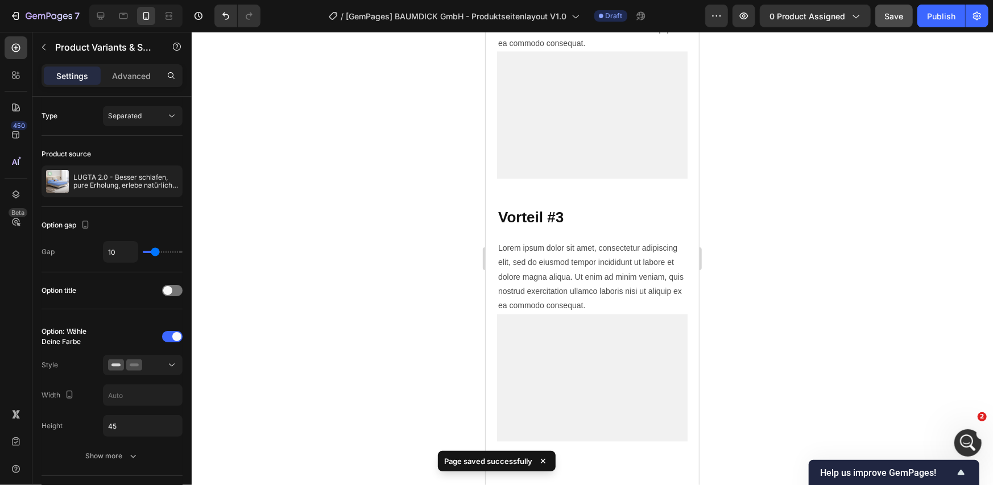
scroll to position [1706, 0]
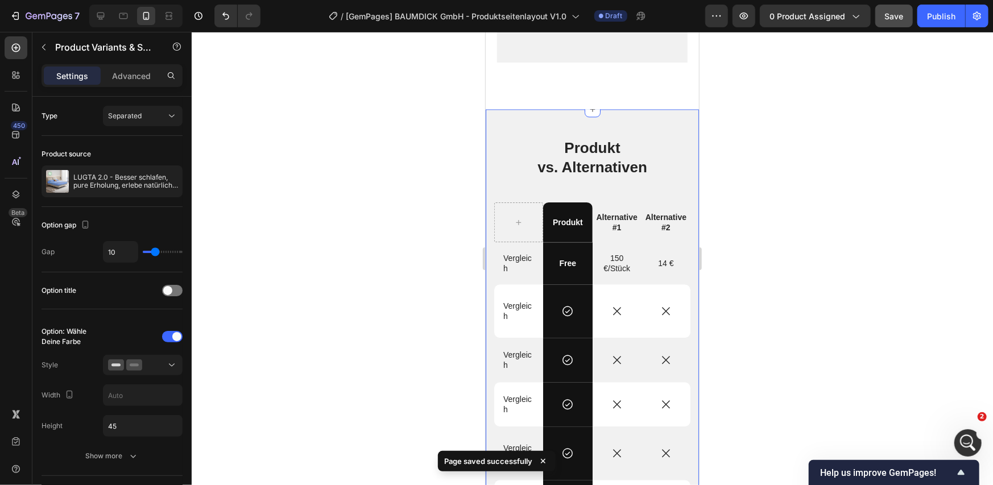
click at [664, 109] on div "Produkt vs. Alternativen Heading Produkt Text Block Alternative #1 Text Block A…" at bounding box center [591, 361] width 213 height 504
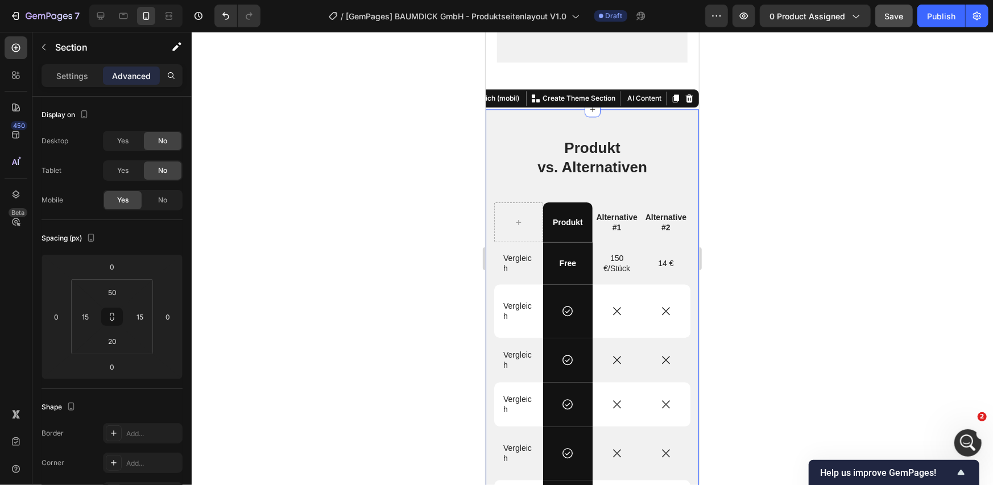
click at [898, 22] on button "Save" at bounding box center [894, 16] width 38 height 23
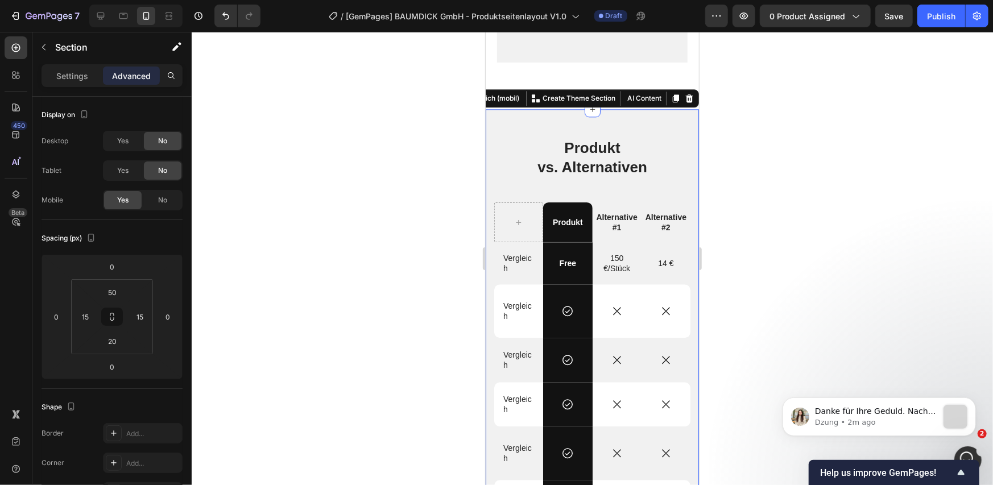
scroll to position [0, 0]
